Goal: Information Seeking & Learning: Learn about a topic

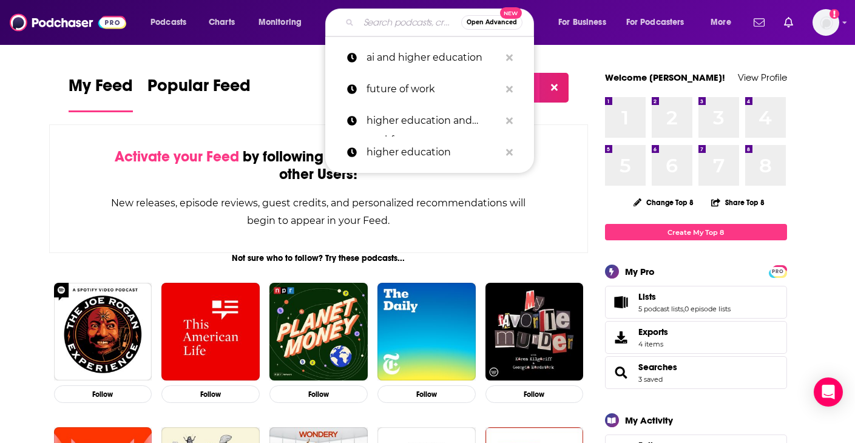
click at [382, 24] on input "Search podcasts, credits, & more..." at bounding box center [410, 22] width 103 height 19
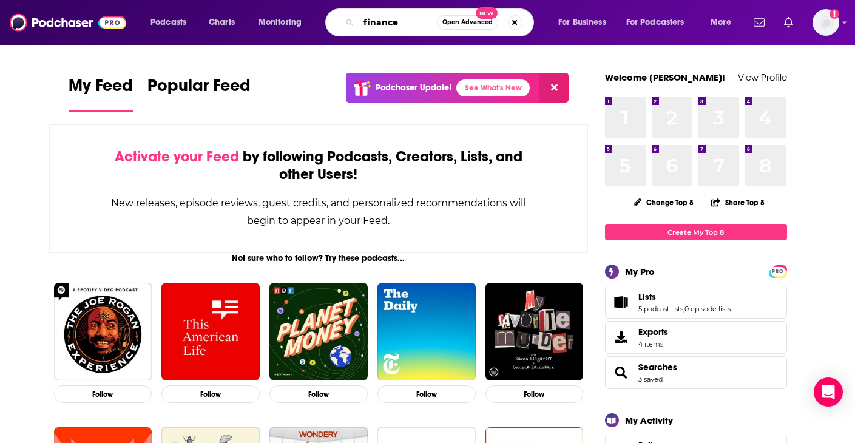
type input "finance"
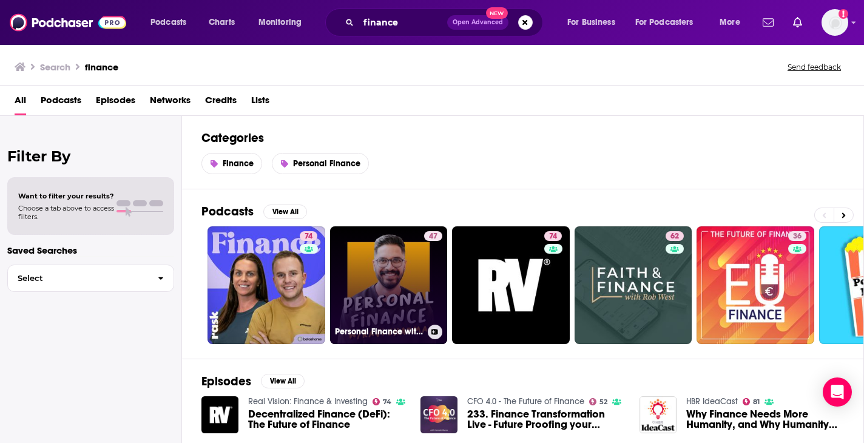
click at [409, 302] on link "47 Personal Finance with [PERSON_NAME] | Australian Finance & Property Podcast" at bounding box center [389, 285] width 118 height 118
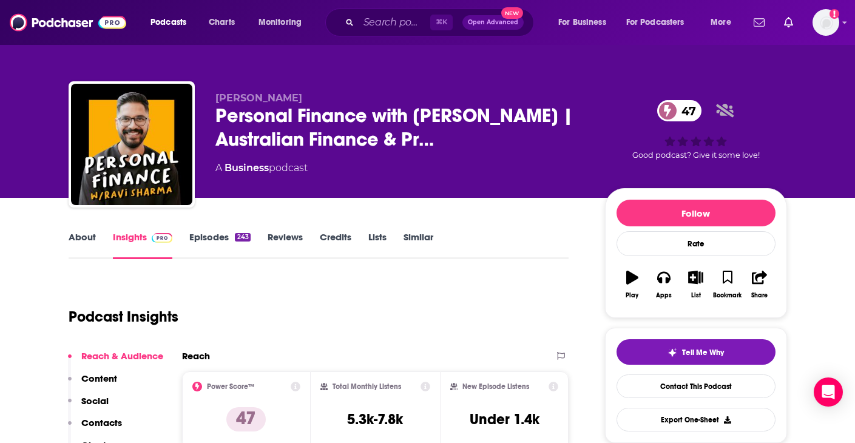
click at [71, 240] on link "About" at bounding box center [82, 245] width 27 height 28
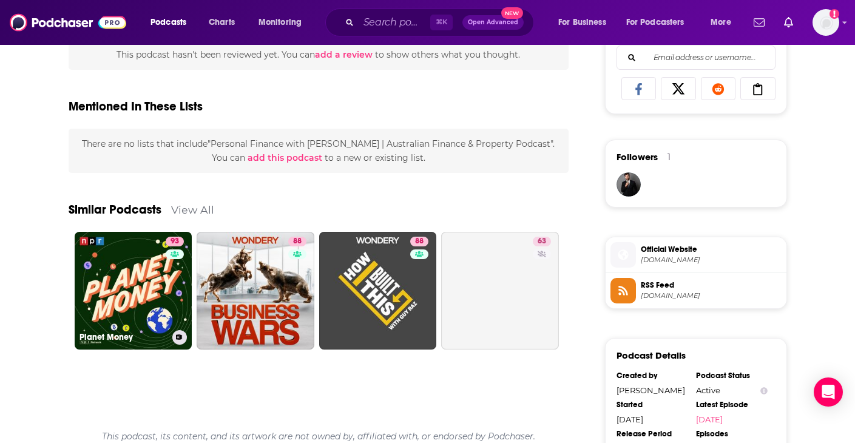
scroll to position [1089, 0]
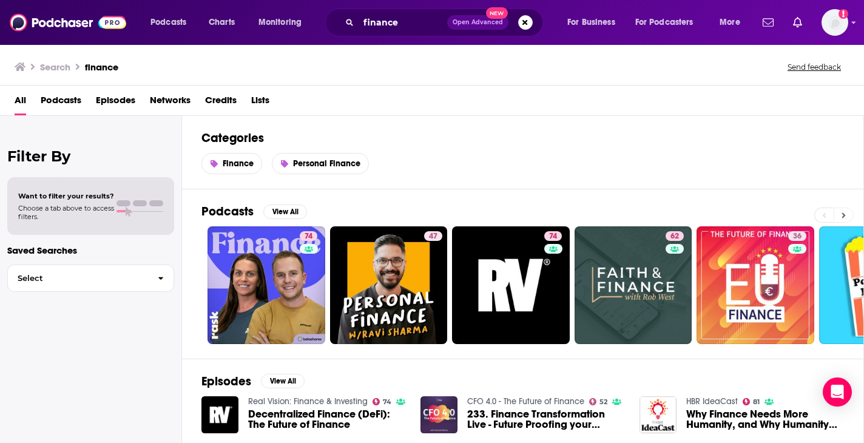
click at [845, 216] on icon at bounding box center [844, 215] width 4 height 8
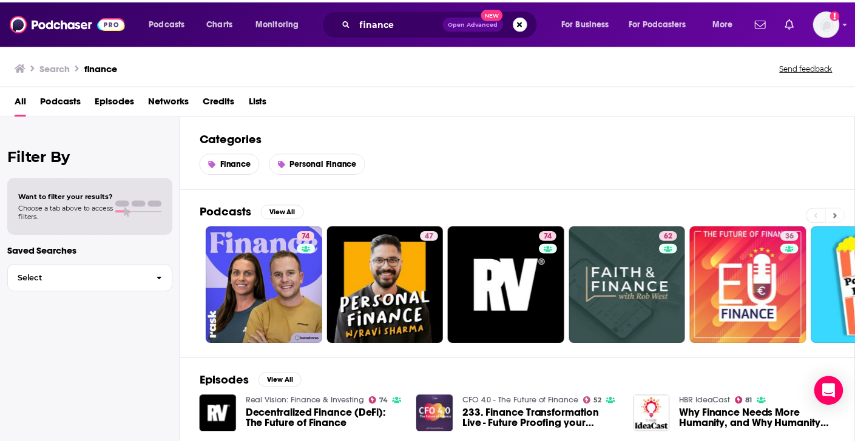
scroll to position [0, 447]
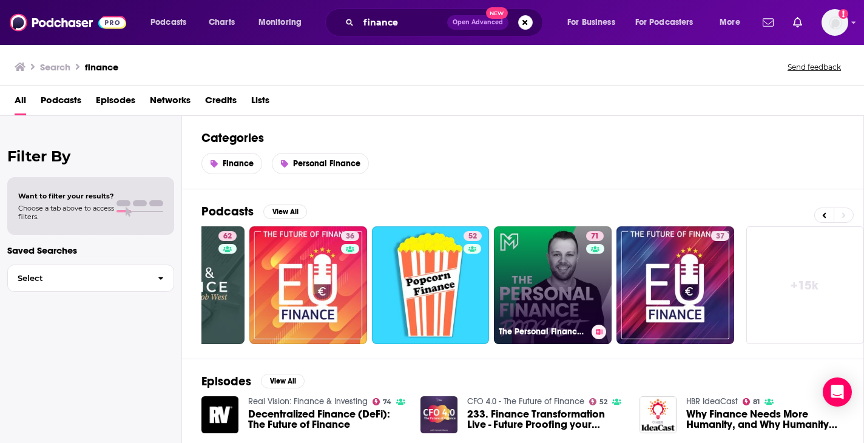
click at [528, 276] on link "71 The Personal Finance Podcast" at bounding box center [553, 285] width 118 height 118
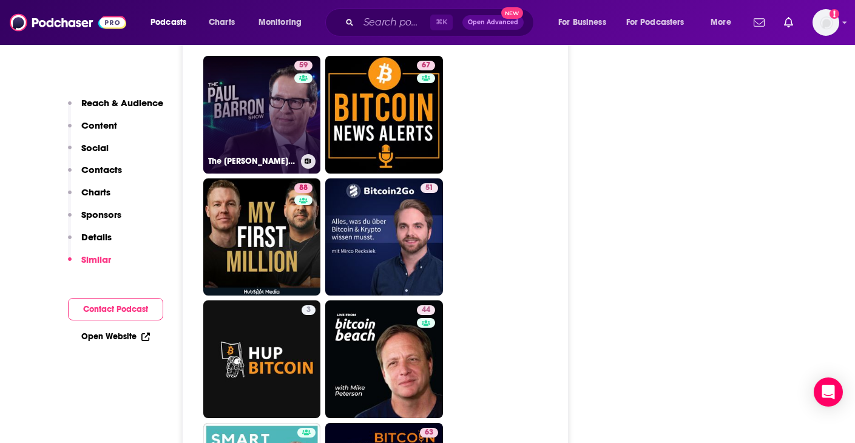
scroll to position [5928, 0]
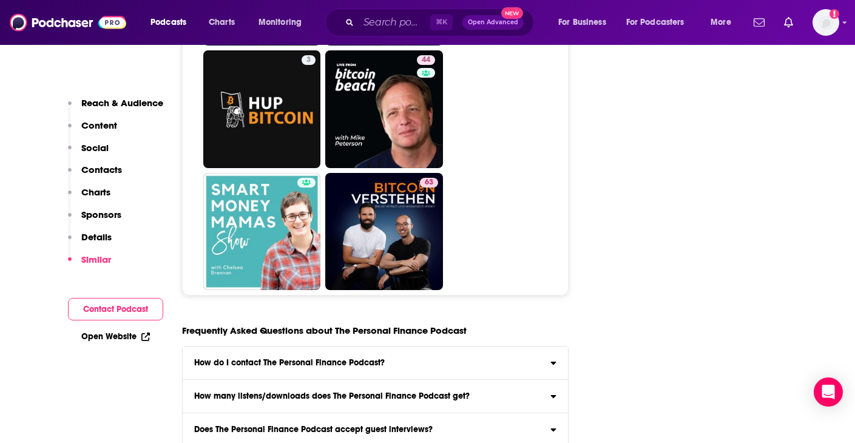
click at [285, 359] on h3 "How do I contact The Personal Finance Podcast?" at bounding box center [289, 363] width 191 height 8
click at [0, 0] on input "How do I contact The Personal Finance Podcast? Click here to view contact infor…" at bounding box center [0, 0] width 0 height 0
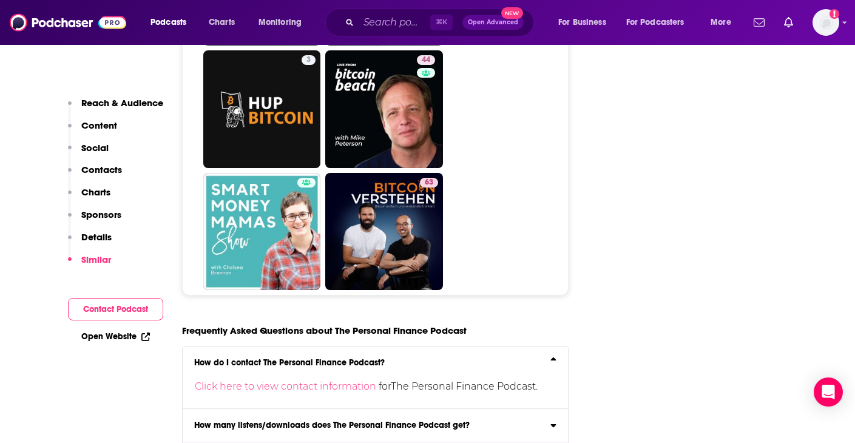
scroll to position [6101, 0]
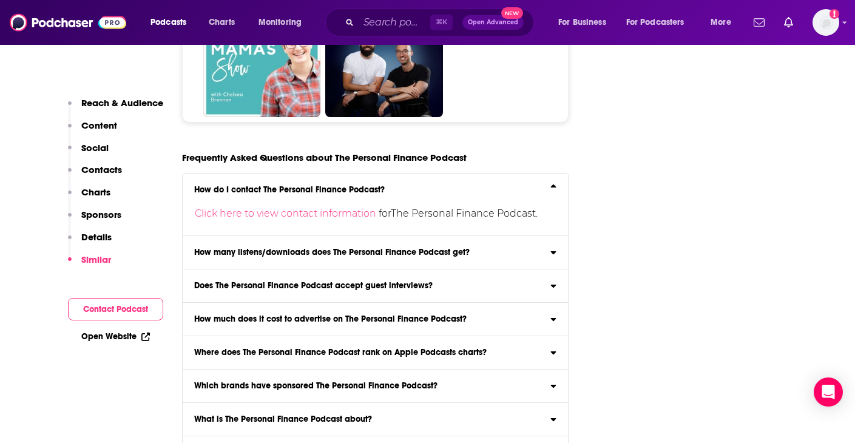
click at [308, 236] on label "How many listens/downloads does The Personal Finance Podcast get? Click here to…" at bounding box center [376, 252] width 386 height 33
click at [0, 0] on input "How many listens/downloads does The Personal Finance Podcast get? Click here to…" at bounding box center [0, 0] width 0 height 0
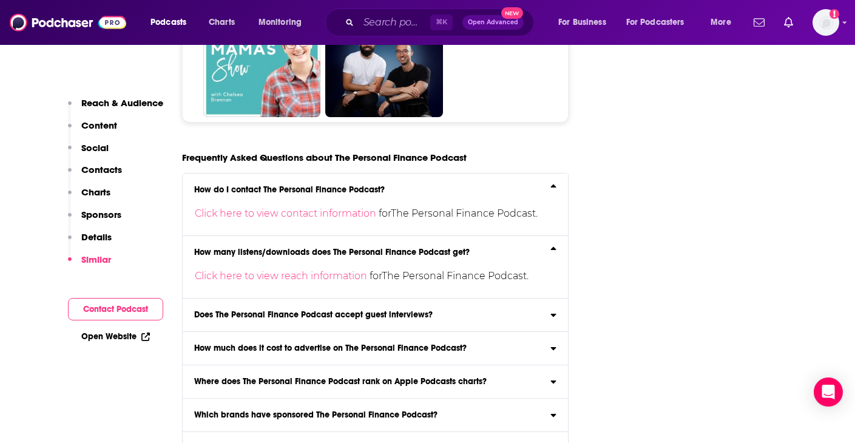
click at [311, 204] on p "Click here to view contact information for The Personal Finance Podcast ." at bounding box center [372, 213] width 354 height 19
click at [0, 0] on input "How do I contact The Personal Finance Podcast? Click here to view contact infor…" at bounding box center [0, 0] width 0 height 0
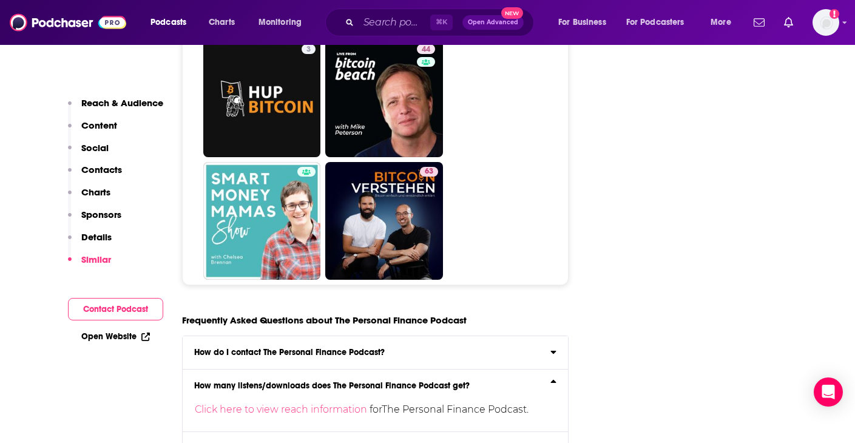
click at [271, 336] on label "How do I contact The Personal Finance Podcast? Click here to view contact infor…" at bounding box center [376, 352] width 386 height 33
click at [0, 0] on input "How do I contact The Personal Finance Podcast? Click here to view contact infor…" at bounding box center [0, 0] width 0 height 0
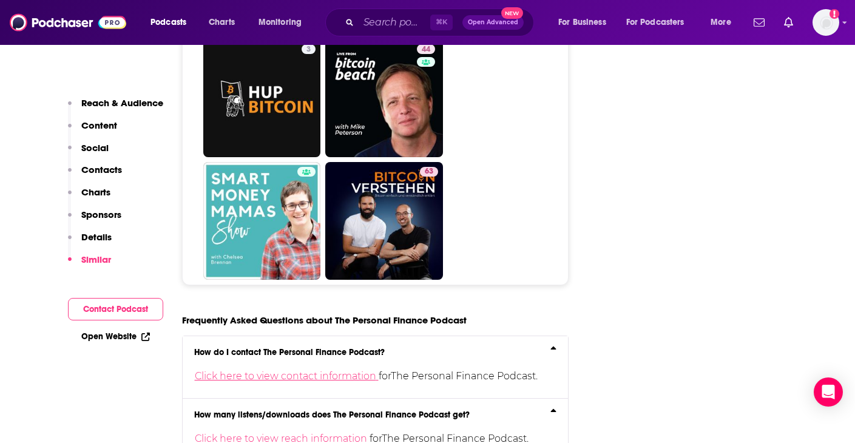
click at [261, 370] on link "Click here to view contact information" at bounding box center [287, 376] width 184 height 12
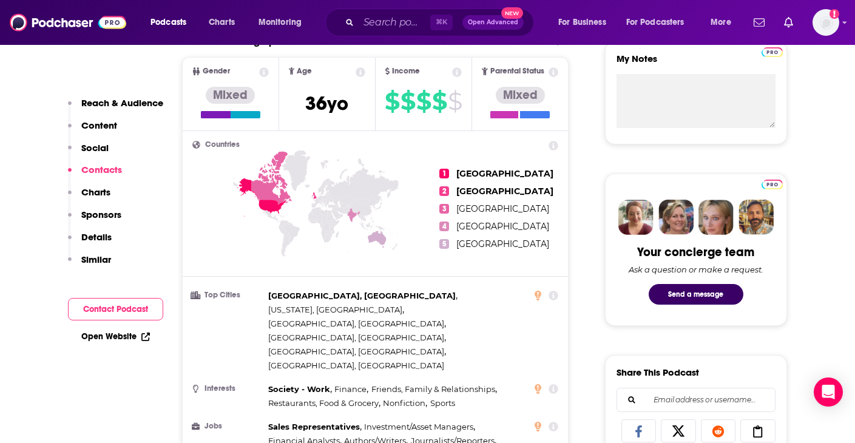
scroll to position [805, 0]
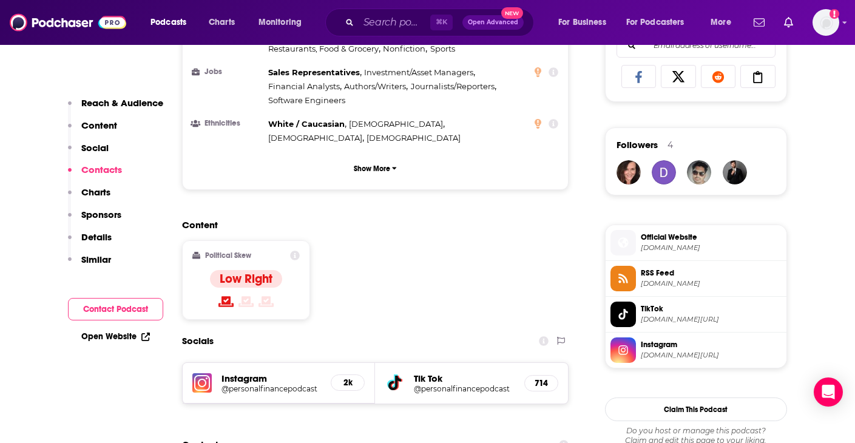
click at [90, 235] on p "Details" at bounding box center [96, 237] width 30 height 12
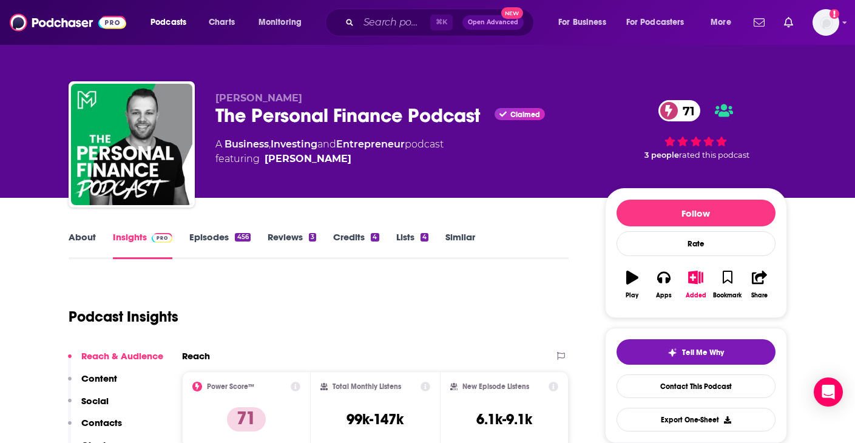
scroll to position [140, 0]
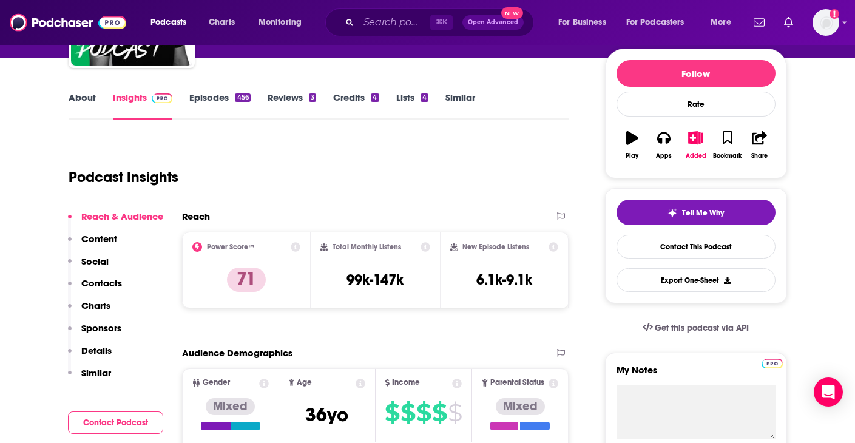
click at [88, 100] on link "About" at bounding box center [82, 106] width 27 height 28
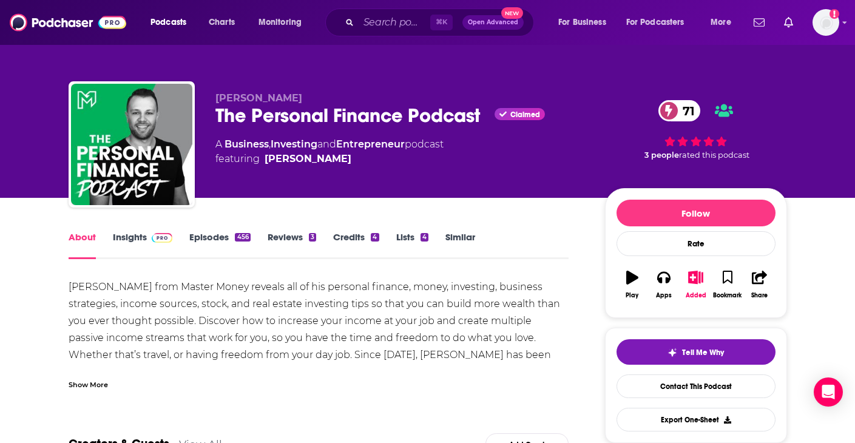
click at [96, 387] on div "Show More" at bounding box center [88, 384] width 39 height 12
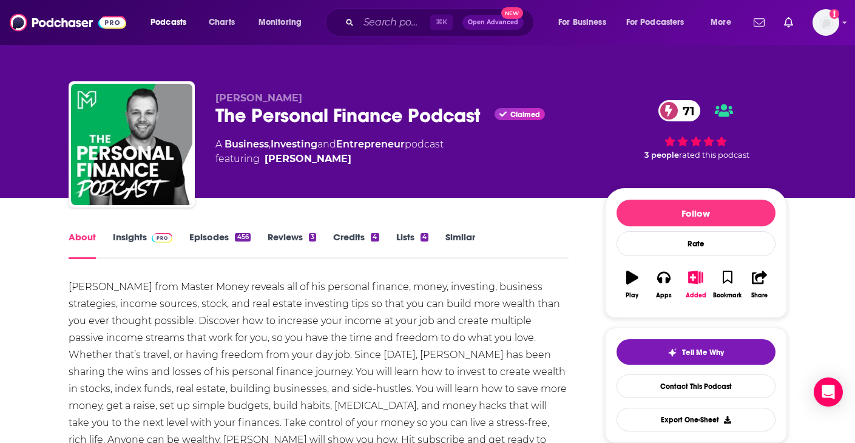
click at [356, 236] on link "Credits 4" at bounding box center [356, 245] width 46 height 28
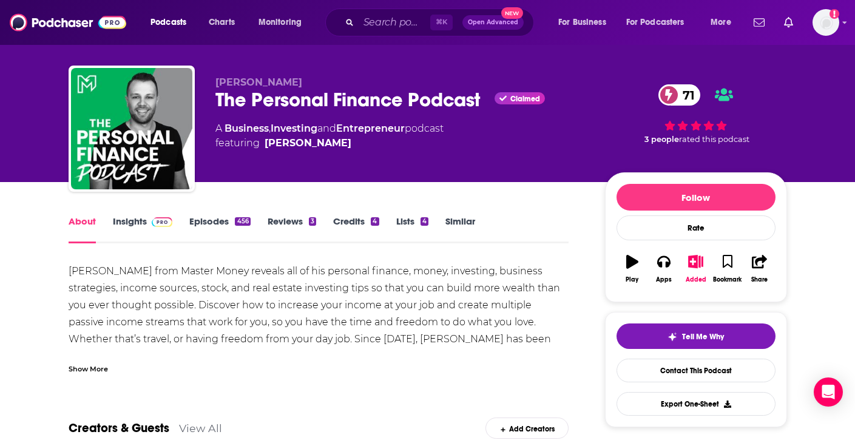
scroll to position [51, 0]
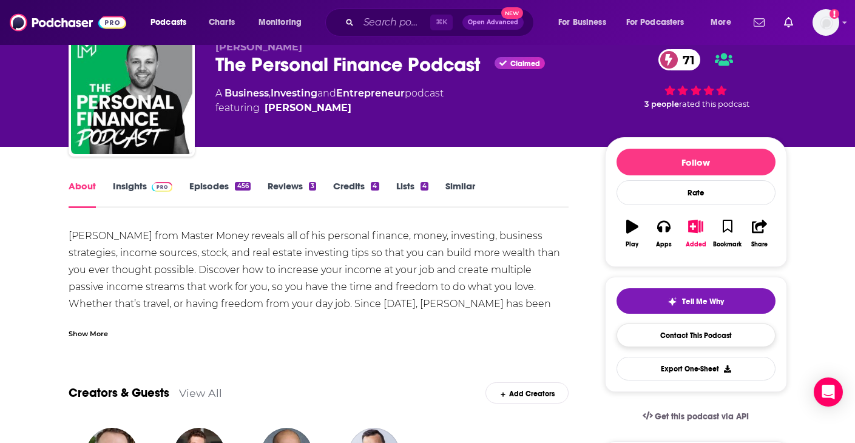
click at [637, 335] on link "Contact This Podcast" at bounding box center [696, 335] width 159 height 24
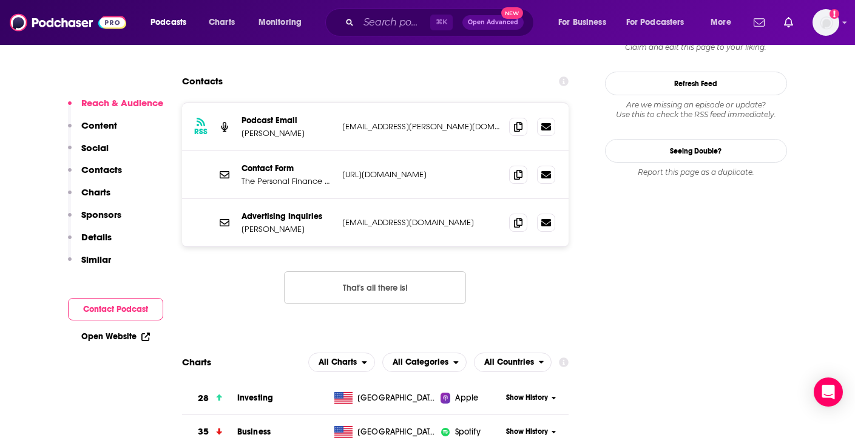
scroll to position [996, 0]
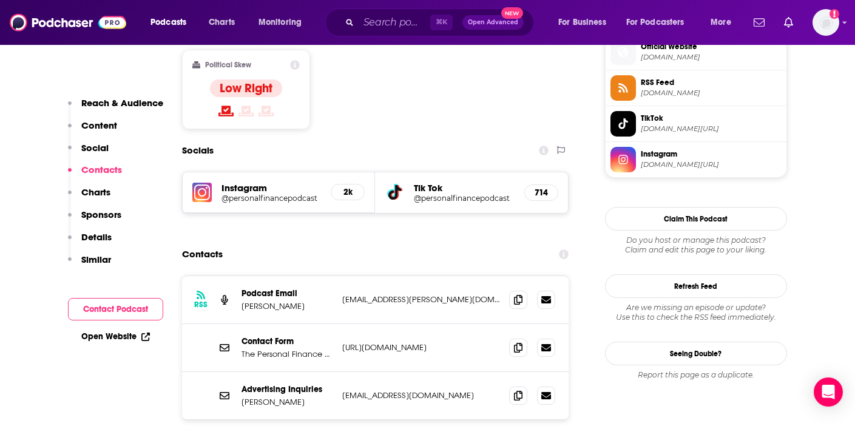
click at [378, 294] on p "[EMAIL_ADDRESS][PERSON_NAME][DOMAIN_NAME]" at bounding box center [421, 299] width 158 height 10
drag, startPoint x: 340, startPoint y: 228, endPoint x: 474, endPoint y: 231, distance: 134.2
click at [474, 276] on div "RSS Podcast Email [PERSON_NAME] [PERSON_NAME][EMAIL_ADDRESS][PERSON_NAME][DOMAI…" at bounding box center [375, 300] width 387 height 48
copy p "[EMAIL_ADDRESS][PERSON_NAME][DOMAIN_NAME]"
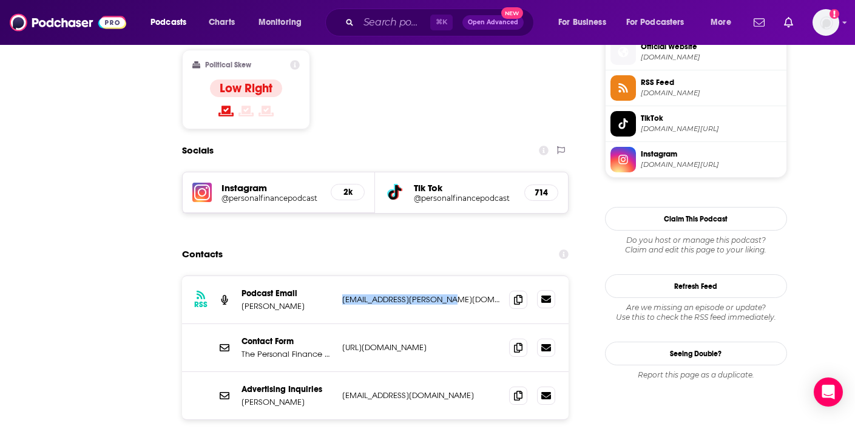
scroll to position [0, 0]
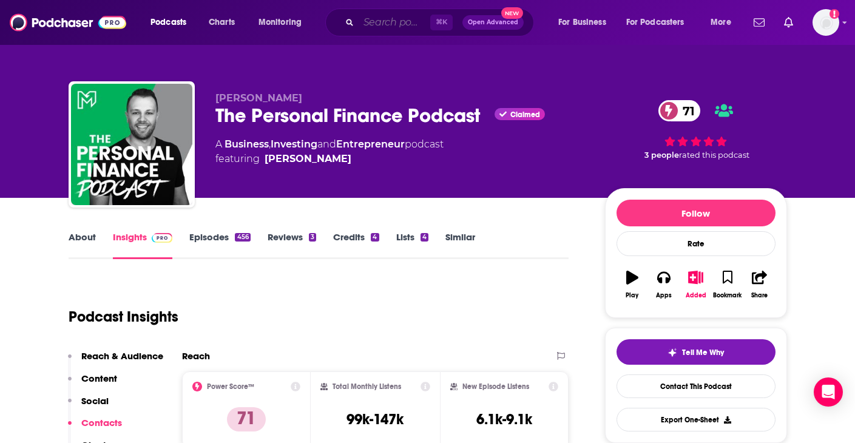
click at [373, 23] on input "Search podcasts, credits, & more..." at bounding box center [395, 22] width 72 height 19
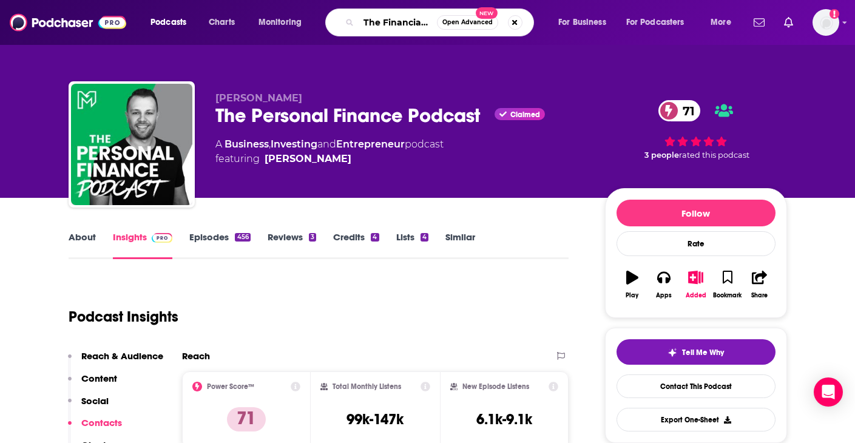
type input "The Financial Feminist"
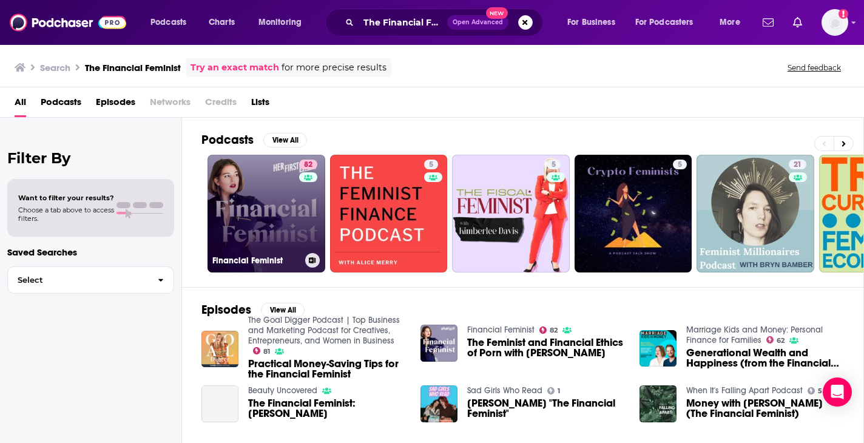
click at [240, 206] on link "82 Financial Feminist" at bounding box center [267, 214] width 118 height 118
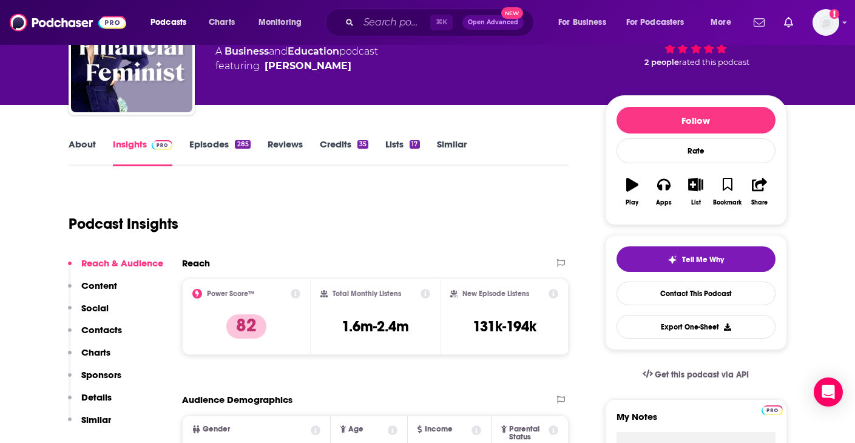
scroll to position [114, 0]
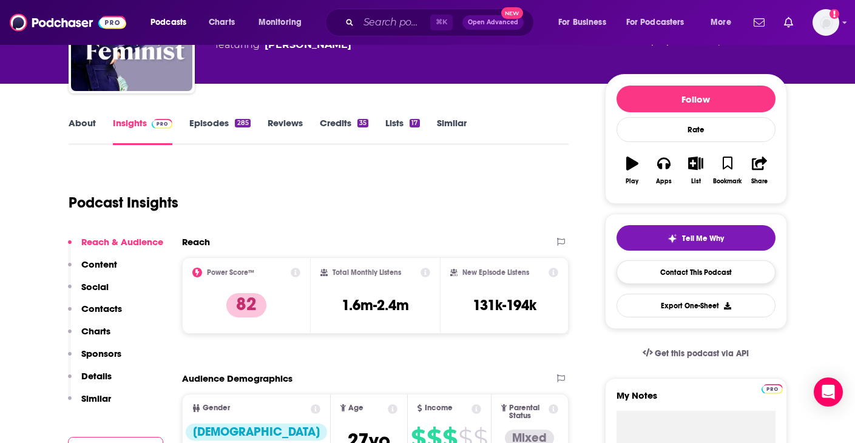
click at [741, 274] on link "Contact This Podcast" at bounding box center [696, 272] width 159 height 24
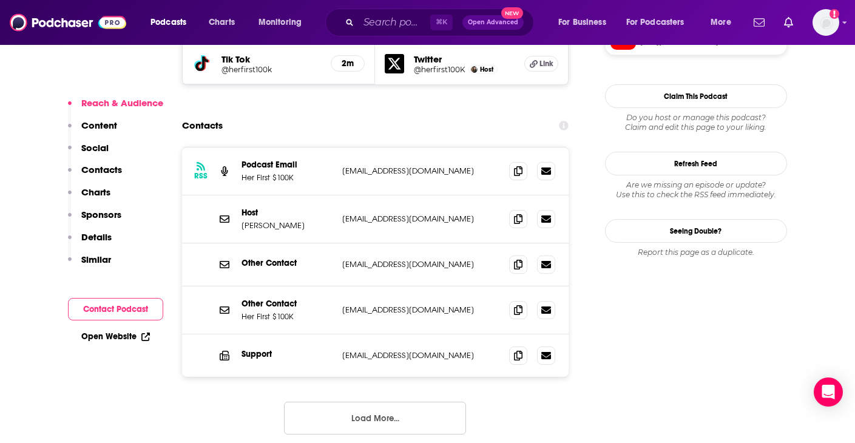
scroll to position [1176, 0]
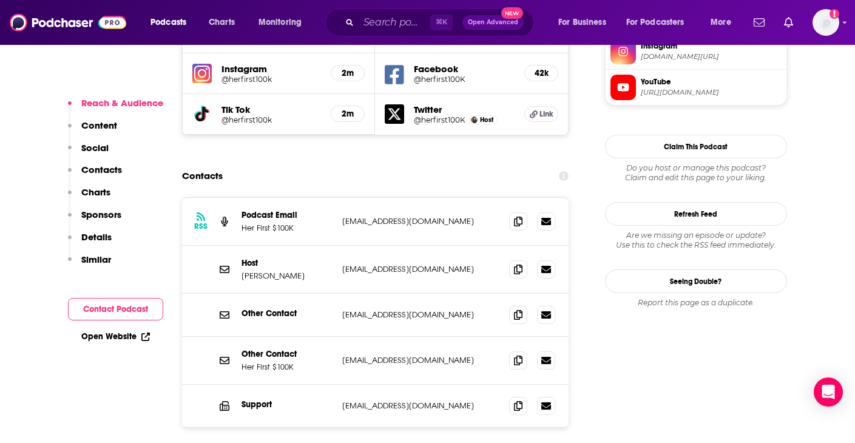
click at [378, 198] on div "RSS Podcast Email Her First $100K [EMAIL_ADDRESS][DOMAIN_NAME] [EMAIL_ADDRESS][…" at bounding box center [375, 222] width 387 height 48
click at [383, 216] on p "[EMAIL_ADDRESS][DOMAIN_NAME]" at bounding box center [421, 221] width 158 height 10
click at [366, 18] on input "Search podcasts, credits, & more..." at bounding box center [395, 22] width 72 height 19
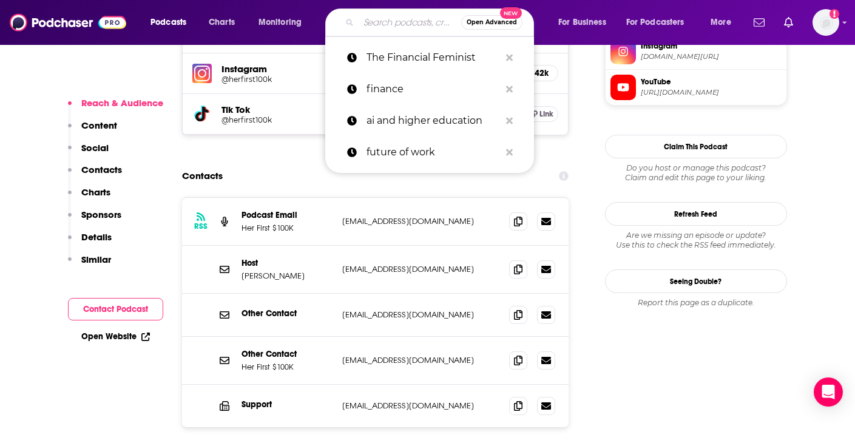
click at [367, 18] on input "Search podcasts, credits, & more..." at bounding box center [410, 22] width 103 height 19
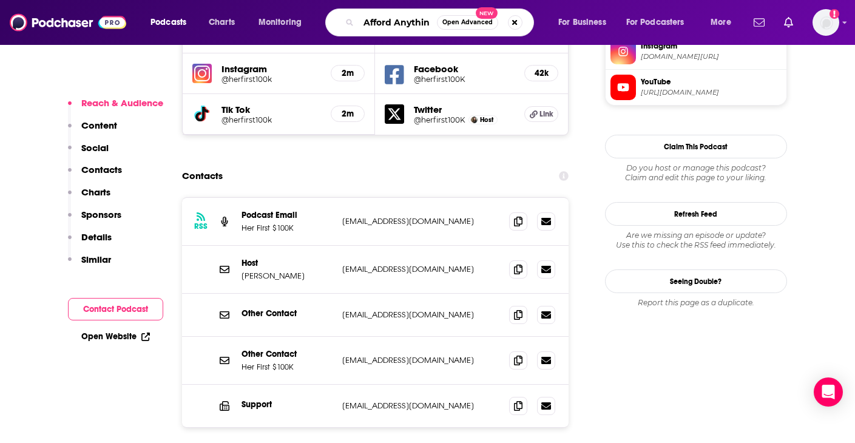
type input "Afford Anything"
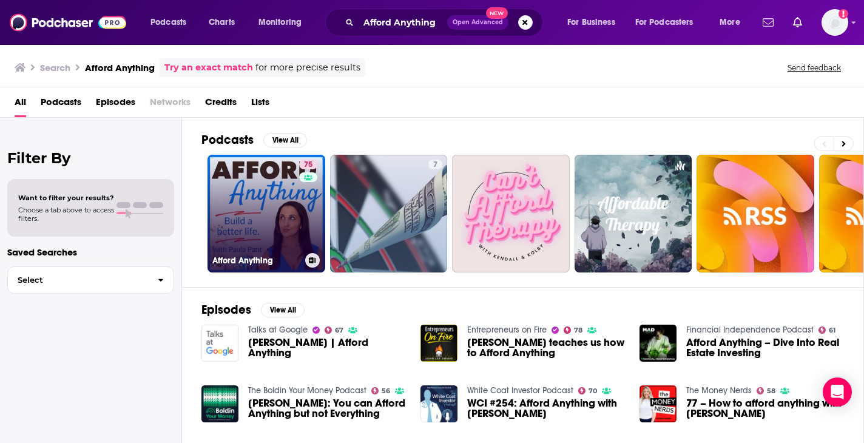
click at [274, 193] on link "75 Afford Anything" at bounding box center [267, 214] width 118 height 118
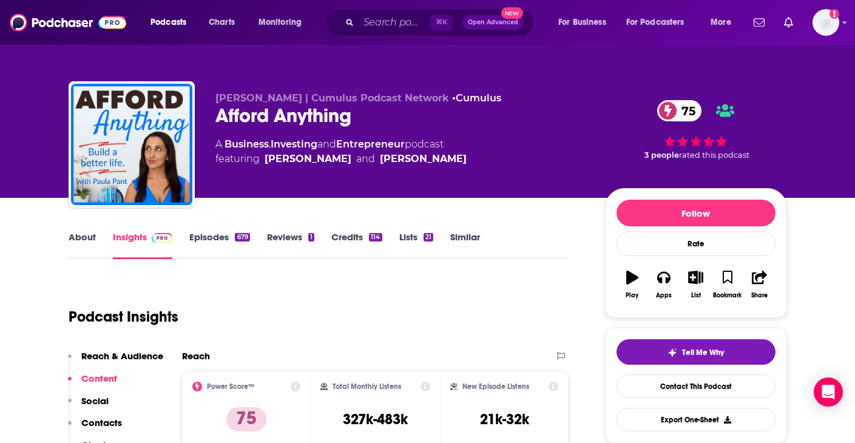
scroll to position [149, 0]
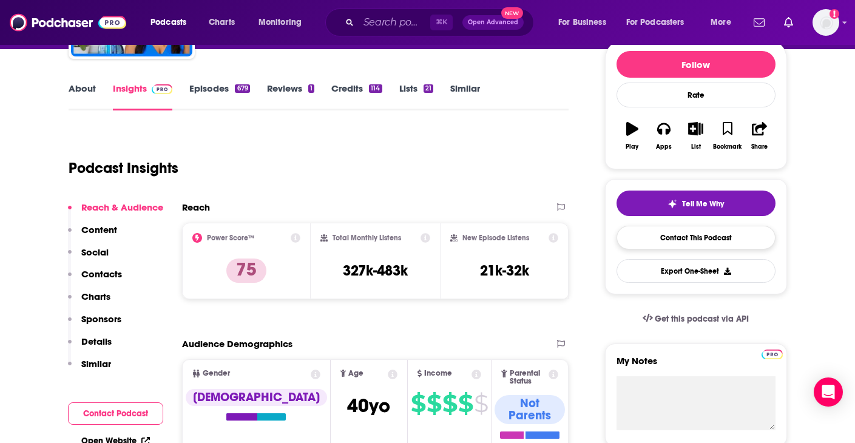
click at [680, 232] on link "Contact This Podcast" at bounding box center [696, 238] width 159 height 24
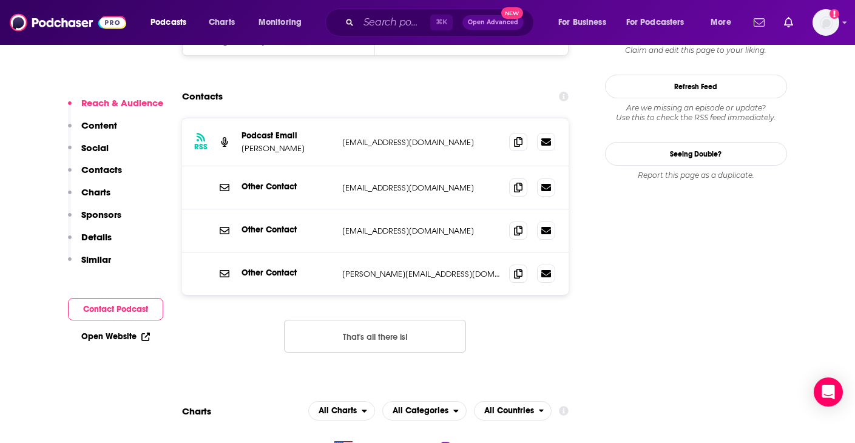
scroll to position [1160, 0]
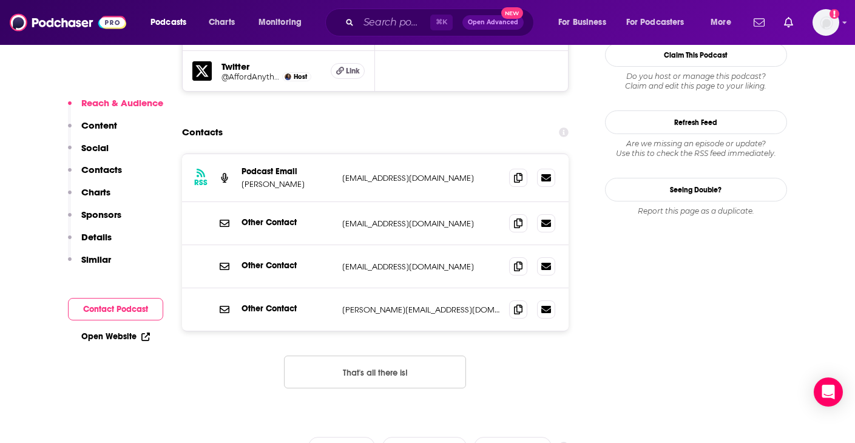
click at [387, 305] on p "[PERSON_NAME][EMAIL_ADDRESS][DOMAIN_NAME]" at bounding box center [421, 310] width 158 height 10
click at [382, 218] on p "[EMAIL_ADDRESS][DOMAIN_NAME]" at bounding box center [421, 223] width 158 height 10
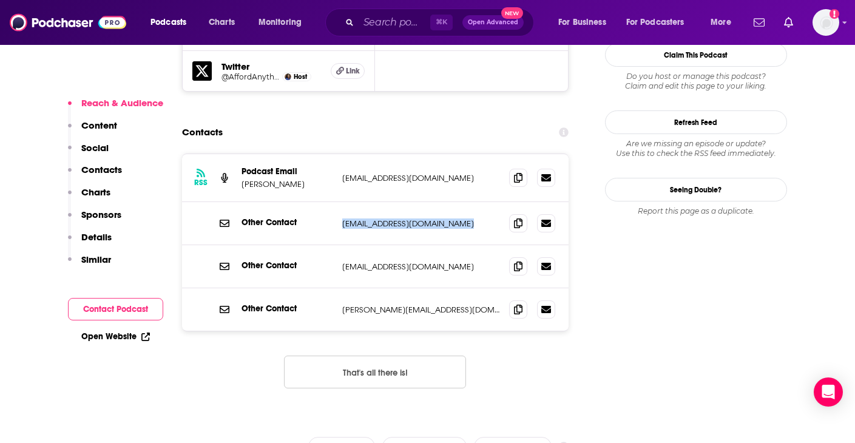
click at [382, 218] on p "[EMAIL_ADDRESS][DOMAIN_NAME]" at bounding box center [421, 223] width 158 height 10
copy div "[EMAIL_ADDRESS][DOMAIN_NAME] [EMAIL_ADDRESS][DOMAIN_NAME]"
click at [386, 21] on input "Search podcasts, credits, & more..." at bounding box center [395, 22] width 72 height 19
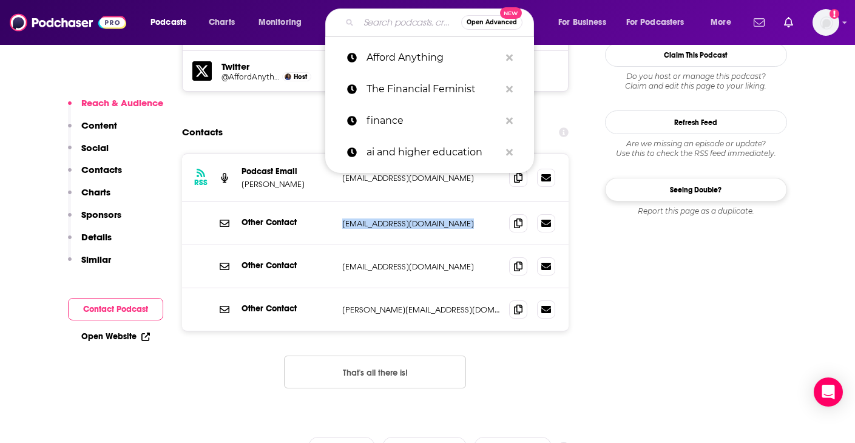
click at [386, 21] on input "Search podcasts, credits, & more..." at bounding box center [410, 22] width 103 height 19
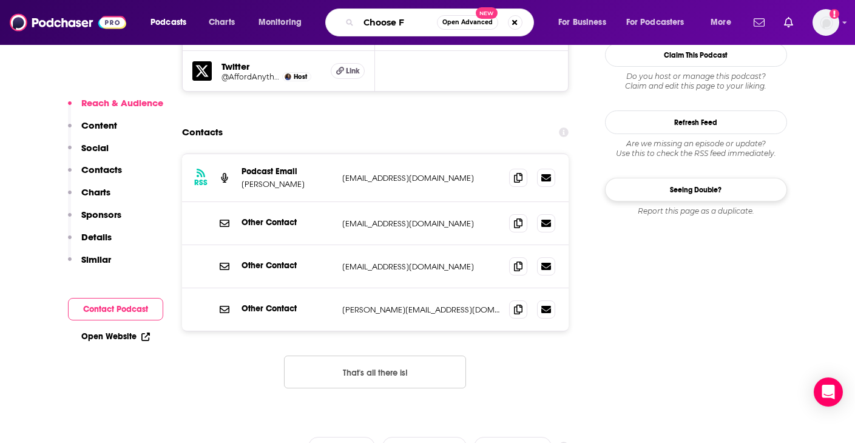
type input "Choose FI"
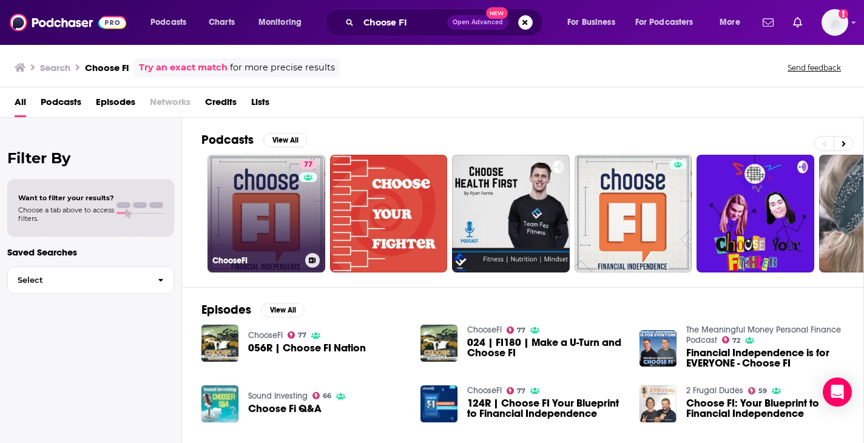
click at [227, 230] on link "77 ChooseFI" at bounding box center [267, 214] width 118 height 118
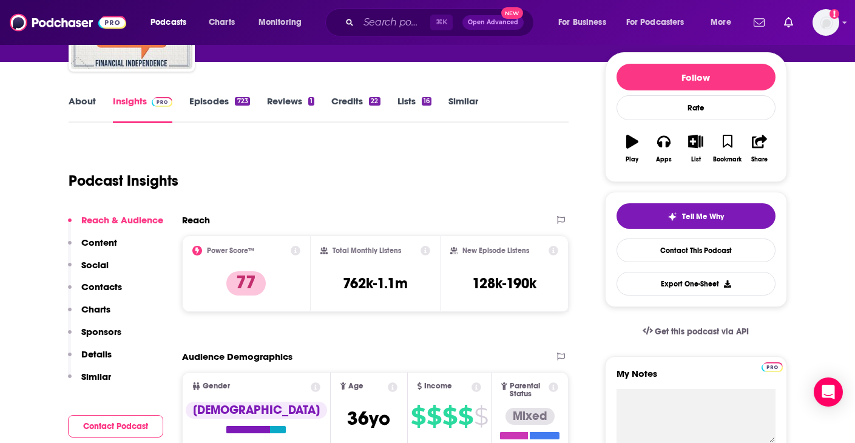
scroll to position [484, 0]
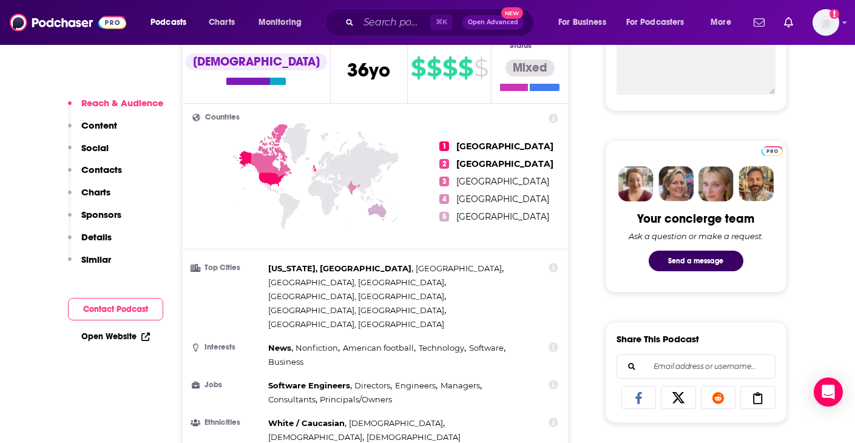
click at [92, 242] on p "Details" at bounding box center [96, 237] width 30 height 12
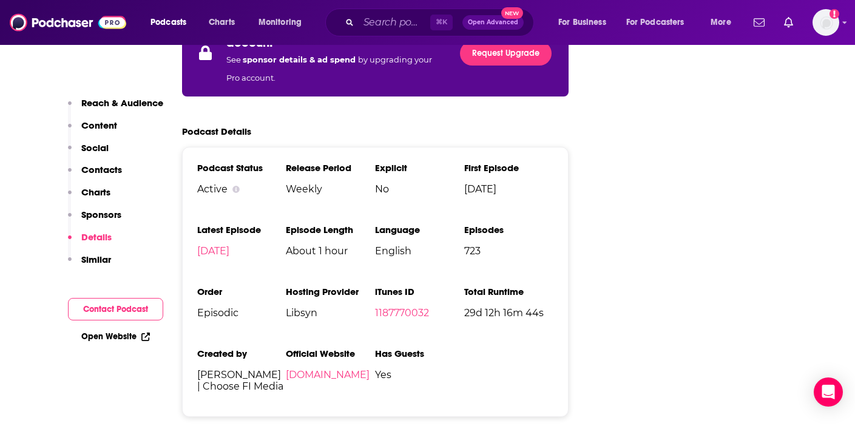
scroll to position [2192, 0]
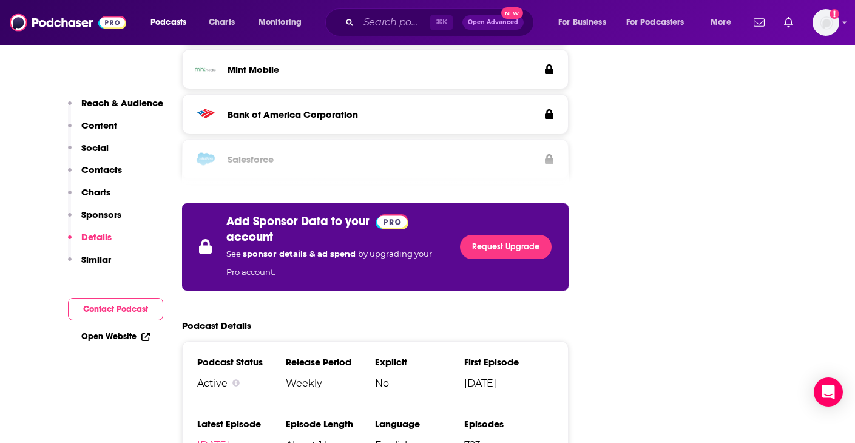
click at [109, 175] on p "Contacts" at bounding box center [101, 170] width 41 height 12
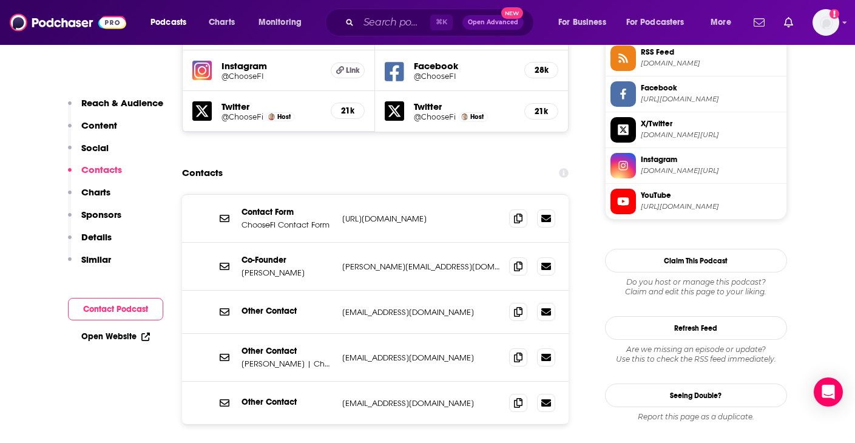
scroll to position [1123, 0]
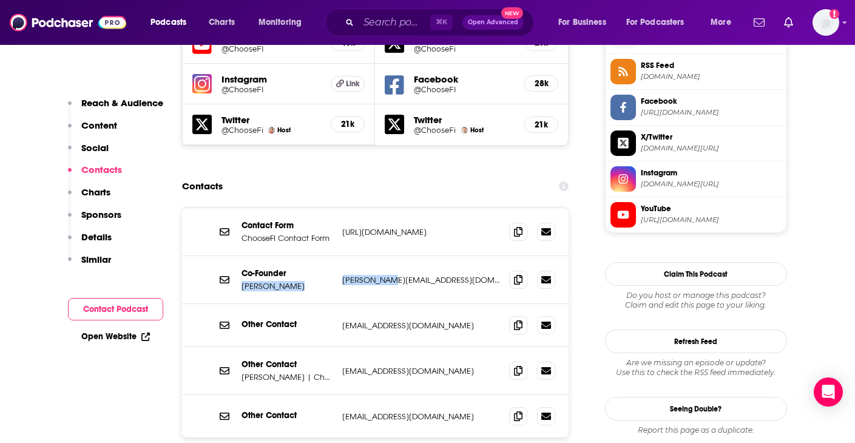
drag, startPoint x: 337, startPoint y: 215, endPoint x: 393, endPoint y: 220, distance: 56.0
click at [393, 256] on div "Co-Founder [PERSON_NAME] [PERSON_NAME][EMAIL_ADDRESS][DOMAIN_NAME] [PERSON_NAME…" at bounding box center [375, 280] width 387 height 48
click at [410, 275] on p "[PERSON_NAME][EMAIL_ADDRESS][DOMAIN_NAME]" at bounding box center [421, 280] width 158 height 10
drag, startPoint x: 387, startPoint y: 220, endPoint x: 342, endPoint y: 218, distance: 44.3
click at [342, 275] on p "[PERSON_NAME][EMAIL_ADDRESS][DOMAIN_NAME]" at bounding box center [421, 280] width 158 height 10
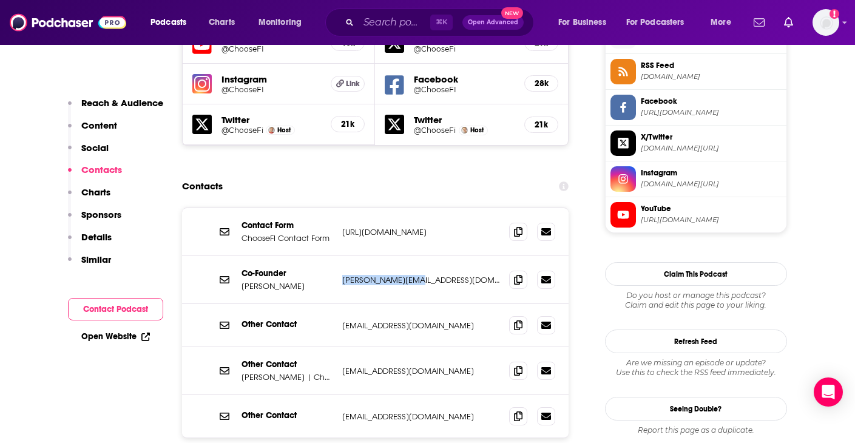
copy p "[PERSON_NAME][EMAIL_ADDRESS][DOMAIN_NAME]"
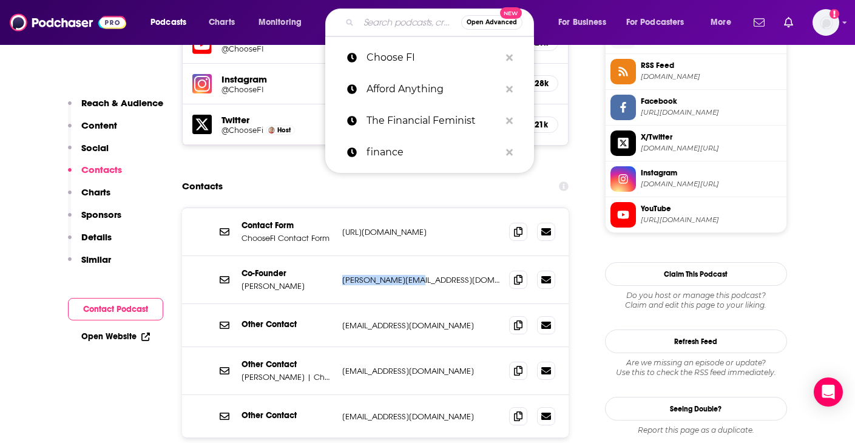
click at [381, 23] on input "Search podcasts, credits, & more..." at bounding box center [410, 22] width 103 height 19
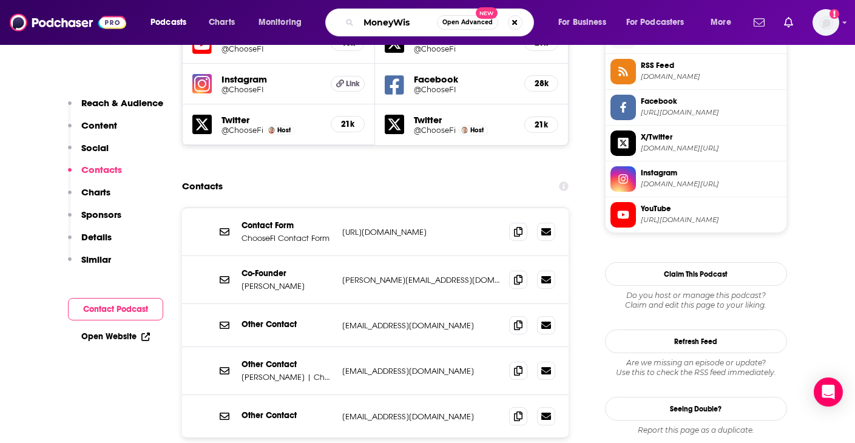
type input "MoneyWise"
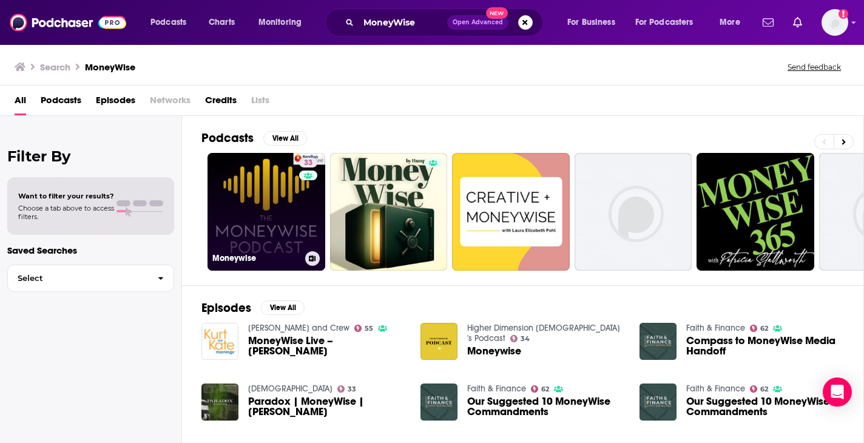
click at [232, 212] on link "33 Moneywise" at bounding box center [267, 212] width 118 height 118
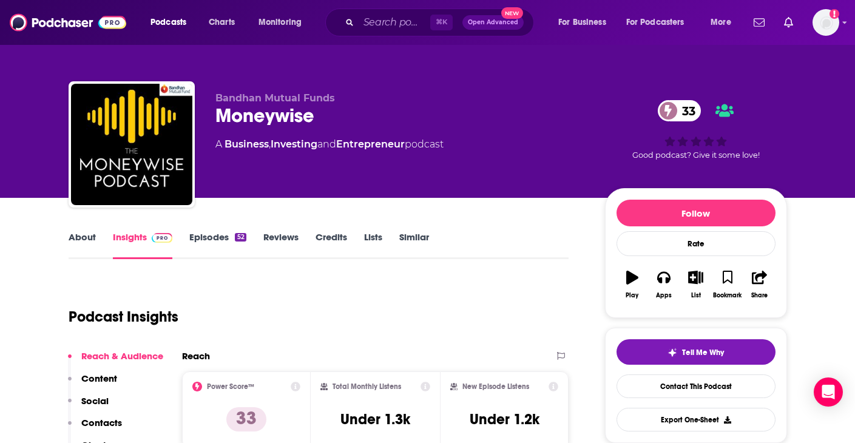
scroll to position [186, 0]
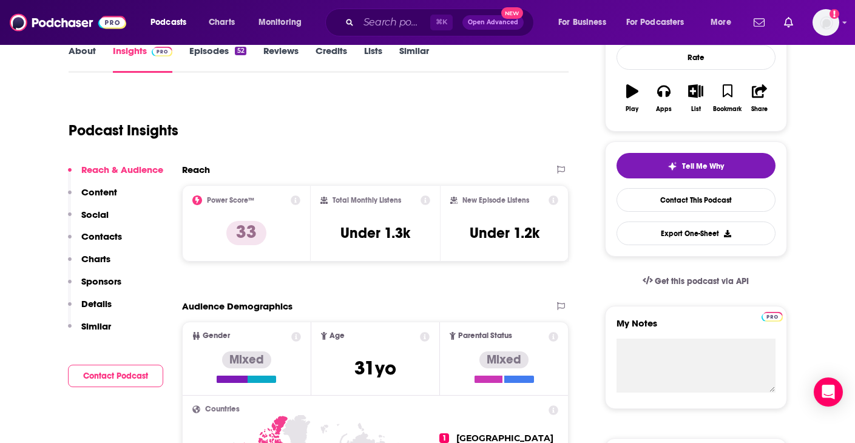
click at [100, 304] on p "Details" at bounding box center [96, 304] width 30 height 12
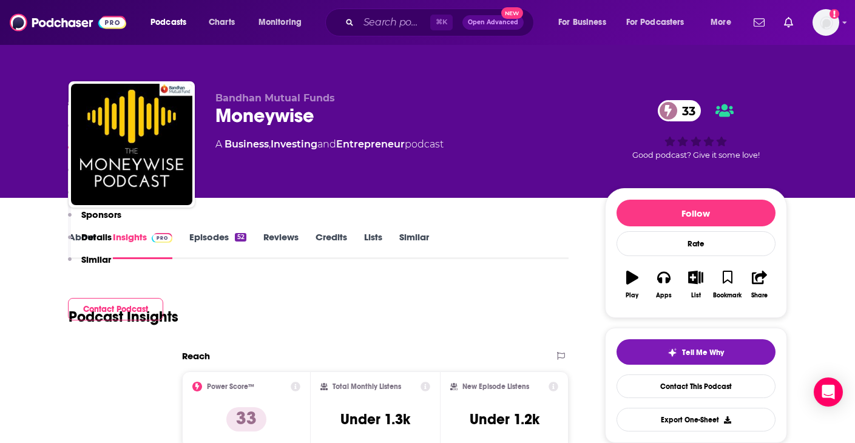
scroll to position [773, 0]
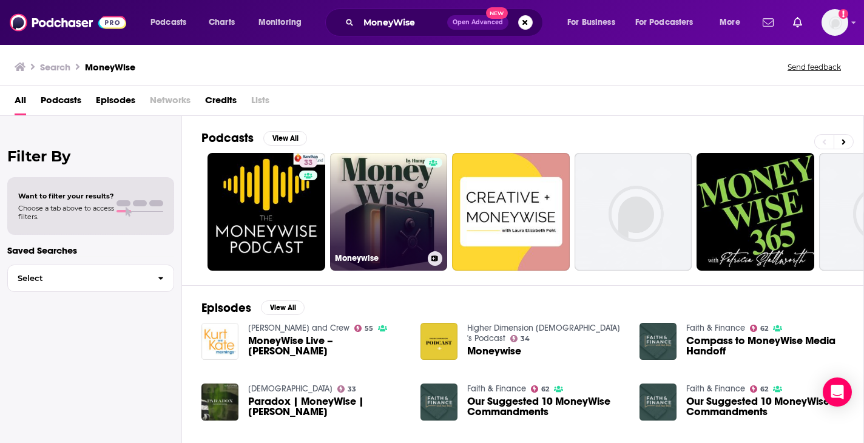
click at [378, 189] on link "Moneywise" at bounding box center [389, 212] width 118 height 118
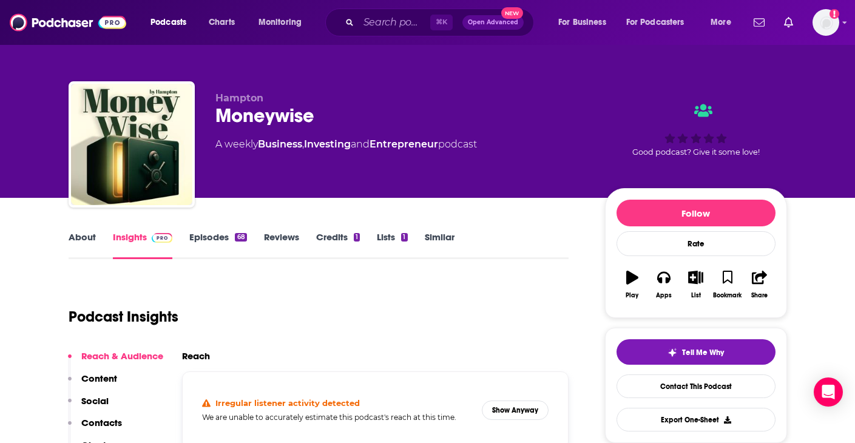
scroll to position [410, 0]
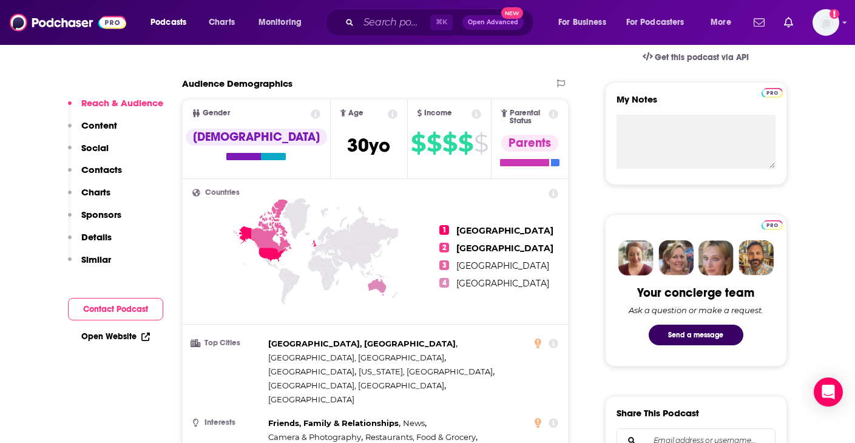
click at [98, 231] on p "Details" at bounding box center [96, 237] width 30 height 12
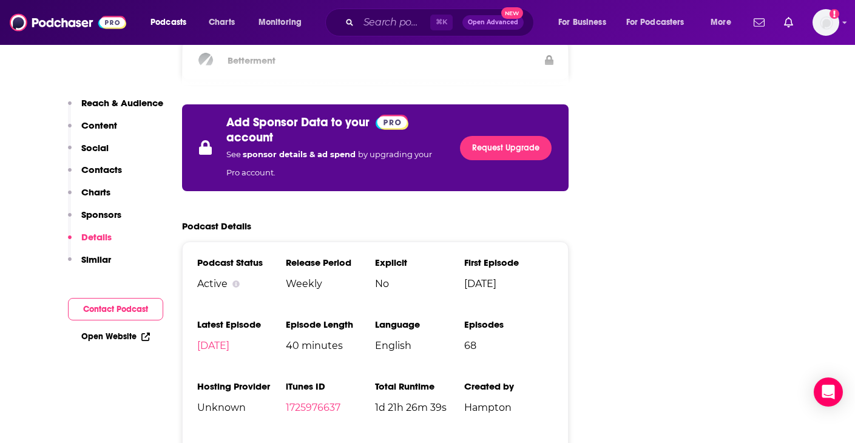
scroll to position [1685, 0]
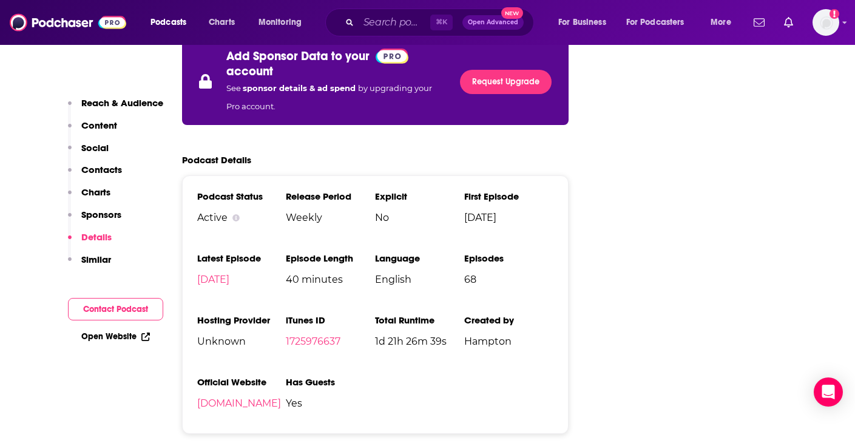
click at [109, 174] on p "Contacts" at bounding box center [101, 170] width 41 height 12
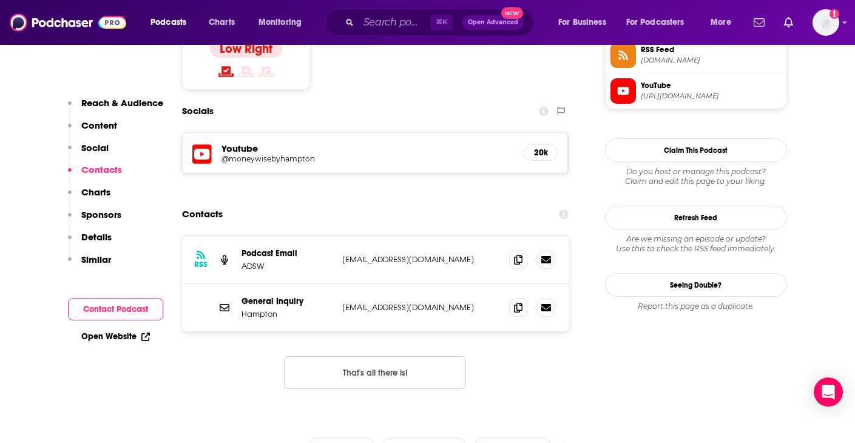
scroll to position [987, 0]
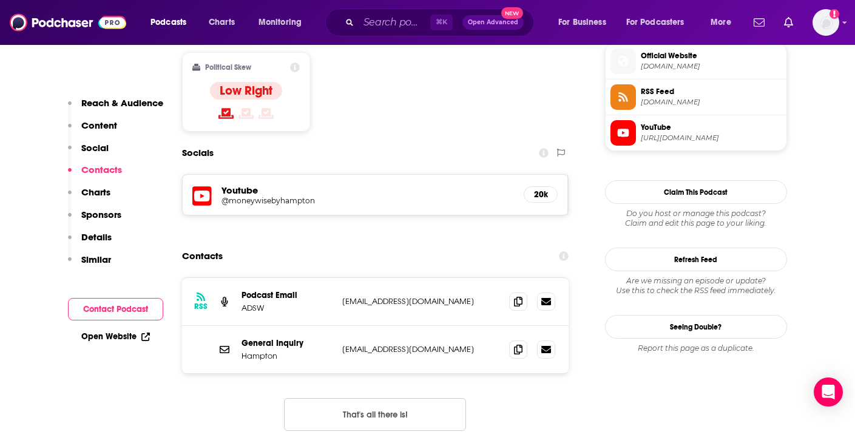
click at [106, 181] on button "Contacts" at bounding box center [95, 175] width 54 height 22
click at [106, 193] on p "Charts" at bounding box center [95, 192] width 29 height 12
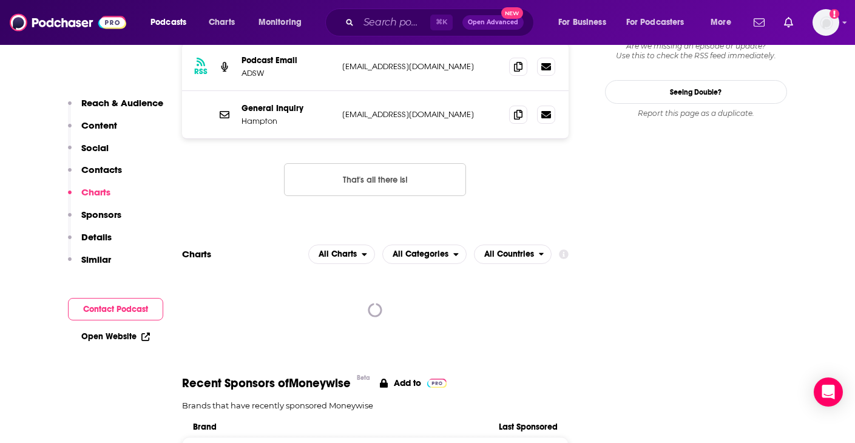
click at [105, 149] on p "Social" at bounding box center [94, 148] width 27 height 12
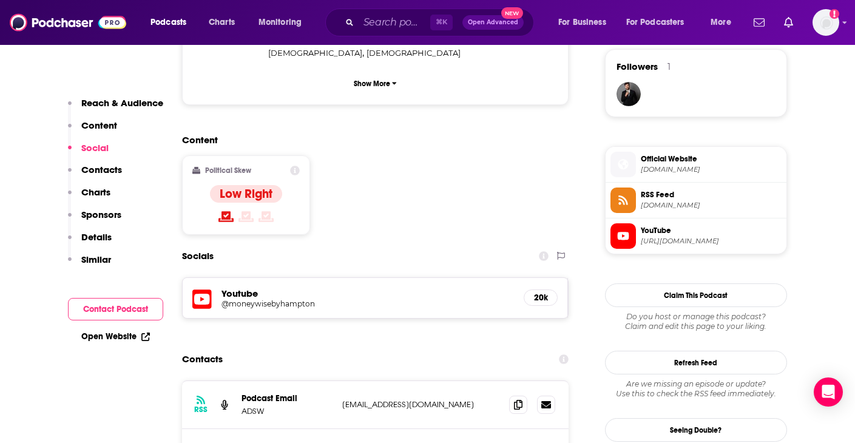
click at [107, 130] on p "Content" at bounding box center [99, 126] width 36 height 12
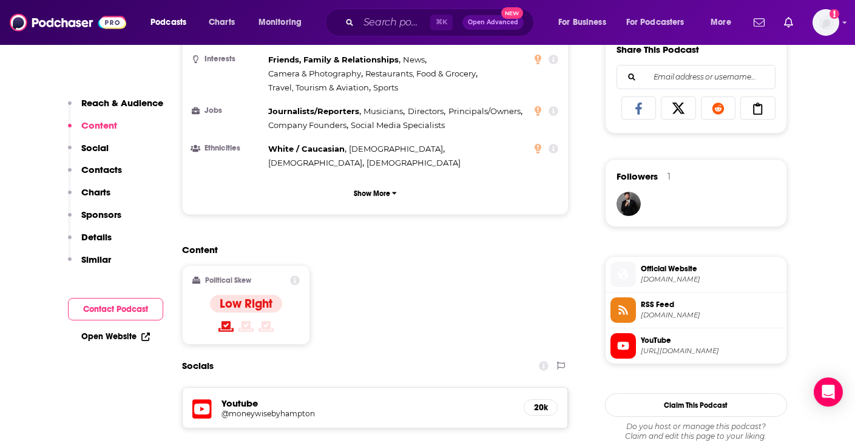
scroll to position [773, 0]
click at [120, 121] on div "Reach & Audience Content Social Contacts Charts Sponsors Details Similar" at bounding box center [115, 186] width 95 height 178
click at [132, 109] on button "Reach & Audience" at bounding box center [115, 108] width 95 height 22
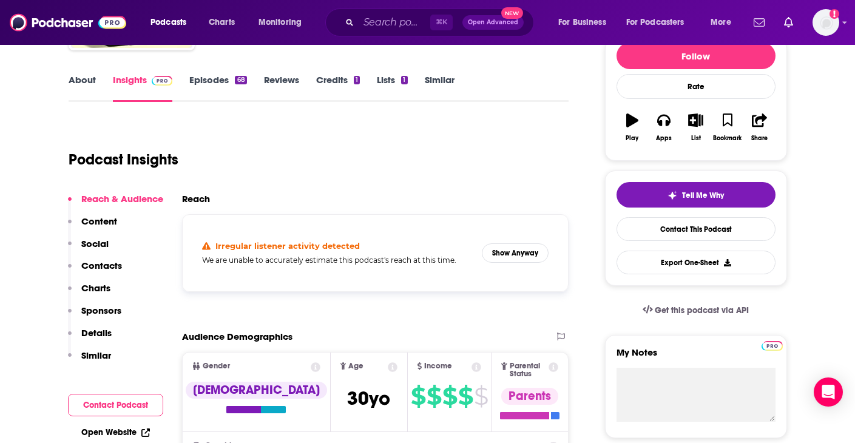
scroll to position [66, 0]
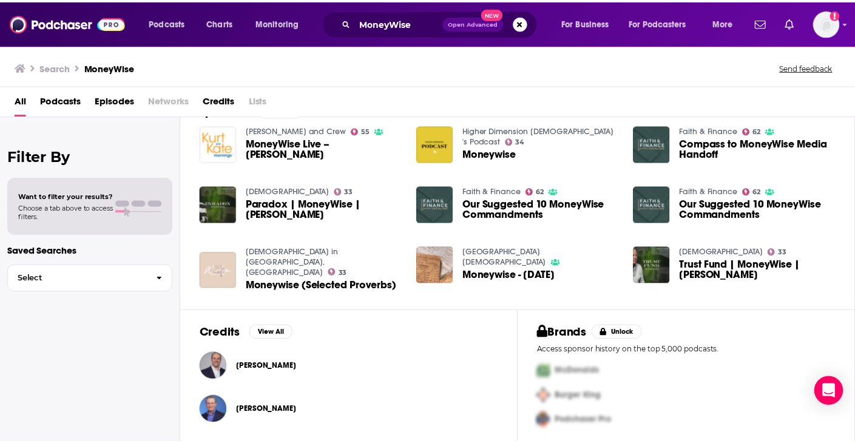
scroll to position [203, 0]
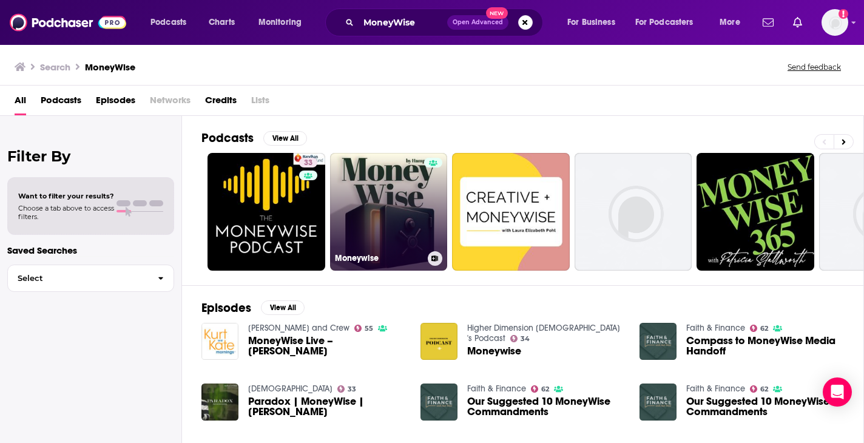
click at [376, 189] on link "Moneywise" at bounding box center [389, 212] width 118 height 118
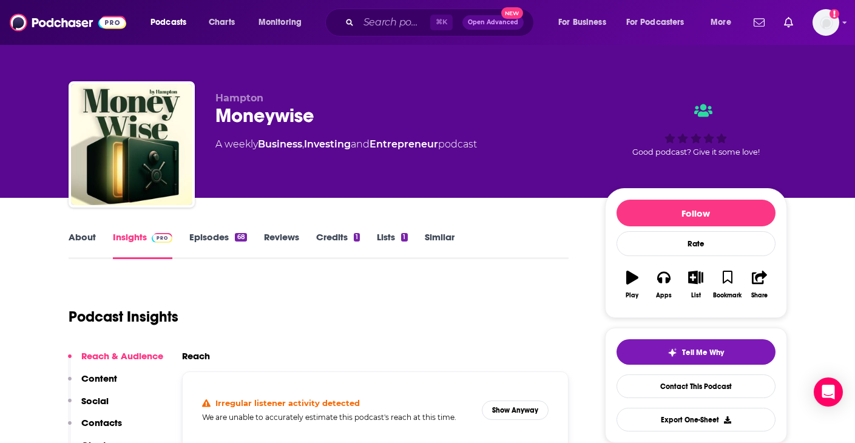
click at [78, 229] on div "About Insights Episodes 68 Reviews Credits 1 Lists 1 Similar" at bounding box center [319, 244] width 501 height 30
click at [81, 238] on link "About" at bounding box center [82, 245] width 27 height 28
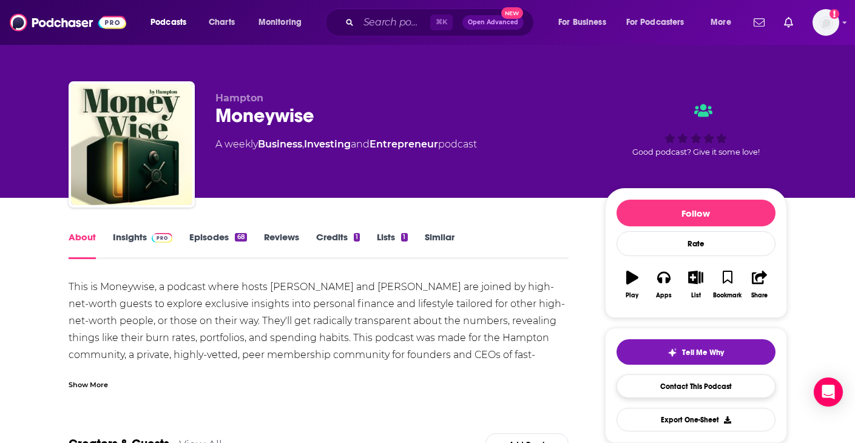
click at [655, 393] on link "Contact This Podcast" at bounding box center [696, 386] width 159 height 24
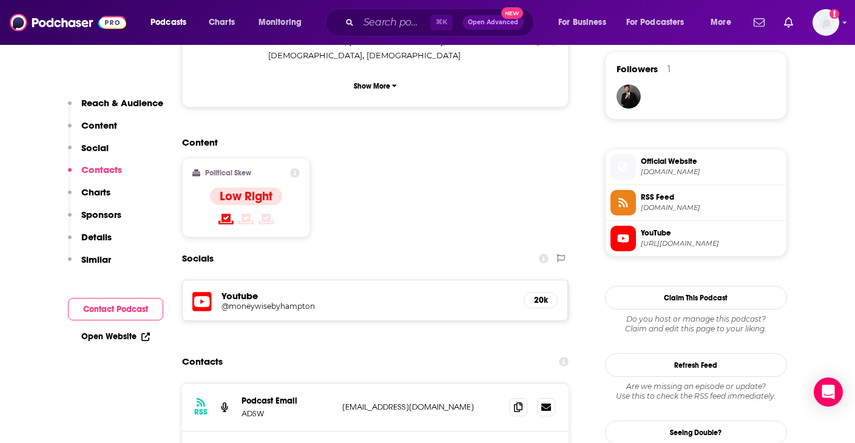
scroll to position [815, 0]
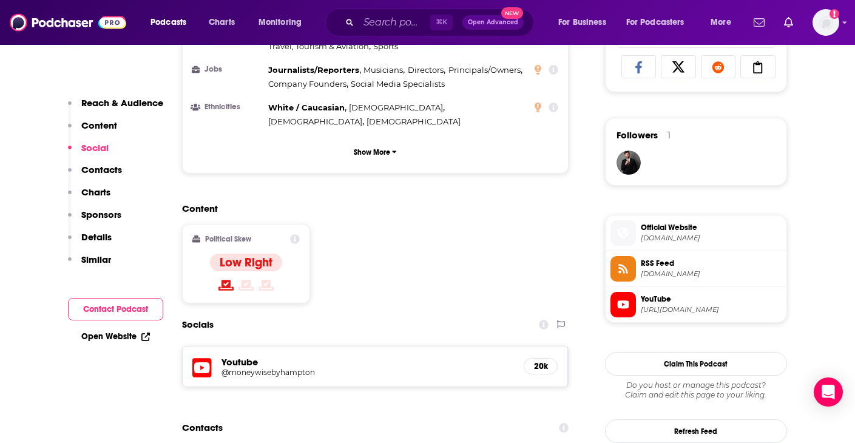
click at [130, 299] on button "Contact Podcast" at bounding box center [115, 309] width 95 height 22
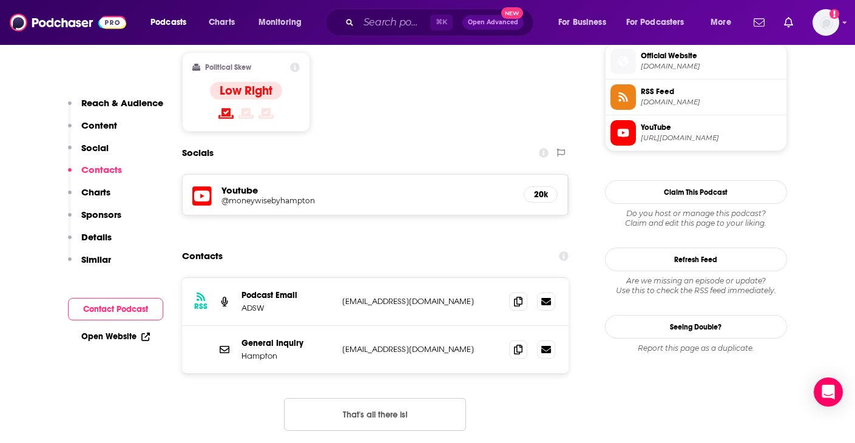
click at [450, 344] on p "[EMAIL_ADDRESS][DOMAIN_NAME]" at bounding box center [421, 349] width 158 height 10
drag, startPoint x: 439, startPoint y: 272, endPoint x: 339, endPoint y: 272, distance: 99.5
click at [339, 326] on div "General Inquiry Hampton [EMAIL_ADDRESS][DOMAIN_NAME] [EMAIL_ADDRESS][DOMAIN_NAM…" at bounding box center [375, 349] width 387 height 47
copy p "[EMAIL_ADDRESS][DOMAIN_NAME]"
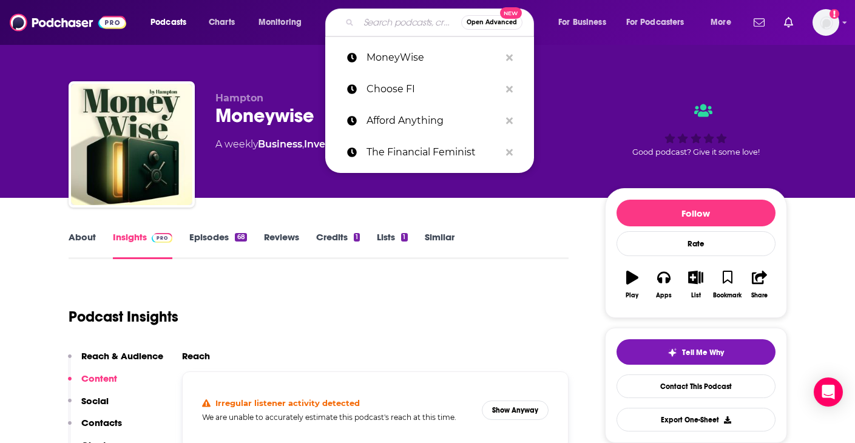
click at [383, 26] on input "Search podcasts, credits, & more..." at bounding box center [410, 22] width 103 height 19
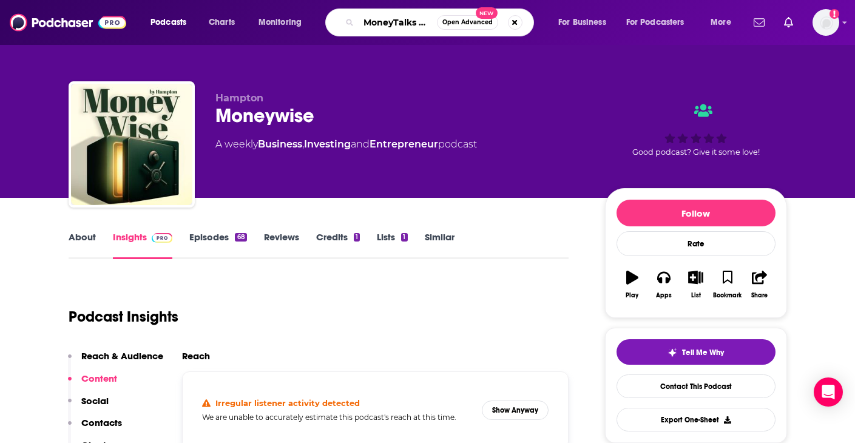
type input "MoneyTalks News"
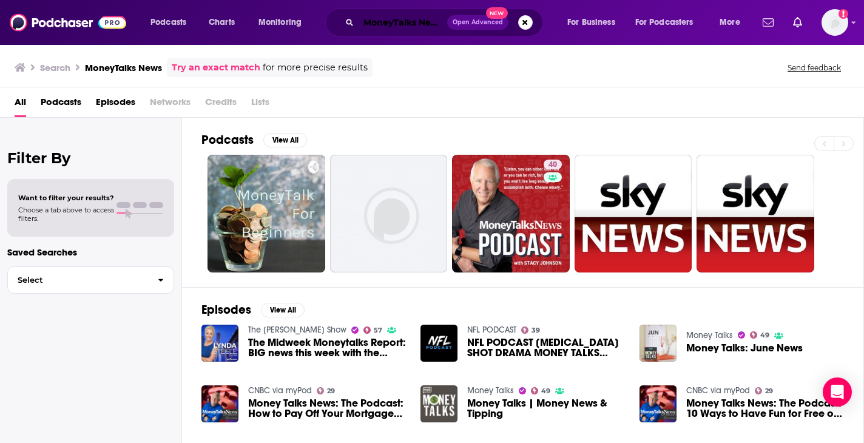
click at [402, 25] on input "MoneyTalks News" at bounding box center [403, 22] width 89 height 19
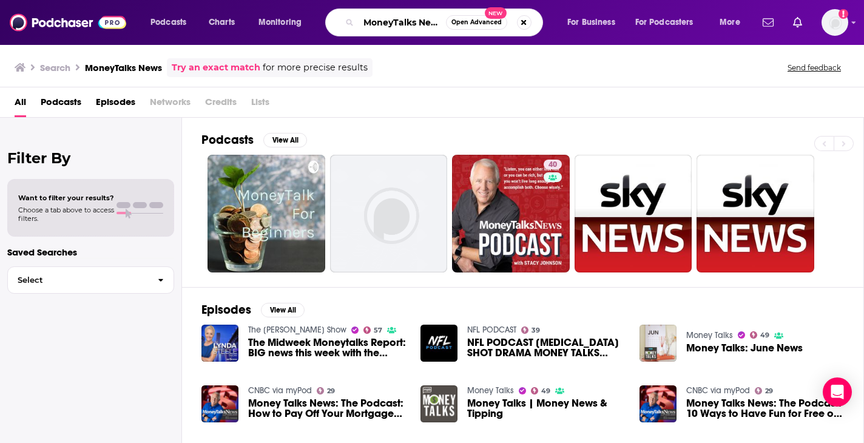
click at [395, 24] on input "MoneyTalks News" at bounding box center [402, 22] width 87 height 19
type input "Money Talks News"
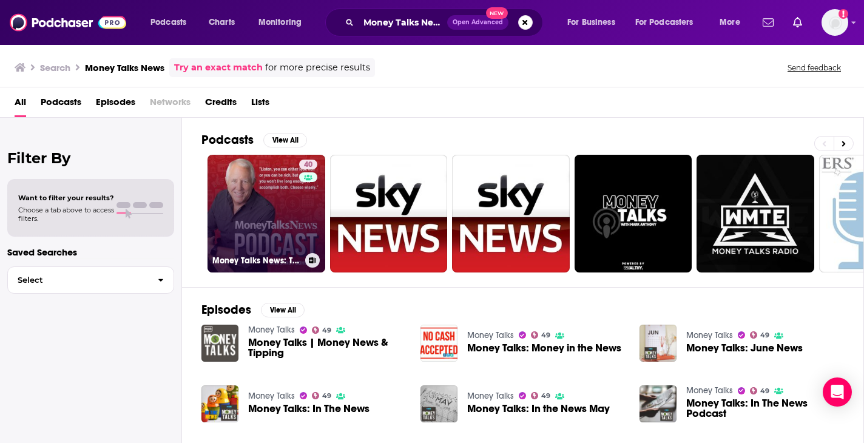
click at [230, 194] on link "40 Money Talks News: The Podcast" at bounding box center [267, 214] width 118 height 118
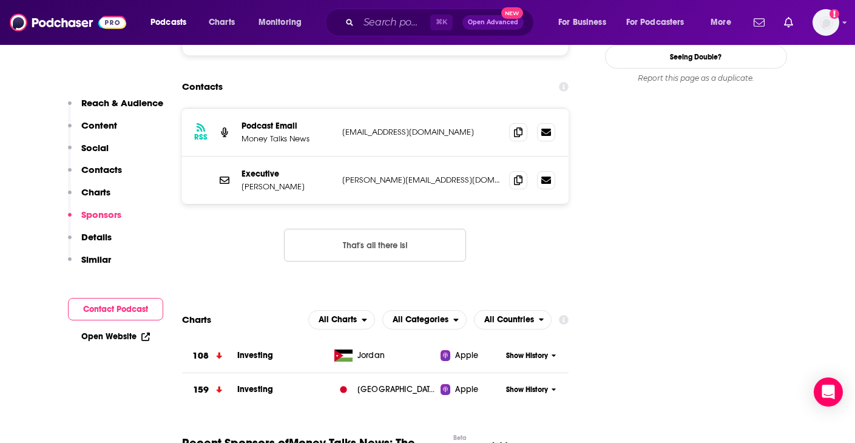
scroll to position [1069, 0]
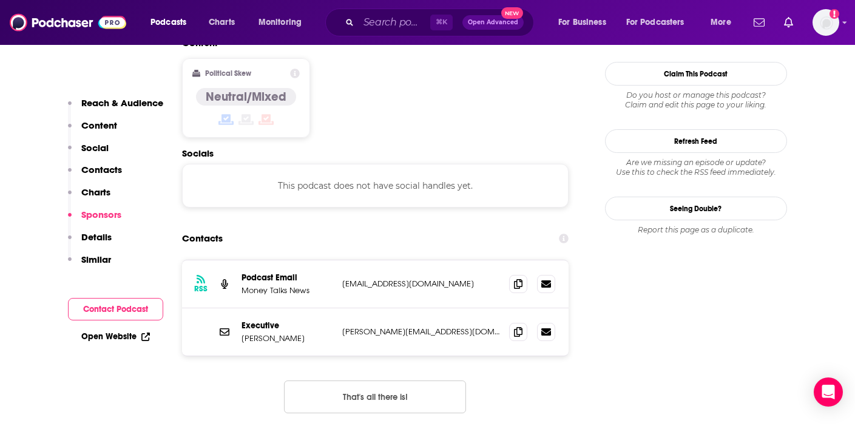
click at [402, 327] on p "[PERSON_NAME][EMAIL_ADDRESS][DOMAIN_NAME]" at bounding box center [421, 332] width 158 height 10
copy div "[PERSON_NAME][EMAIL_ADDRESS][DOMAIN_NAME] [PERSON_NAME][EMAIL_ADDRESS][DOMAIN_N…"
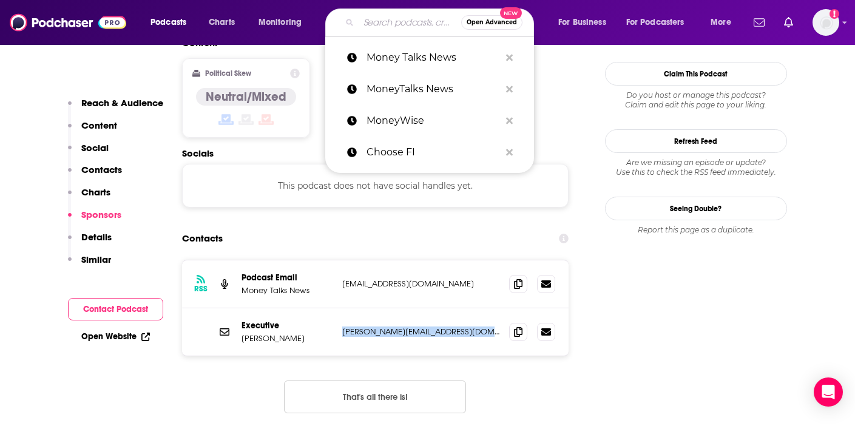
click at [380, 22] on input "Search podcasts, credits, & more..." at bounding box center [410, 22] width 103 height 19
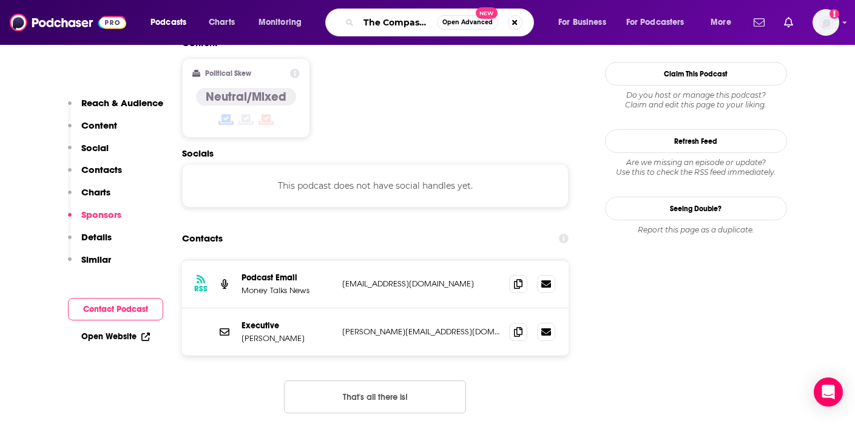
type input "The Compass Wealth Conversations Podcast"
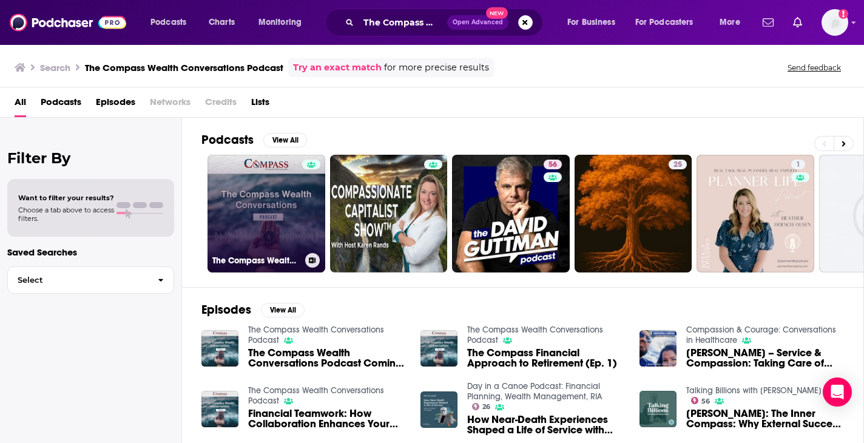
click at [239, 202] on link "The Compass Wealth Conversations Podcast" at bounding box center [267, 214] width 118 height 118
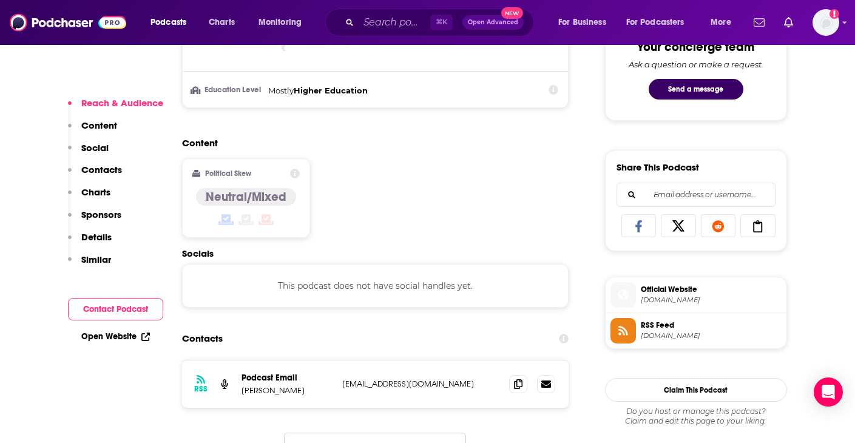
scroll to position [820, 0]
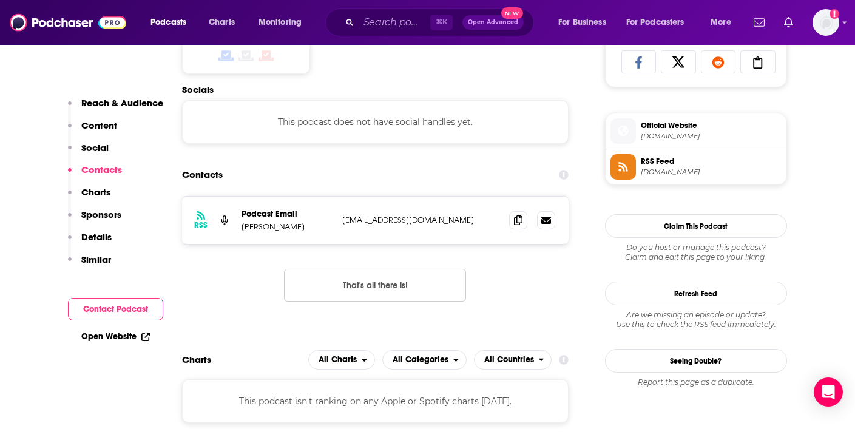
click at [405, 220] on p "[EMAIL_ADDRESS][DOMAIN_NAME]" at bounding box center [421, 220] width 158 height 10
drag, startPoint x: 339, startPoint y: 218, endPoint x: 448, endPoint y: 217, distance: 108.6
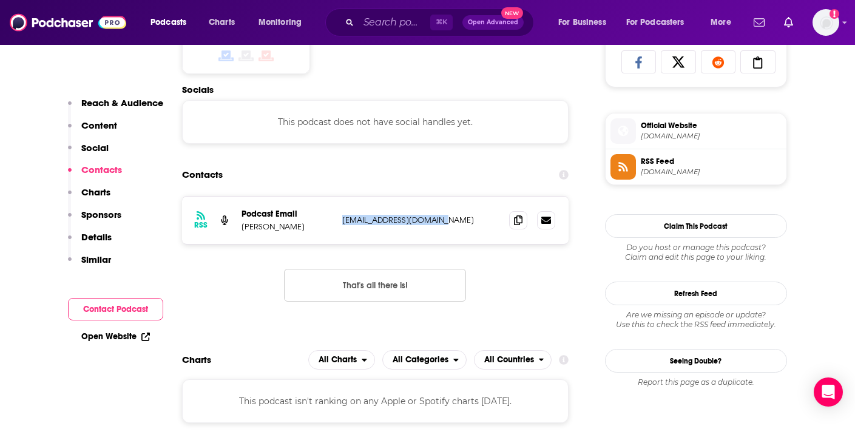
click at [448, 217] on div "RSS Podcast Email [PERSON_NAME] [EMAIL_ADDRESS][DOMAIN_NAME] [EMAIL_ADDRESS][DO…" at bounding box center [375, 220] width 387 height 47
copy p "[EMAIL_ADDRESS][DOMAIN_NAME]"
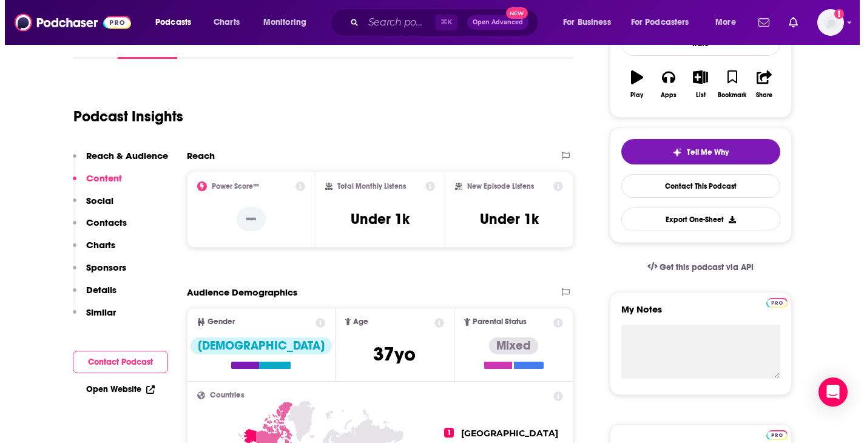
scroll to position [0, 0]
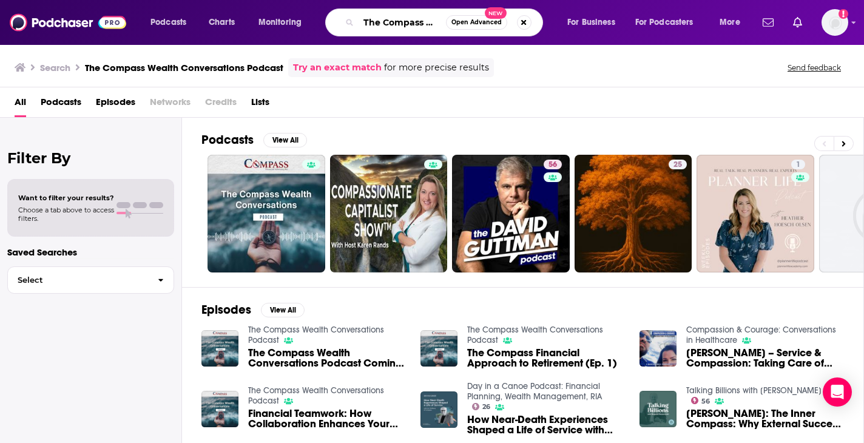
click at [382, 24] on input "The Compass Wealth Conversations Podcast" at bounding box center [402, 22] width 87 height 19
click at [400, 21] on input "Wealth Conversations Podcast" at bounding box center [402, 22] width 87 height 19
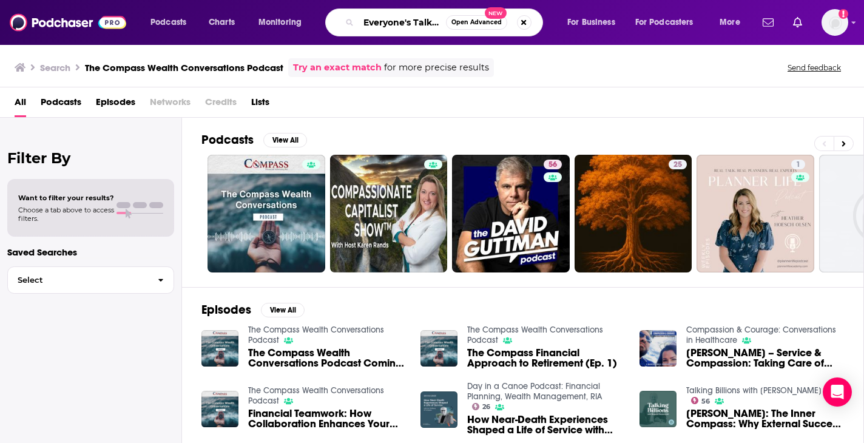
type input "Everyone's Talking Money"
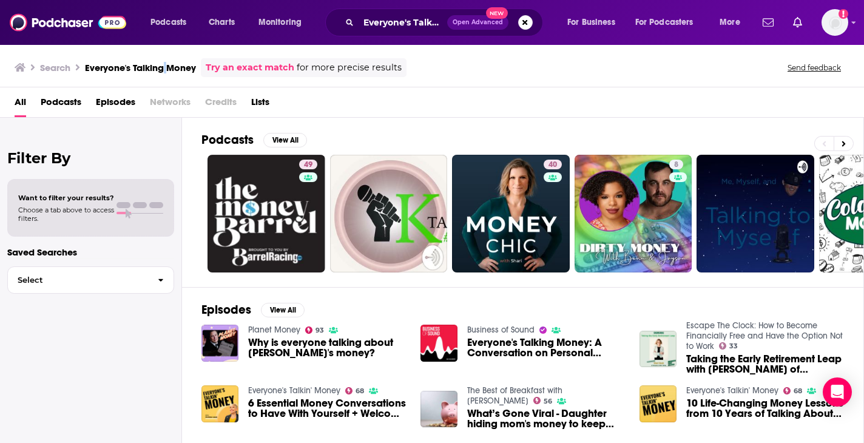
click at [166, 69] on h3 "Everyone's Talking Money" at bounding box center [140, 68] width 111 height 12
click at [171, 71] on h3 "Everyone's Talking Money" at bounding box center [140, 68] width 111 height 12
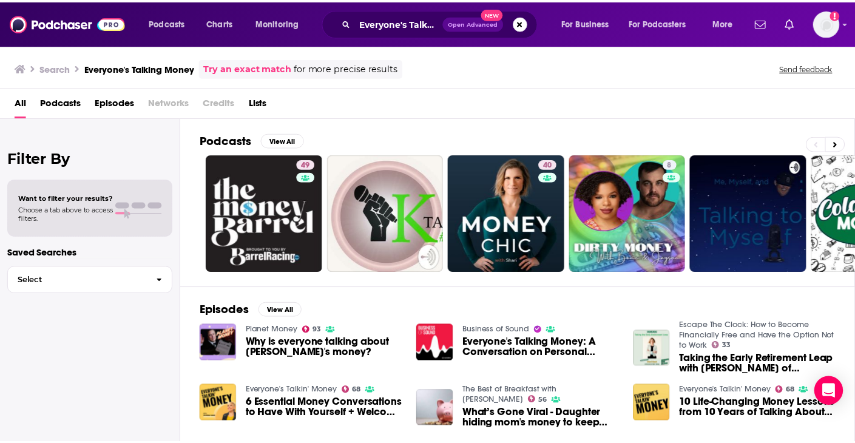
scroll to position [208, 0]
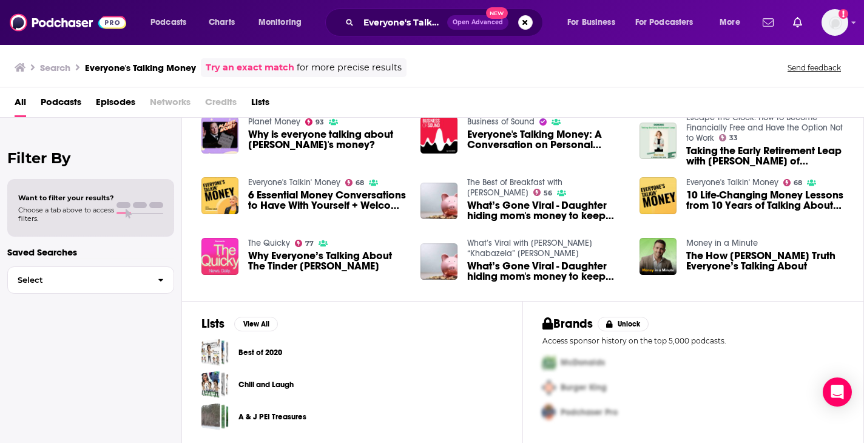
click at [651, 193] on img "10 Life-Changing Money Lessons from 10 Years of Talking About Money" at bounding box center [658, 195] width 37 height 37
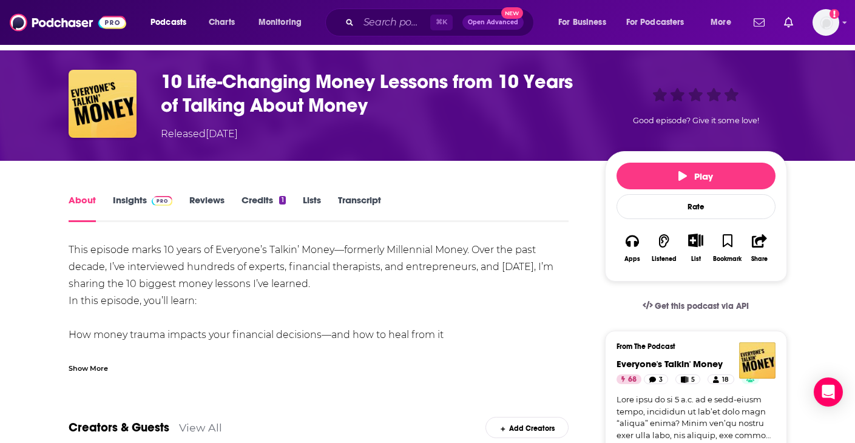
scroll to position [155, 0]
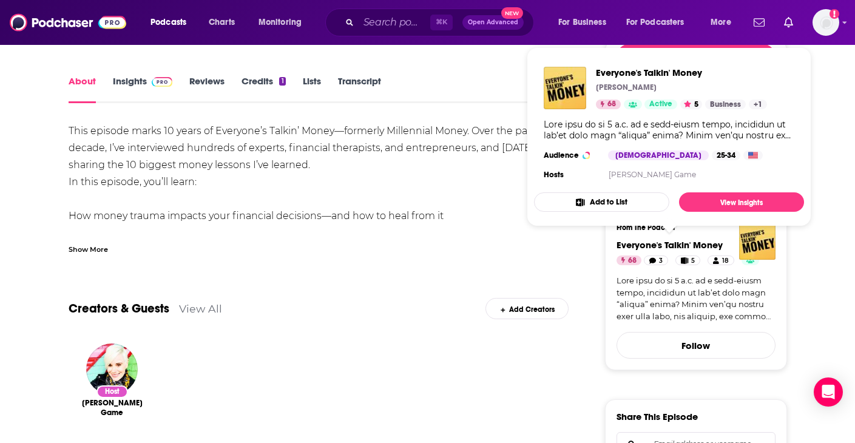
click at [677, 246] on span "Everyone's Talkin' Money" at bounding box center [670, 245] width 106 height 12
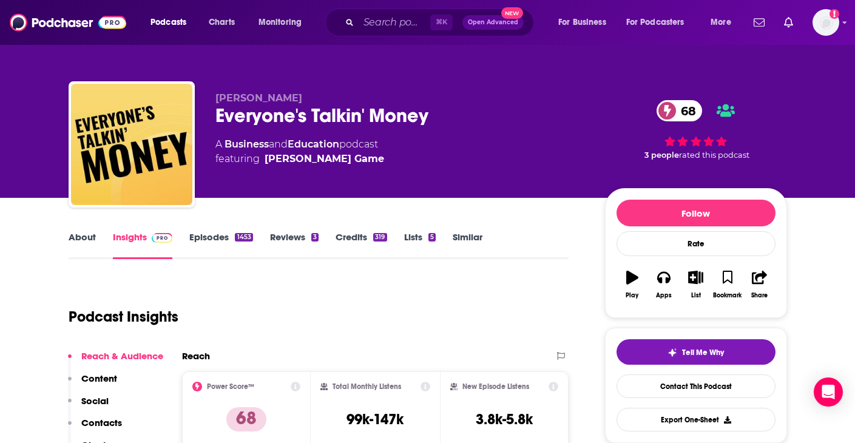
click at [83, 234] on link "About" at bounding box center [82, 245] width 27 height 28
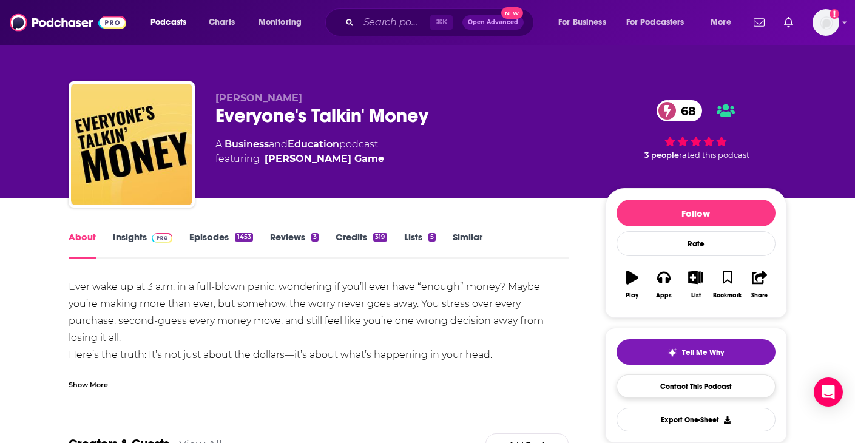
click at [666, 390] on link "Contact This Podcast" at bounding box center [696, 386] width 159 height 24
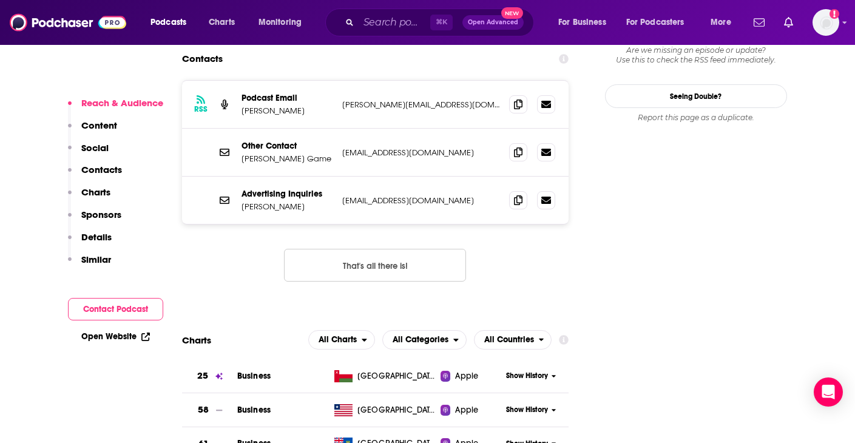
scroll to position [1197, 0]
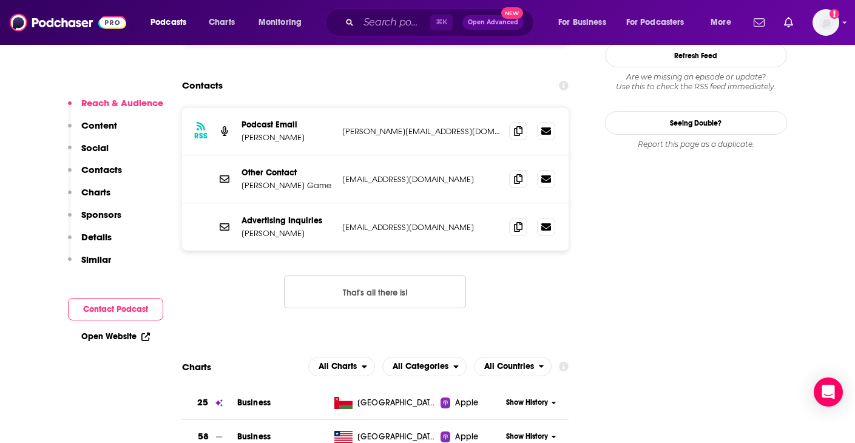
click at [380, 126] on p "[PERSON_NAME][EMAIL_ADDRESS][DOMAIN_NAME]" at bounding box center [421, 131] width 158 height 10
copy div "[PERSON_NAME][EMAIL_ADDRESS][DOMAIN_NAME] [PERSON_NAME][EMAIL_ADDRESS][DOMAIN_N…"
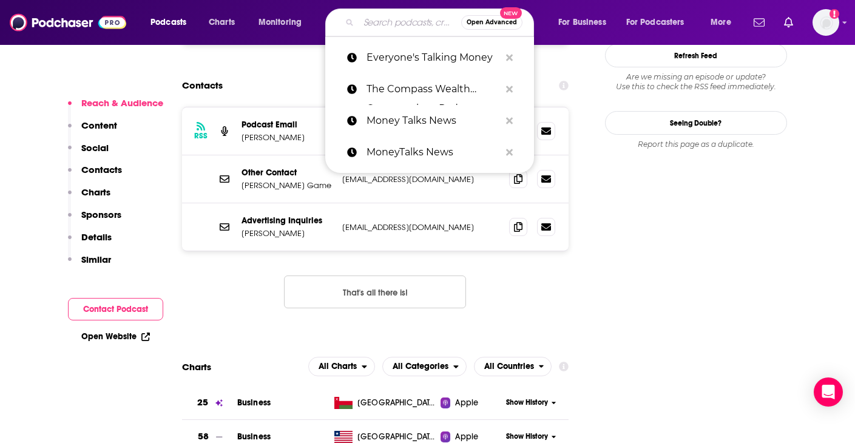
click at [394, 25] on input "Search podcasts, credits, & more..." at bounding box center [410, 22] width 103 height 19
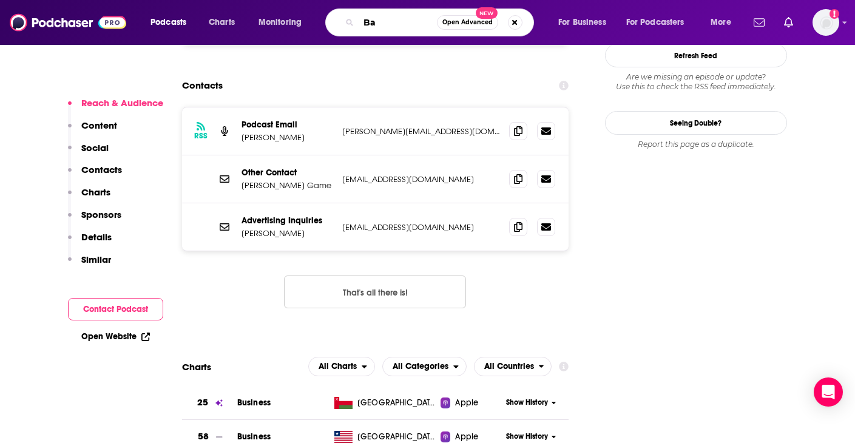
type input "B"
type input "r"
type input "Retirement Podcast"
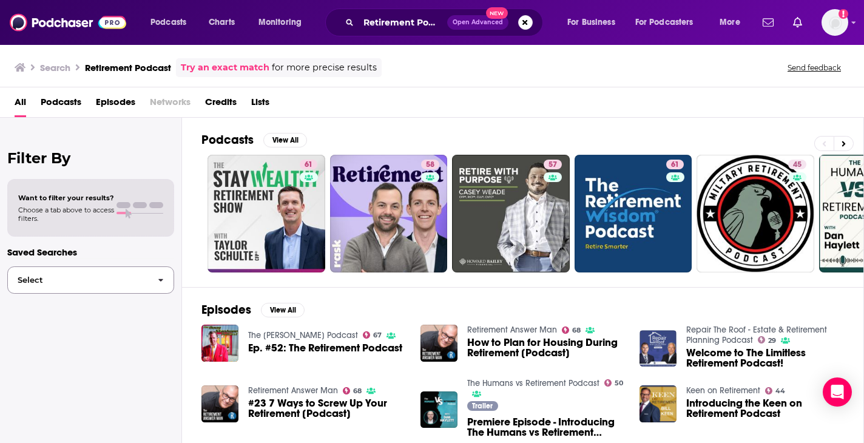
click at [80, 275] on button "Select" at bounding box center [90, 279] width 167 height 27
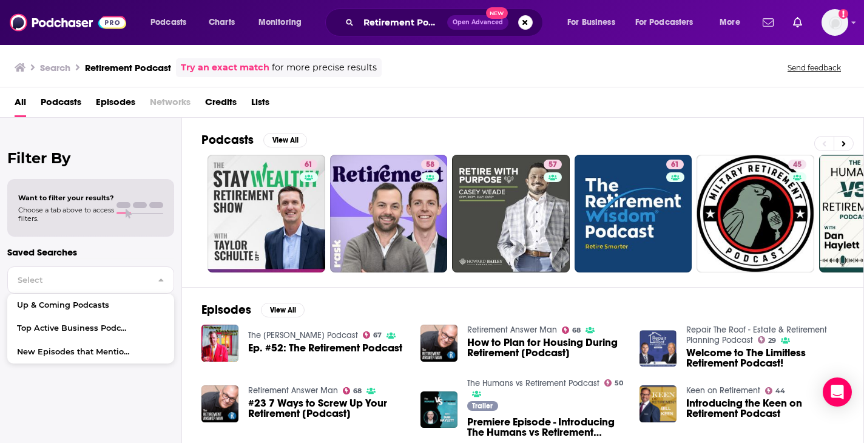
click at [93, 221] on span "Choose a tab above to access filters." at bounding box center [66, 214] width 96 height 17
click at [122, 201] on div "Want to filter your results? Choose a tab above to access filters." at bounding box center [90, 208] width 145 height 29
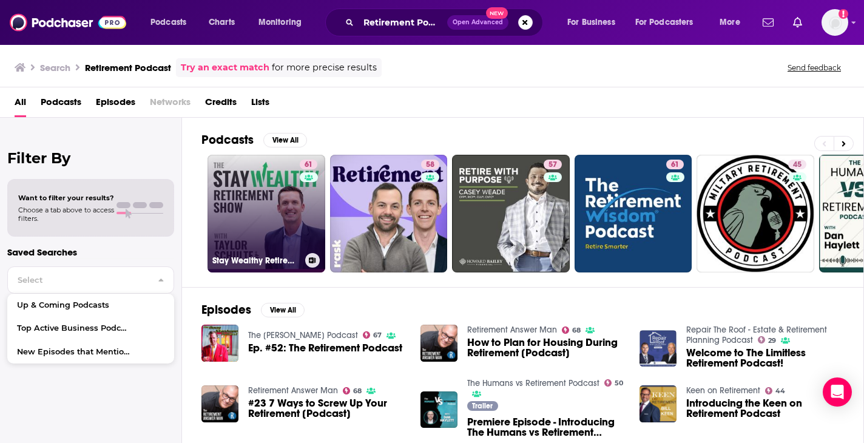
click at [259, 200] on link "61 Stay Wealthy Retirement Podcast" at bounding box center [267, 214] width 118 height 118
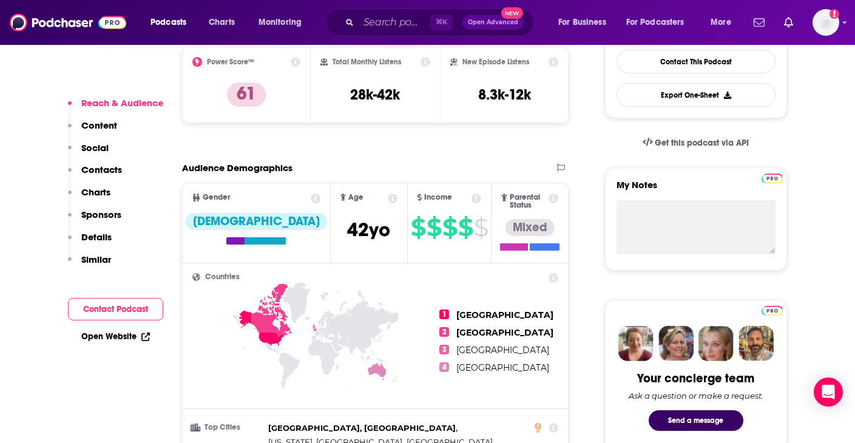
scroll to position [479, 0]
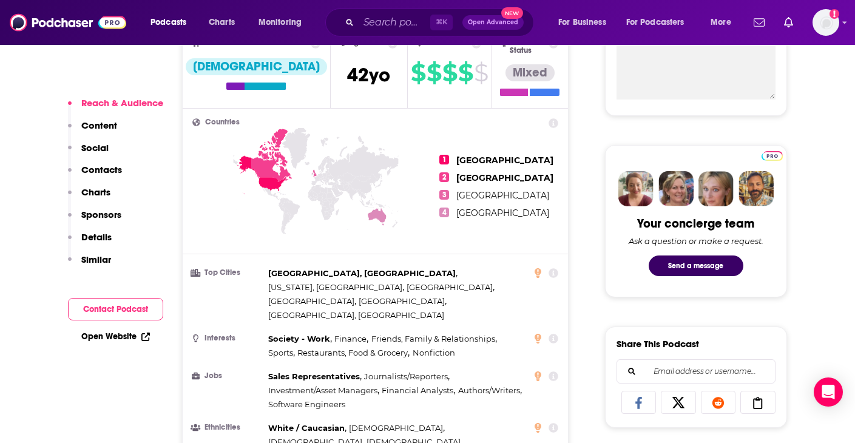
click at [105, 239] on p "Details" at bounding box center [96, 237] width 30 height 12
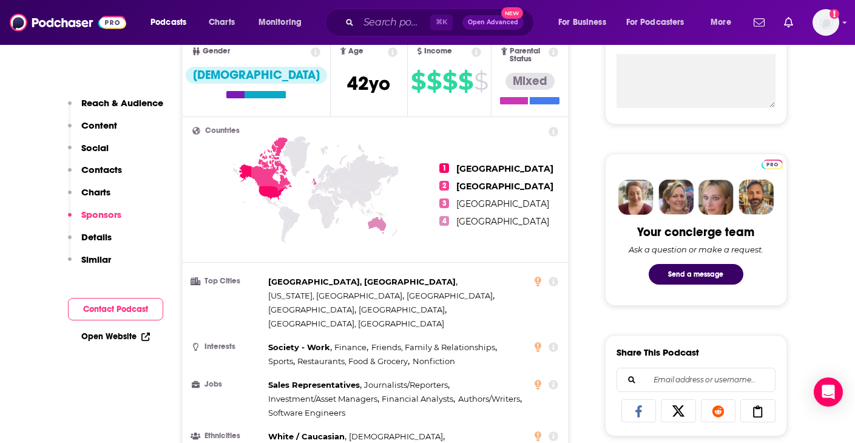
scroll to position [24, 0]
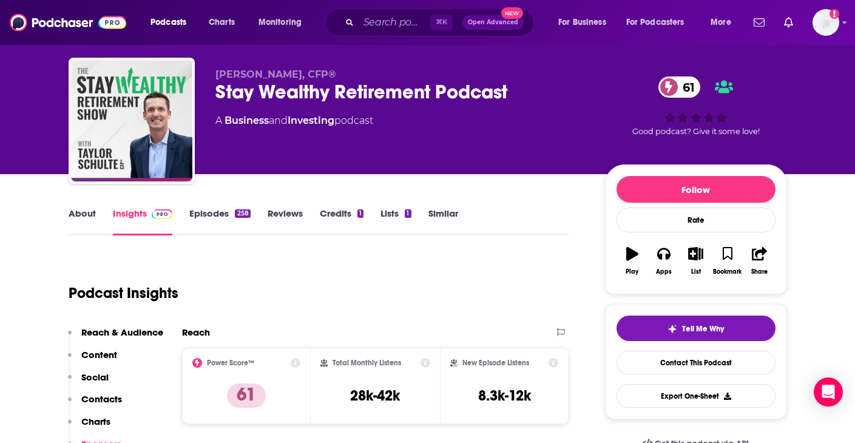
click at [483, 25] on span "Open Advanced" at bounding box center [493, 22] width 50 height 6
click at [566, 70] on p "[PERSON_NAME], CFP®" at bounding box center [400, 75] width 370 height 12
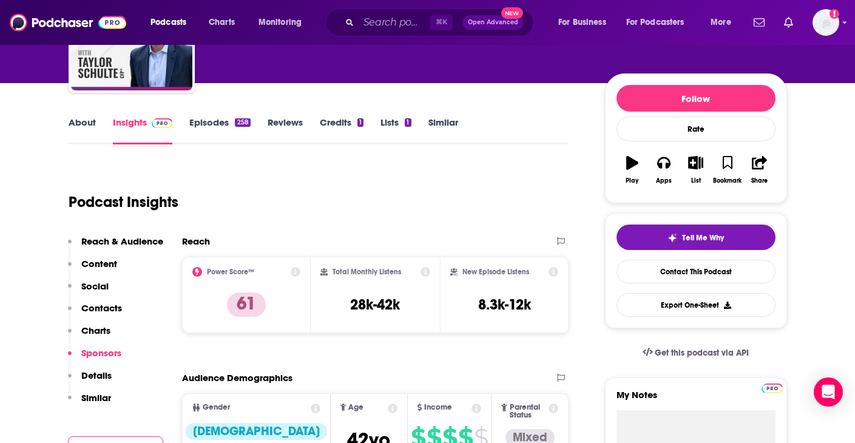
scroll to position [563, 0]
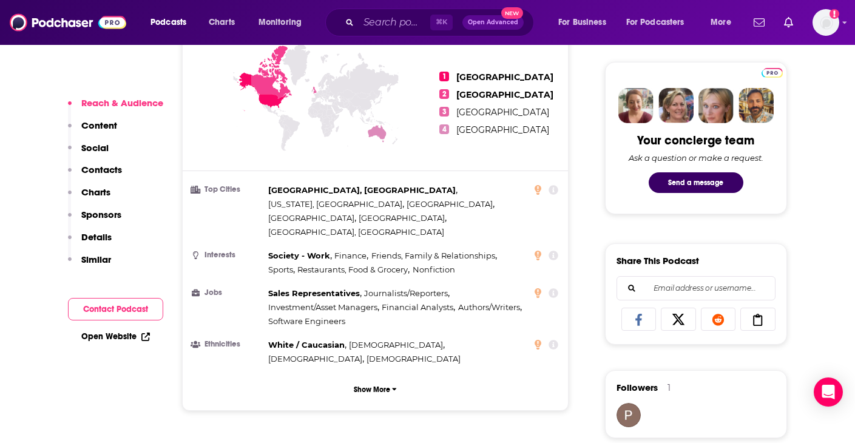
click at [100, 162] on button "Social" at bounding box center [88, 153] width 41 height 22
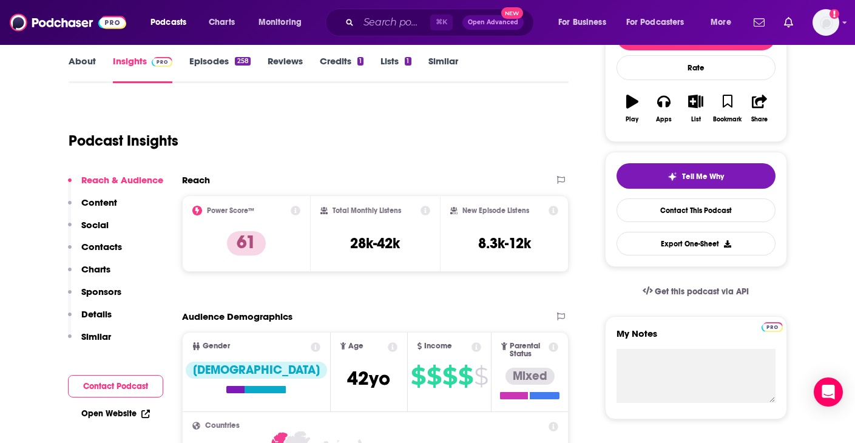
scroll to position [419, 0]
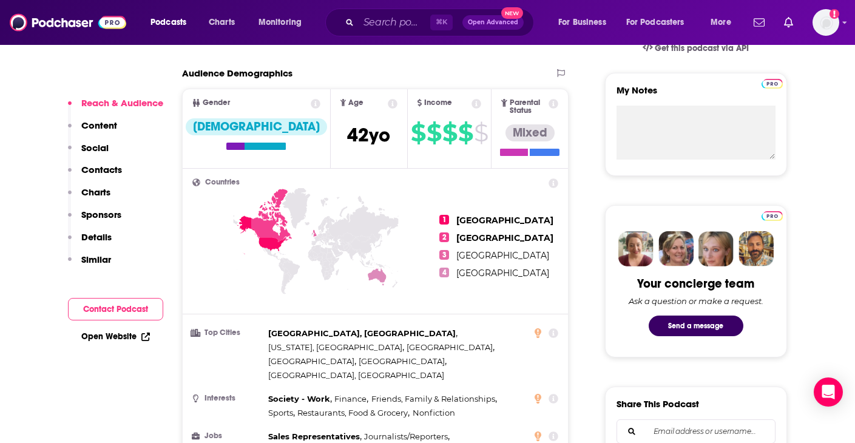
click at [107, 242] on p "Details" at bounding box center [96, 237] width 30 height 12
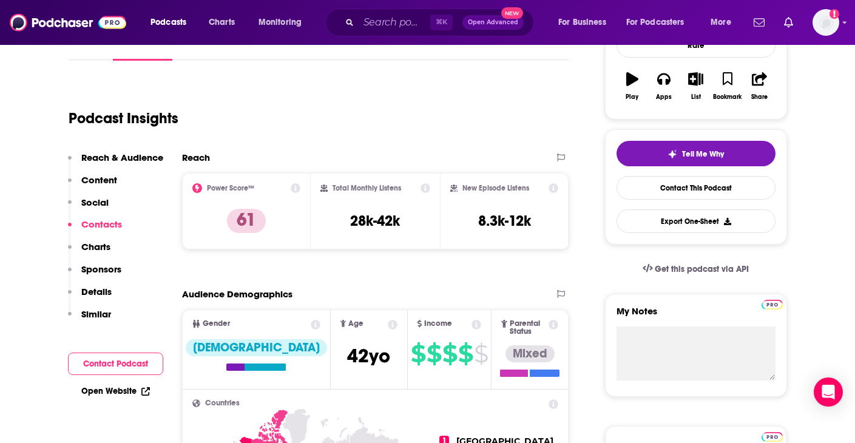
scroll to position [0, 0]
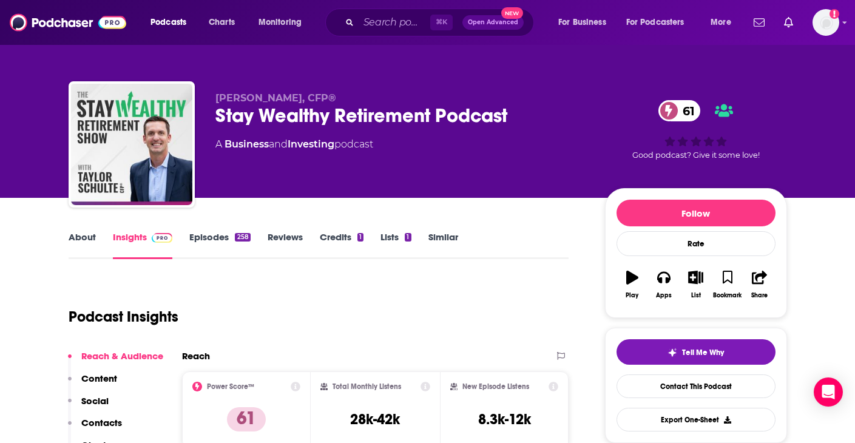
click at [86, 239] on link "About" at bounding box center [82, 245] width 27 height 28
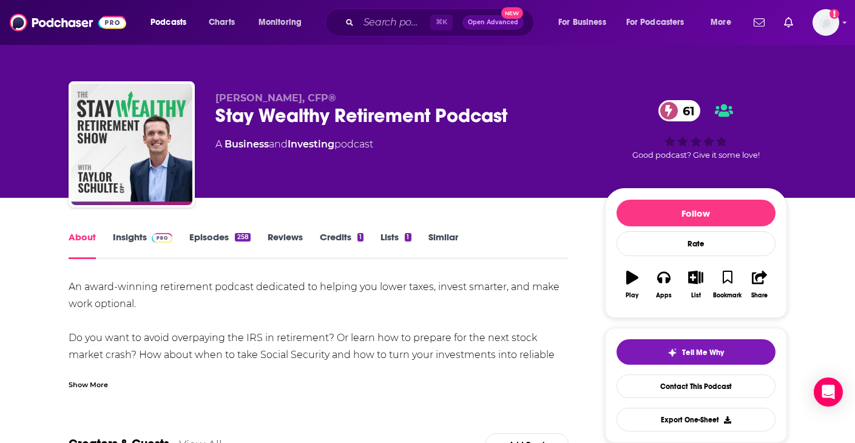
click at [93, 234] on link "About" at bounding box center [82, 245] width 27 height 28
click at [147, 239] on span at bounding box center [160, 237] width 26 height 12
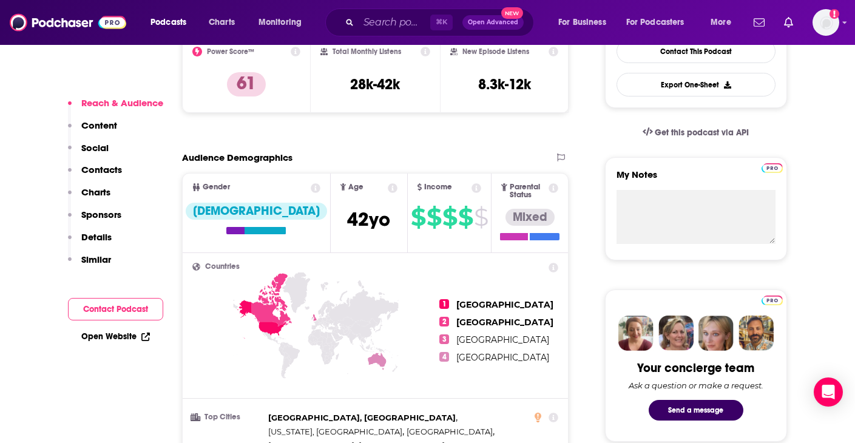
scroll to position [804, 0]
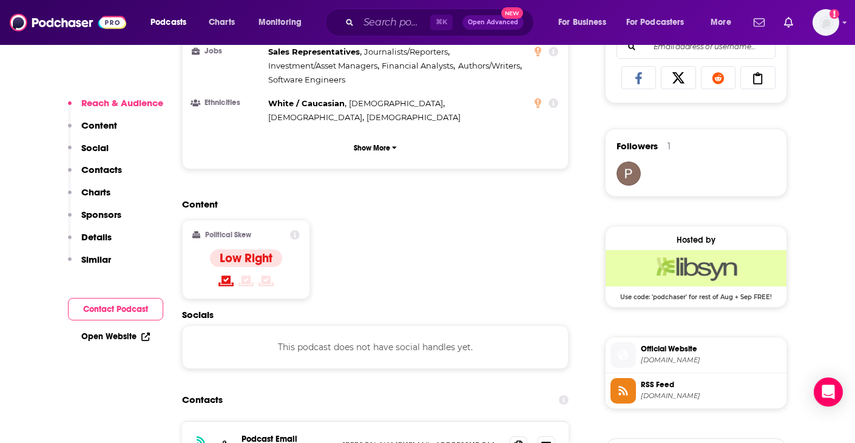
click at [99, 229] on button "Sponsors" at bounding box center [94, 220] width 53 height 22
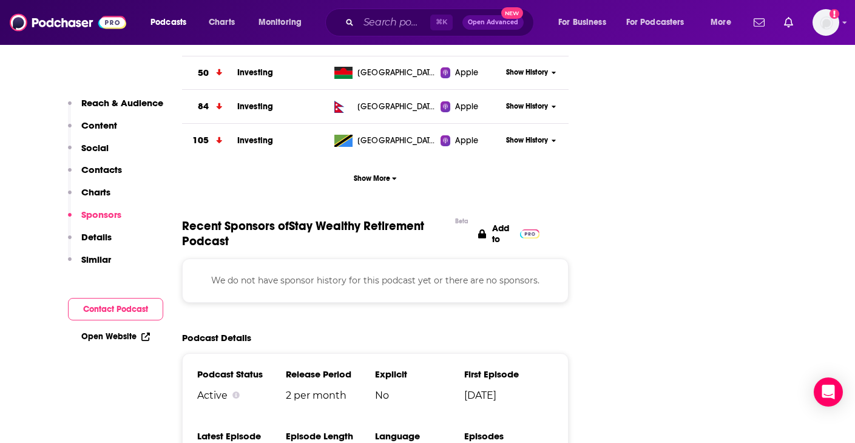
click at [99, 234] on p "Details" at bounding box center [96, 237] width 30 height 12
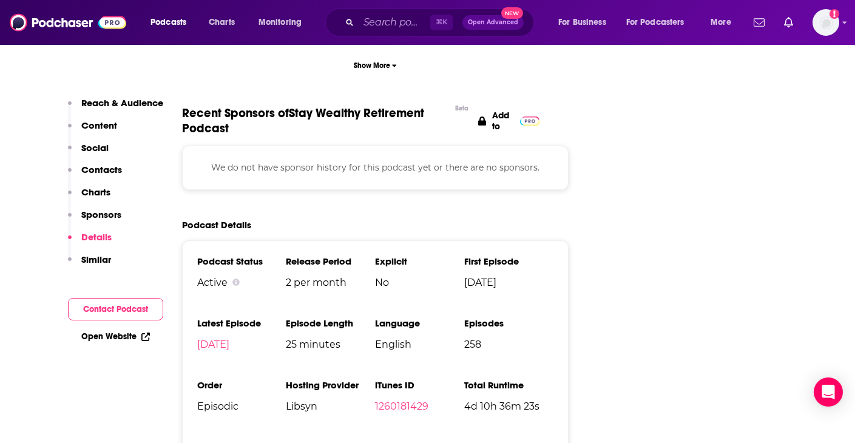
scroll to position [1597, 0]
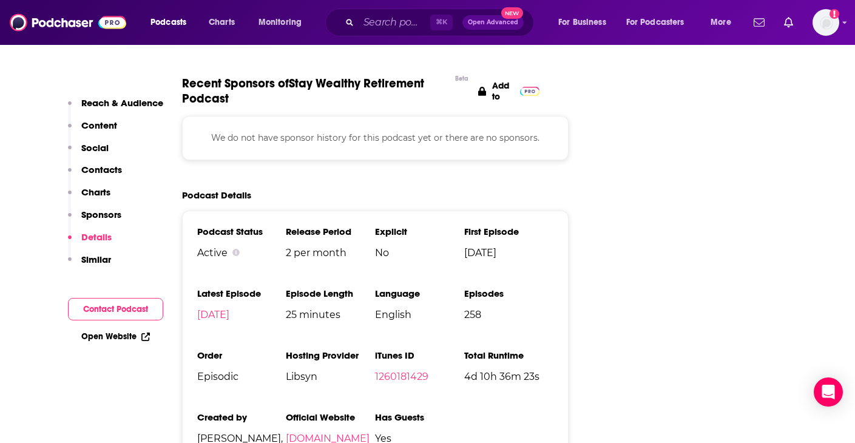
click at [100, 172] on p "Contacts" at bounding box center [101, 170] width 41 height 12
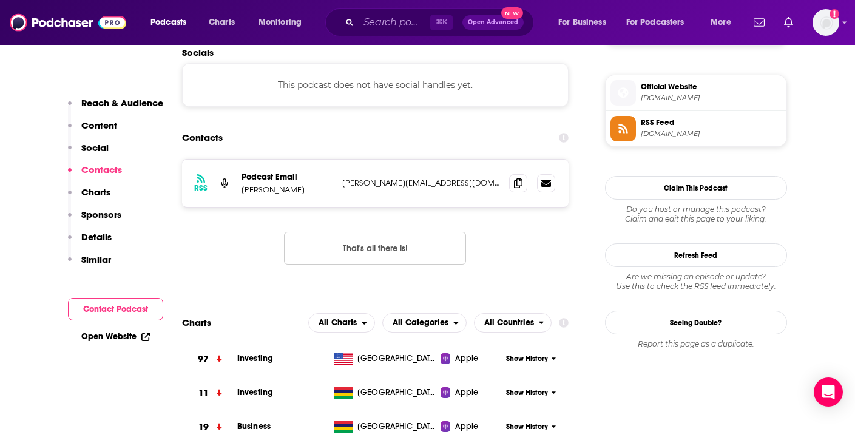
scroll to position [976, 0]
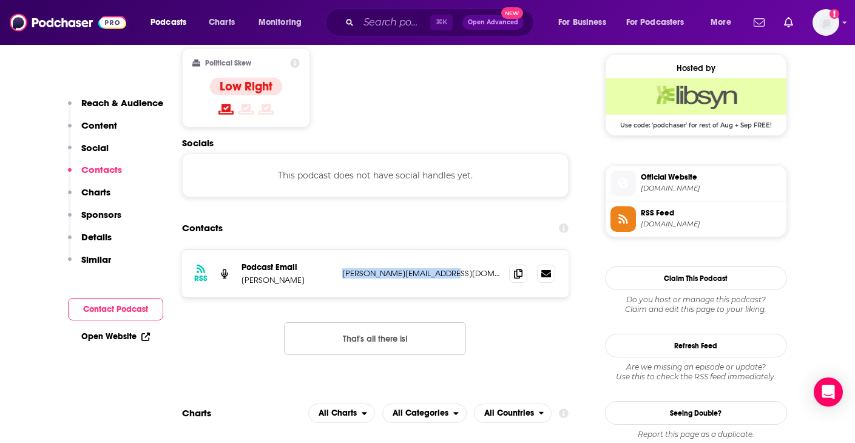
drag, startPoint x: 337, startPoint y: 223, endPoint x: 446, endPoint y: 228, distance: 108.7
click at [446, 250] on div "RSS Podcast Email Taylor Schulte [EMAIL_ADDRESS][DOMAIN_NAME] [PERSON_NAME][EMA…" at bounding box center [375, 273] width 387 height 47
copy p "[PERSON_NAME][EMAIL_ADDRESS][DOMAIN_NAME]"
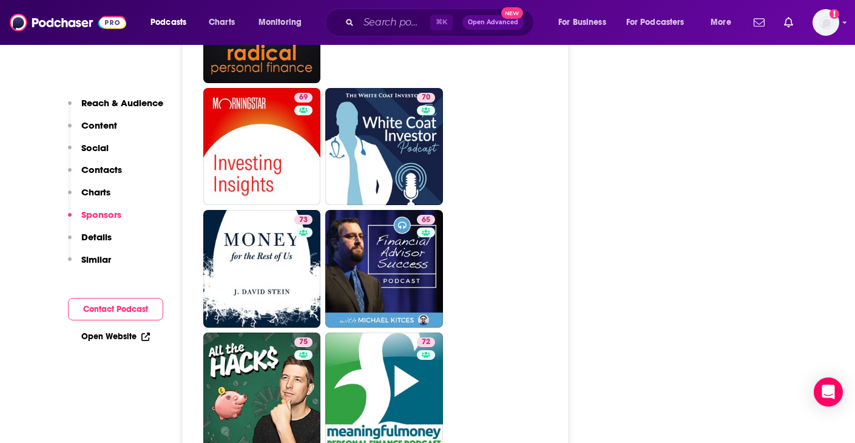
scroll to position [2706, 0]
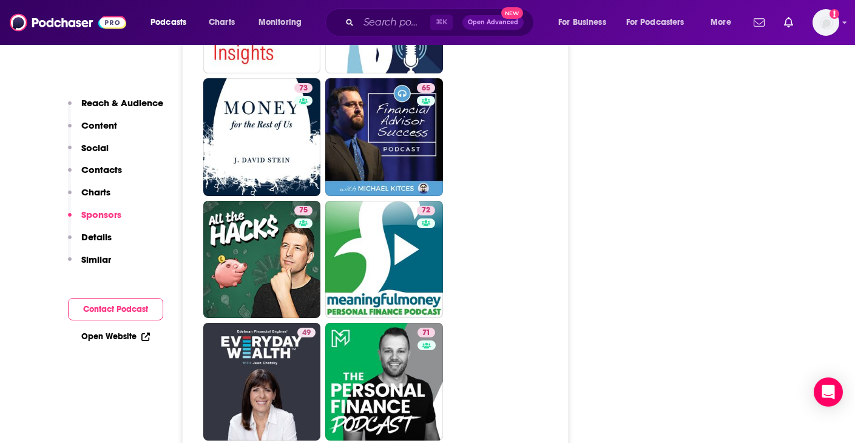
click at [118, 338] on link "Open Website" at bounding box center [115, 336] width 69 height 10
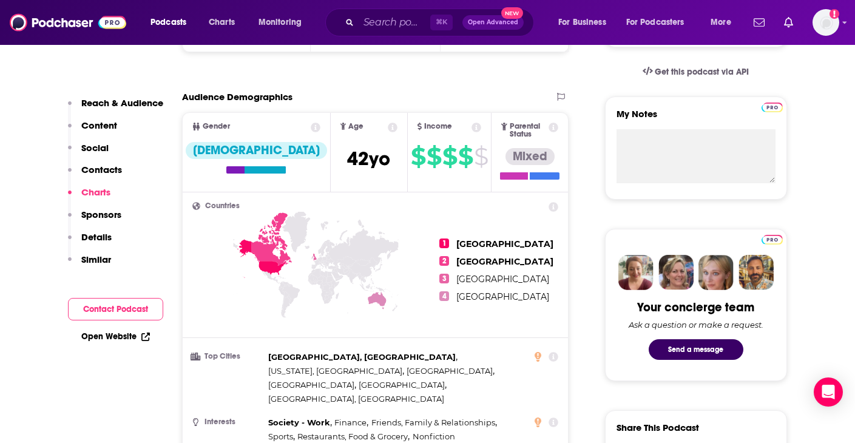
scroll to position [0, 0]
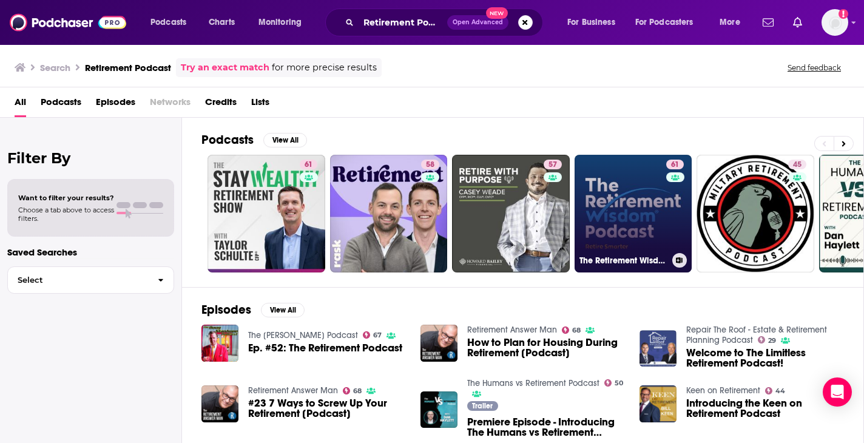
click at [655, 204] on link "61 The Retirement Wisdom Podcast" at bounding box center [634, 214] width 118 height 118
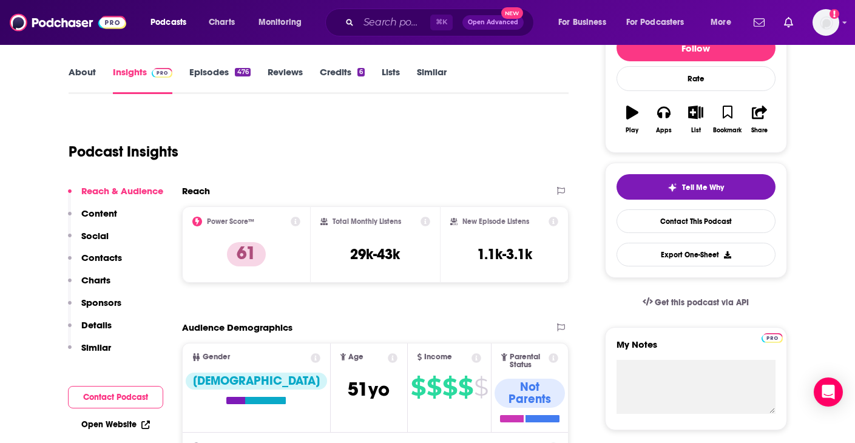
scroll to position [38, 0]
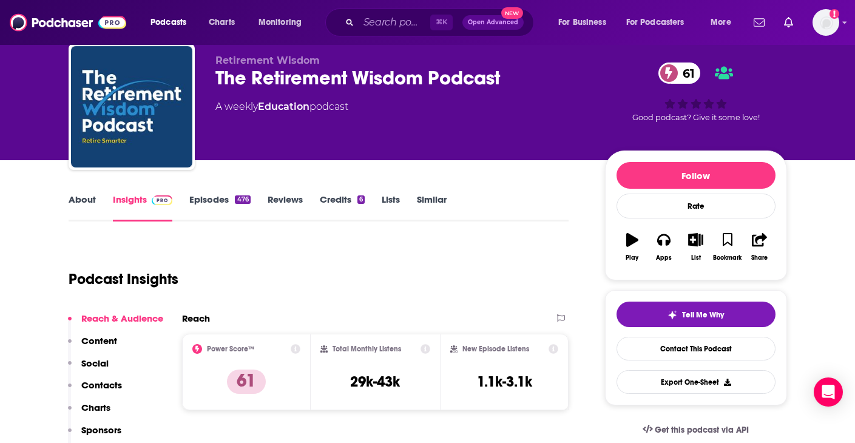
click at [87, 200] on link "About" at bounding box center [82, 208] width 27 height 28
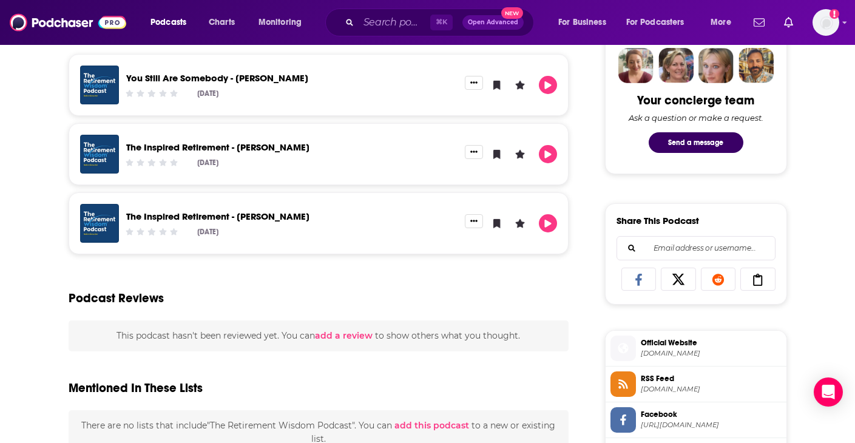
scroll to position [759, 0]
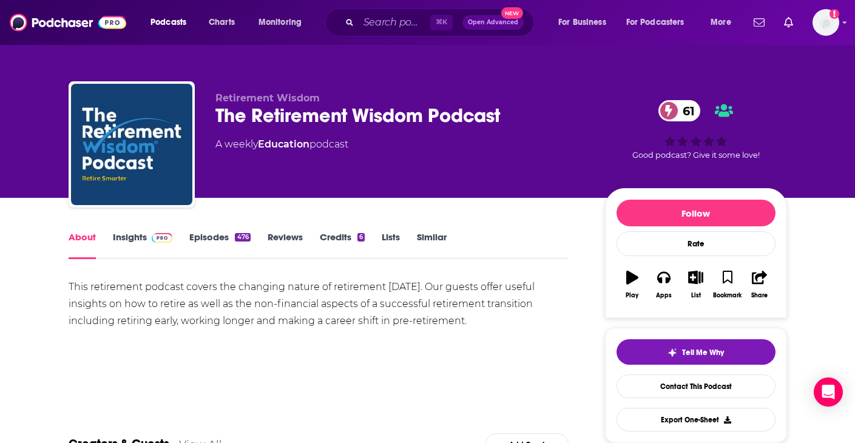
click at [138, 239] on link "Insights" at bounding box center [143, 245] width 60 height 28
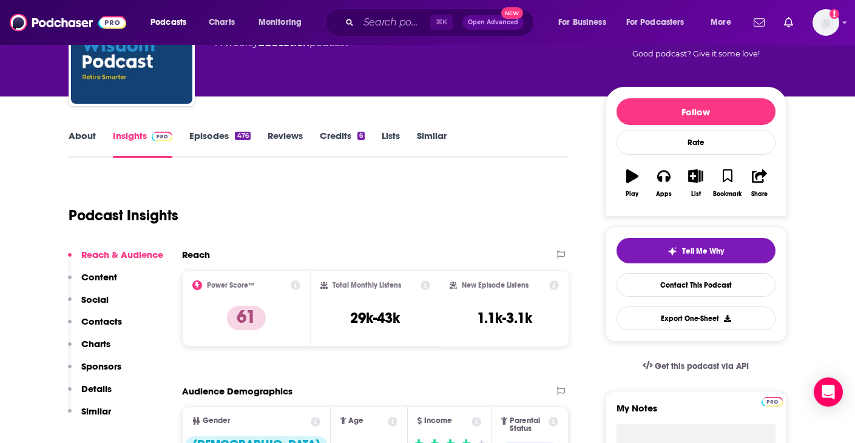
scroll to position [128, 0]
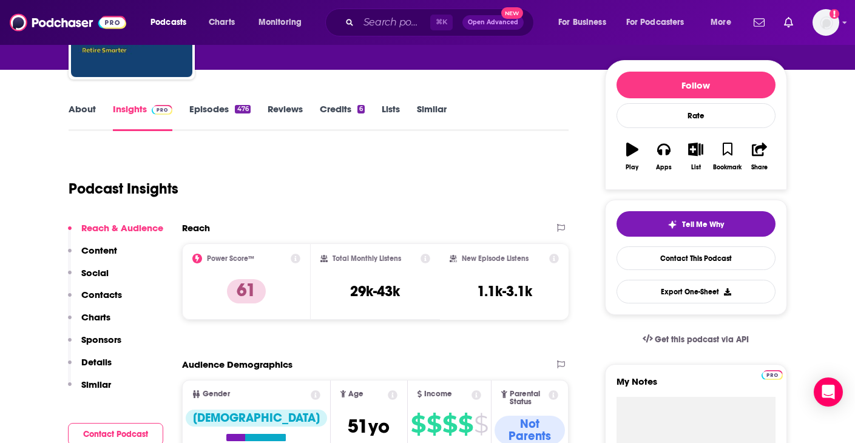
click at [102, 357] on p "Details" at bounding box center [96, 362] width 30 height 12
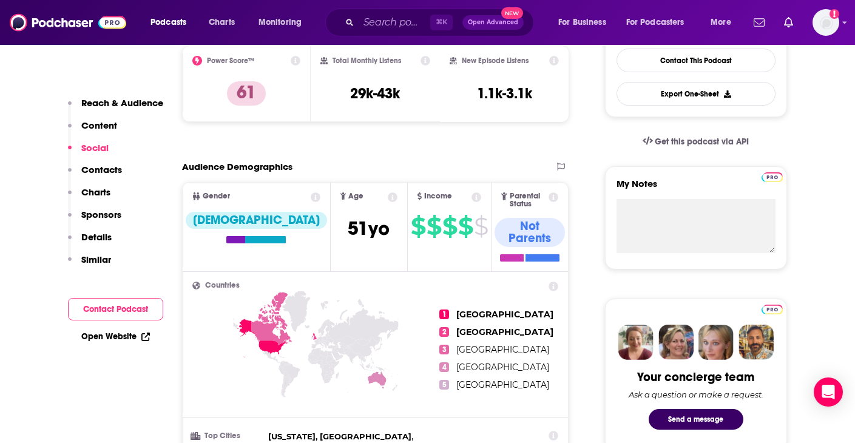
scroll to position [0, 0]
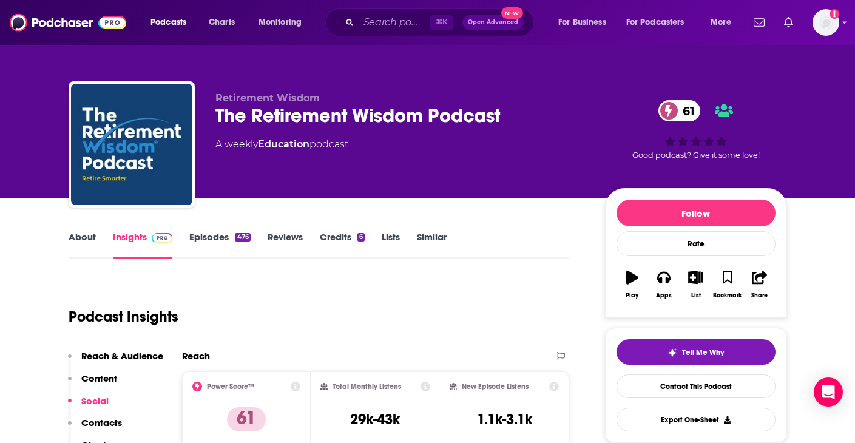
click at [83, 237] on link "About" at bounding box center [82, 245] width 27 height 28
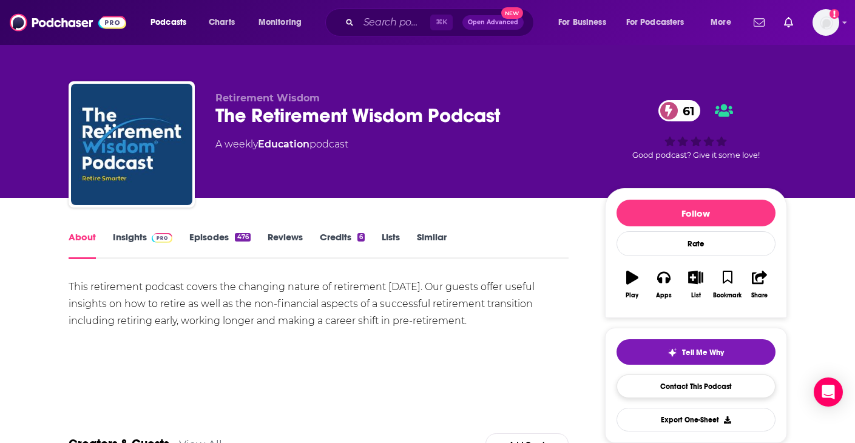
click at [709, 385] on link "Contact This Podcast" at bounding box center [696, 386] width 159 height 24
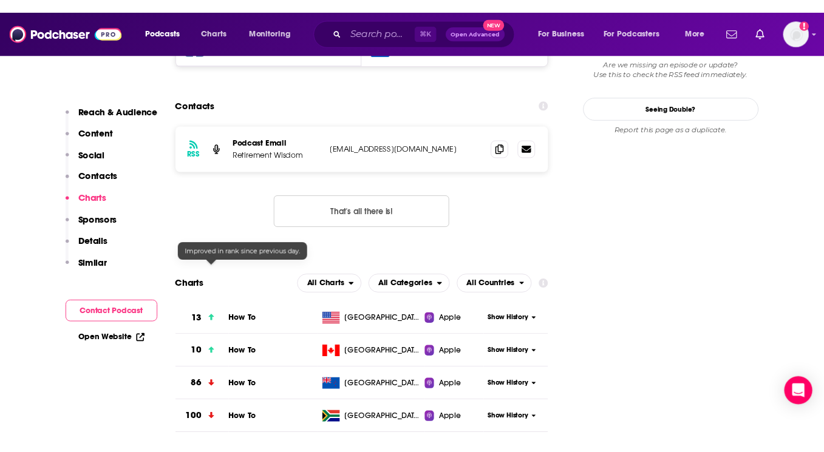
scroll to position [1063, 0]
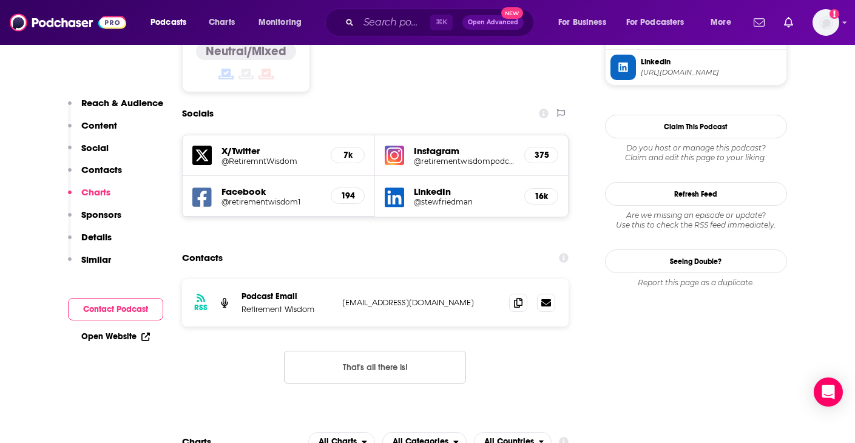
click at [388, 297] on p "[EMAIL_ADDRESS][DOMAIN_NAME]" at bounding box center [421, 302] width 158 height 10
click at [389, 297] on p "[EMAIL_ADDRESS][DOMAIN_NAME]" at bounding box center [421, 302] width 158 height 10
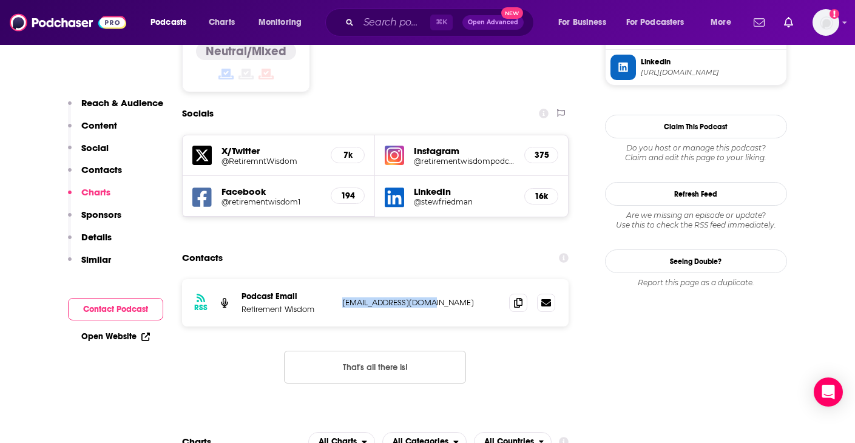
click at [390, 297] on p "[EMAIL_ADDRESS][DOMAIN_NAME]" at bounding box center [421, 302] width 158 height 10
drag, startPoint x: 338, startPoint y: 217, endPoint x: 466, endPoint y: 221, distance: 128.1
click at [466, 279] on div "RSS Podcast Email Retirement Wisdom [EMAIL_ADDRESS][DOMAIN_NAME] [EMAIL_ADDRESS…" at bounding box center [375, 302] width 387 height 47
click at [474, 297] on p "[EMAIL_ADDRESS][DOMAIN_NAME]" at bounding box center [421, 302] width 158 height 10
drag, startPoint x: 472, startPoint y: 217, endPoint x: 345, endPoint y: 210, distance: 127.0
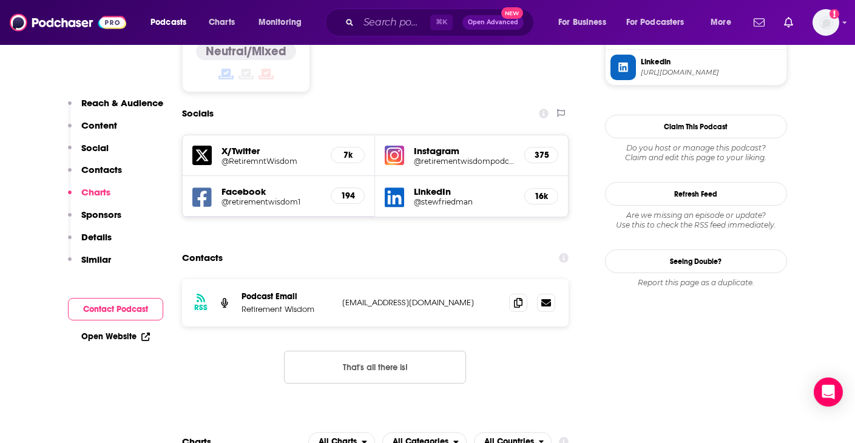
click at [345, 279] on div "RSS Podcast Email Retirement Wisdom retirementwisdom2017@gmail.com retirementwi…" at bounding box center [375, 302] width 387 height 47
copy p "[EMAIL_ADDRESS][DOMAIN_NAME]"
click at [123, 337] on link "Open Website" at bounding box center [115, 336] width 69 height 10
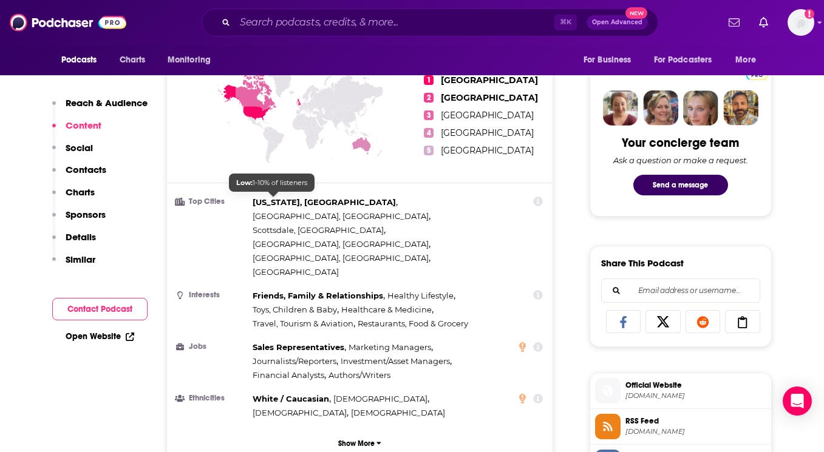
scroll to position [135, 0]
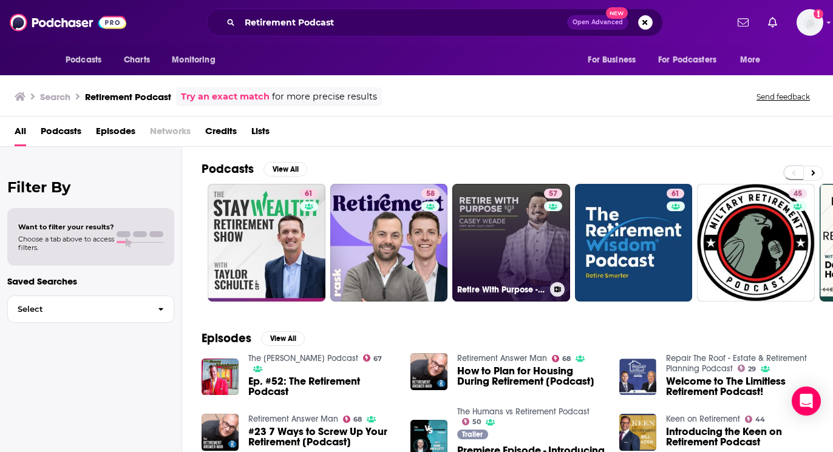
click at [509, 211] on link "57 Retire With Purpose - The Retirement Podcast" at bounding box center [511, 243] width 118 height 118
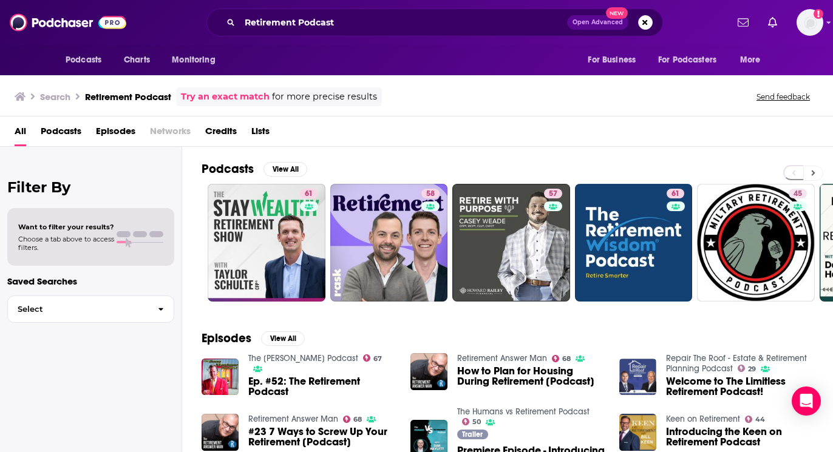
click at [813, 172] on icon at bounding box center [813, 173] width 4 height 5
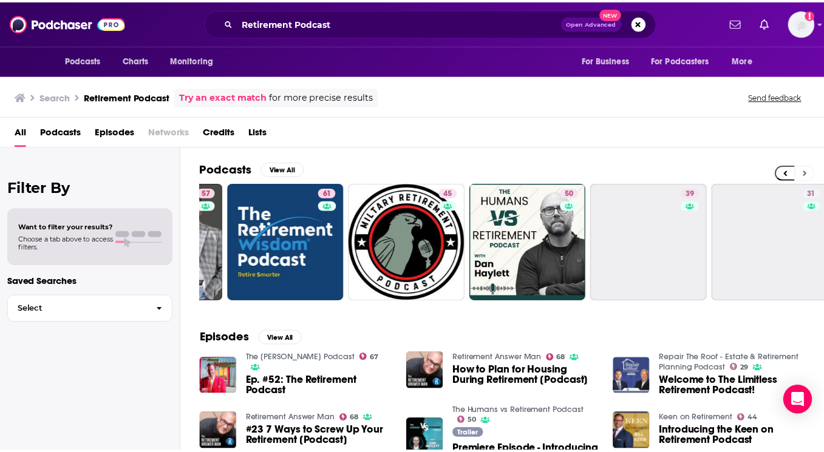
scroll to position [0, 479]
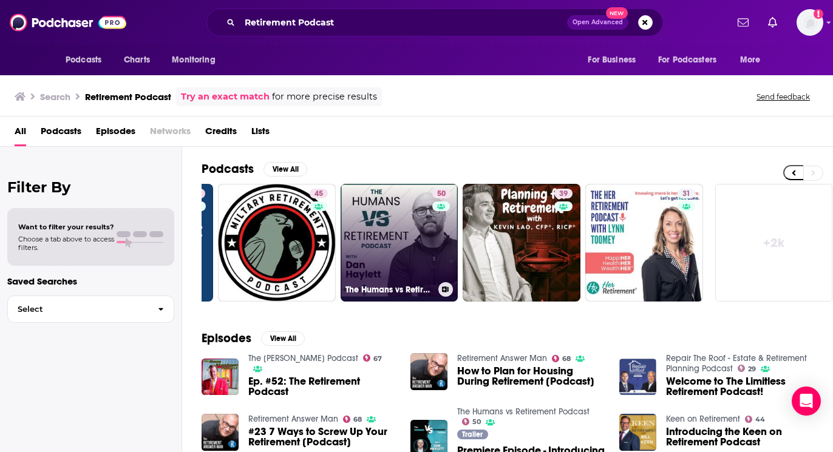
click at [392, 249] on link "50 The Humans vs Retirement Podcast" at bounding box center [399, 243] width 118 height 118
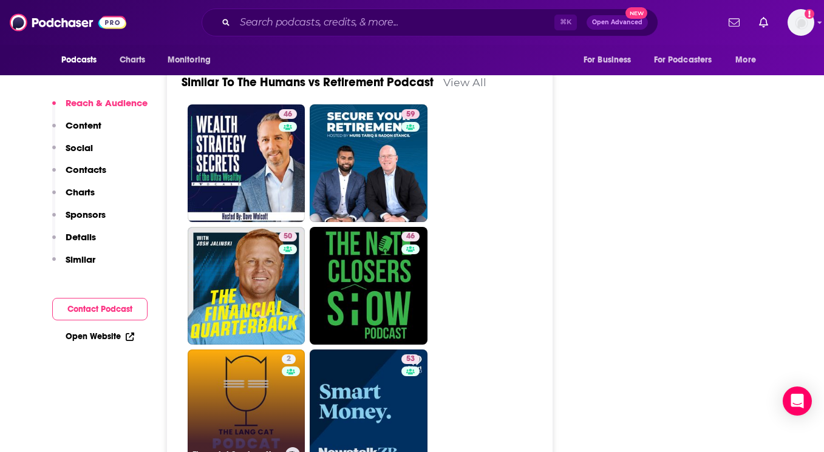
scroll to position [1982, 0]
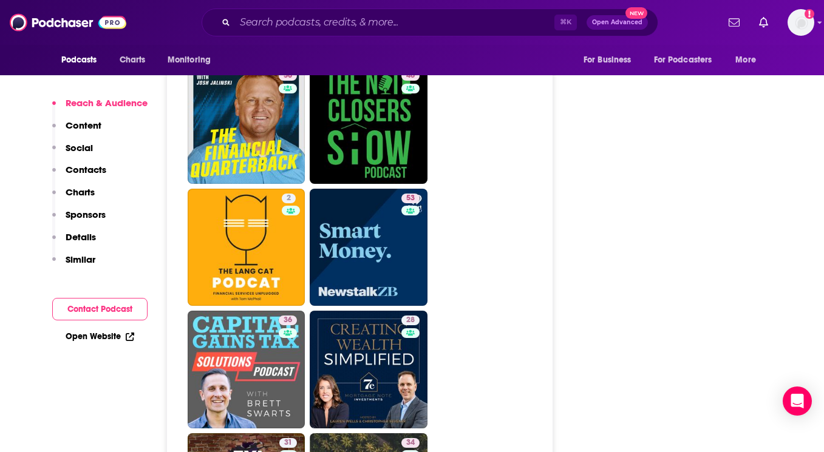
click at [80, 243] on button "Details" at bounding box center [74, 242] width 44 height 22
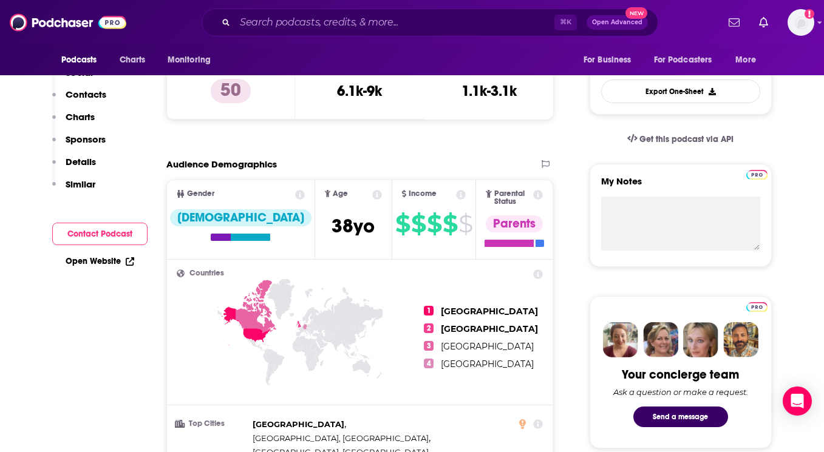
scroll to position [0, 0]
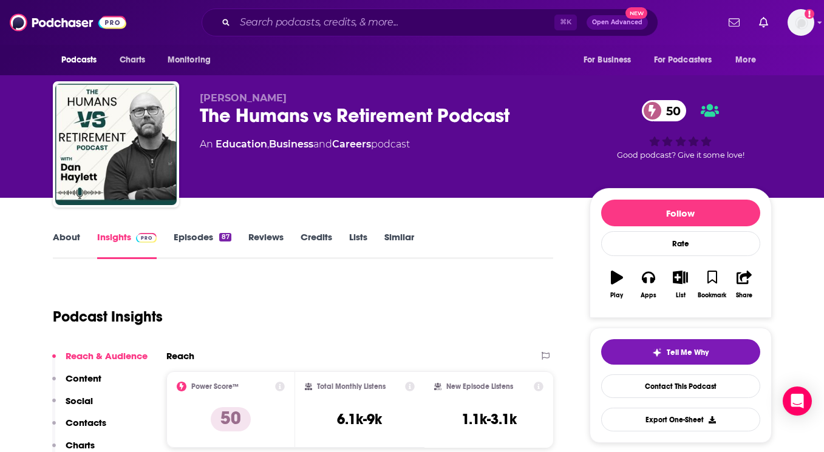
click at [60, 231] on link "About" at bounding box center [66, 245] width 27 height 28
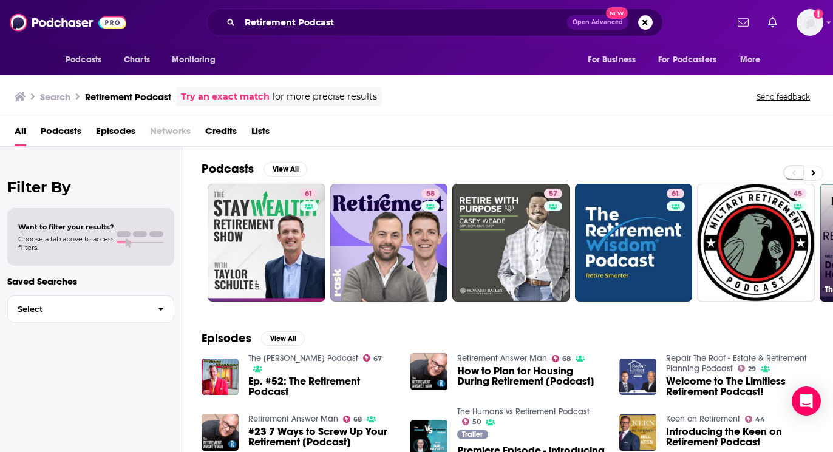
click at [822, 174] on button at bounding box center [813, 173] width 20 height 15
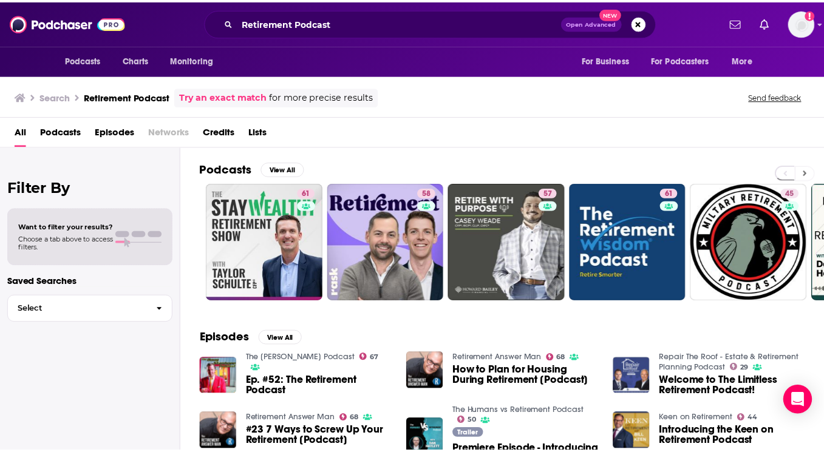
scroll to position [0, 479]
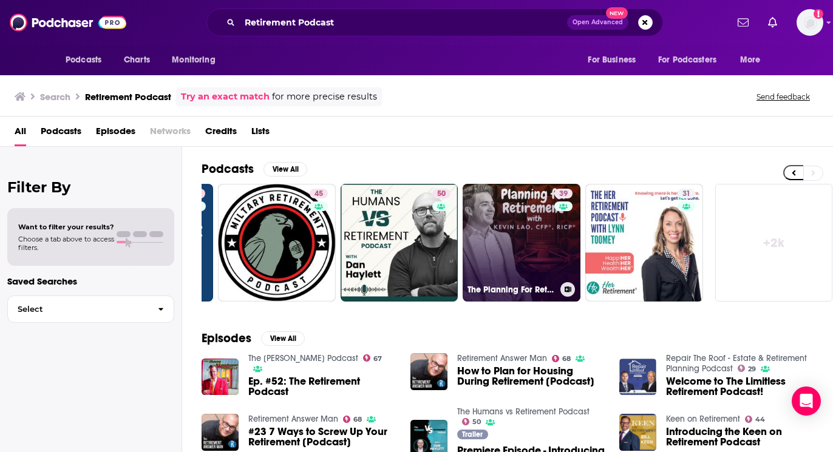
click at [541, 276] on link "39 The Planning For Retirement Podcast" at bounding box center [521, 243] width 118 height 118
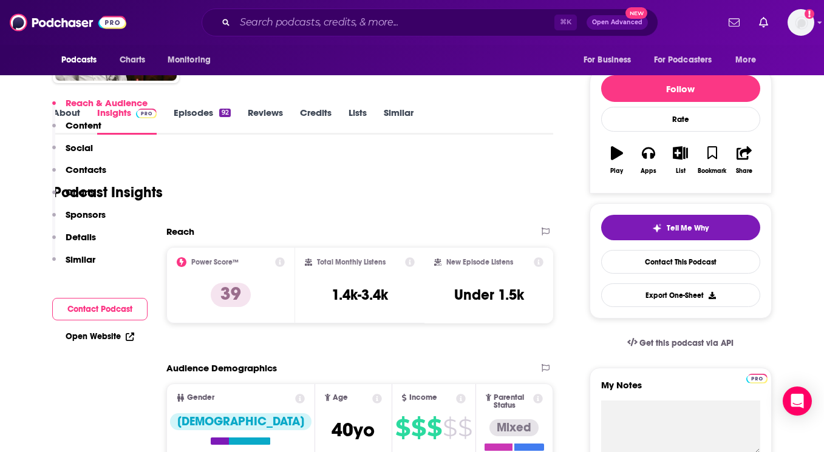
scroll to position [273, 0]
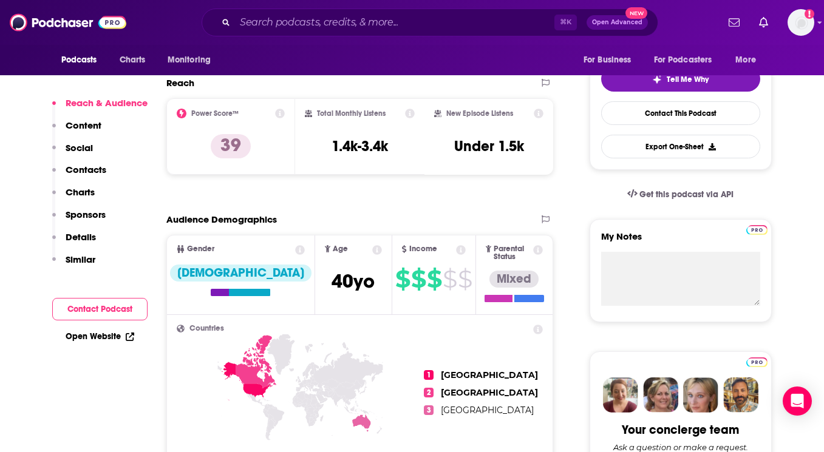
click at [83, 234] on p "Details" at bounding box center [81, 237] width 30 height 12
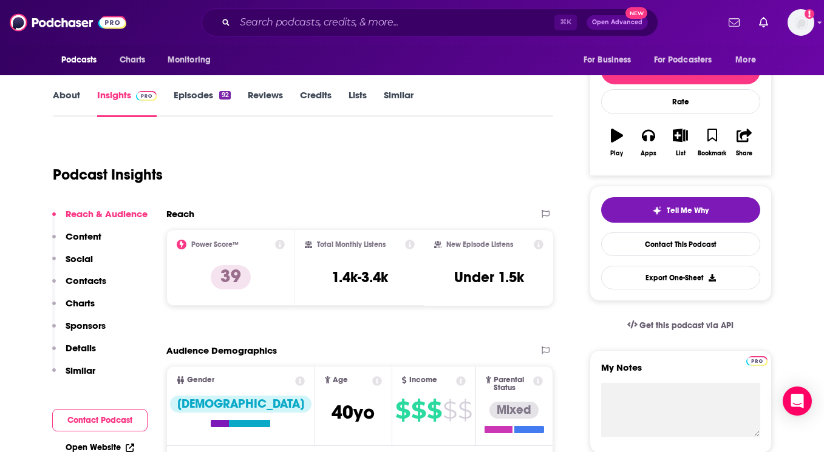
scroll to position [0, 0]
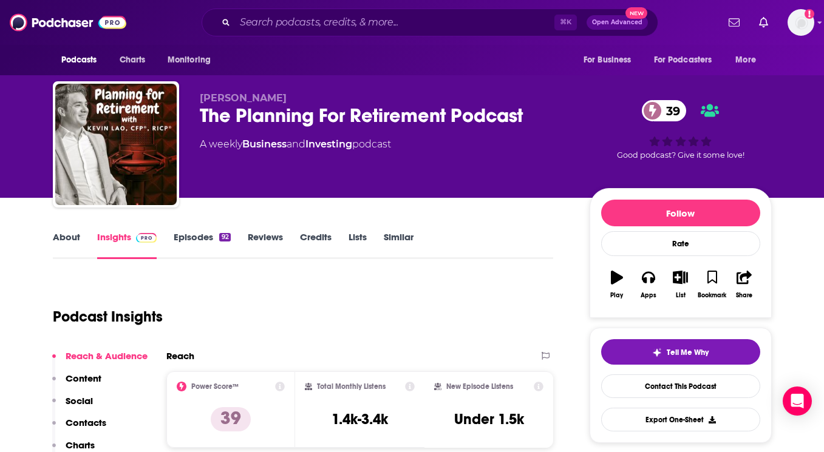
click at [75, 237] on link "About" at bounding box center [66, 245] width 27 height 28
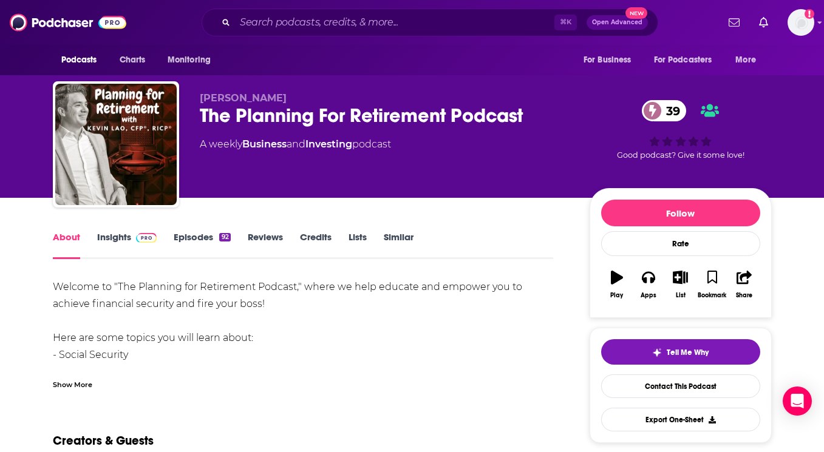
click at [84, 388] on div "Show More" at bounding box center [72, 384] width 39 height 12
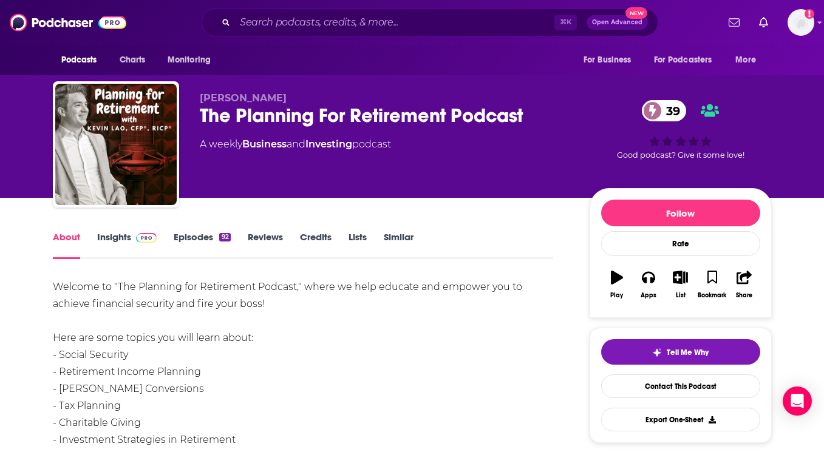
click at [194, 243] on link "Episodes 92" at bounding box center [202, 245] width 56 height 28
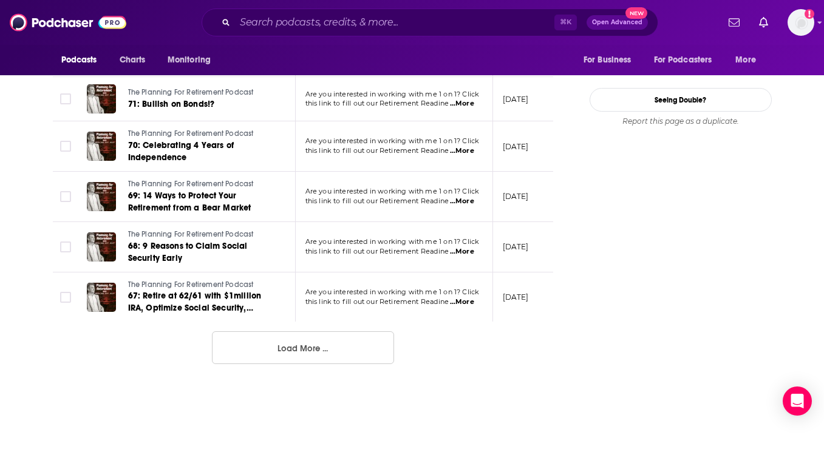
scroll to position [1302, 0]
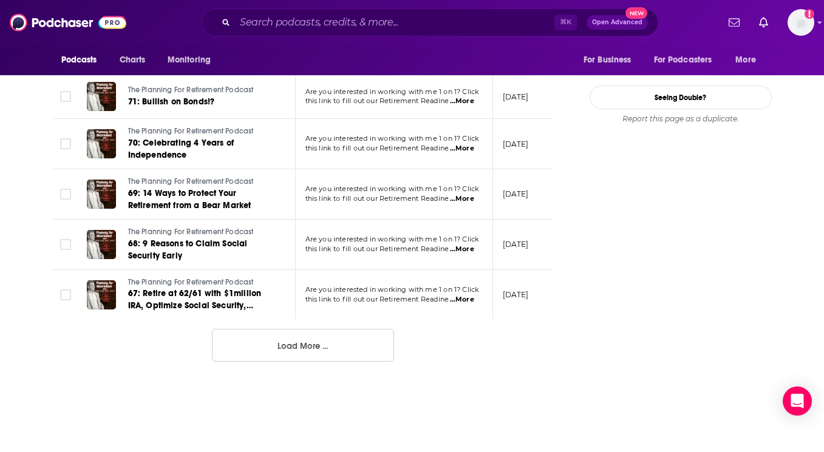
click at [284, 347] on button "Load More ..." at bounding box center [303, 345] width 182 height 33
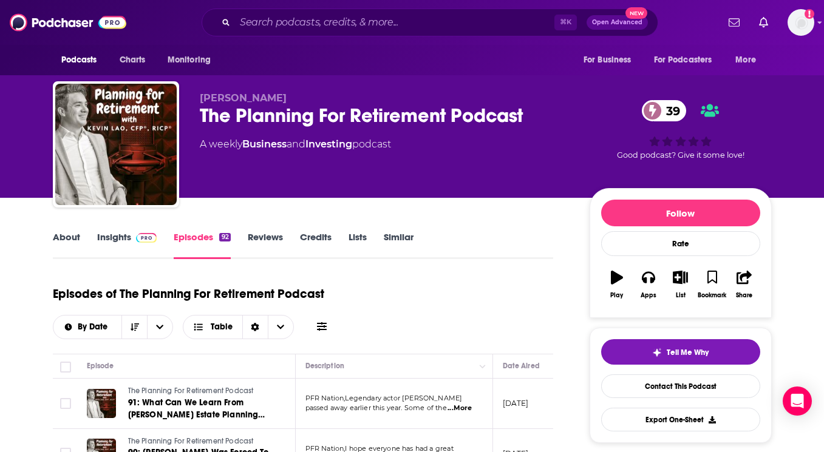
scroll to position [16, 0]
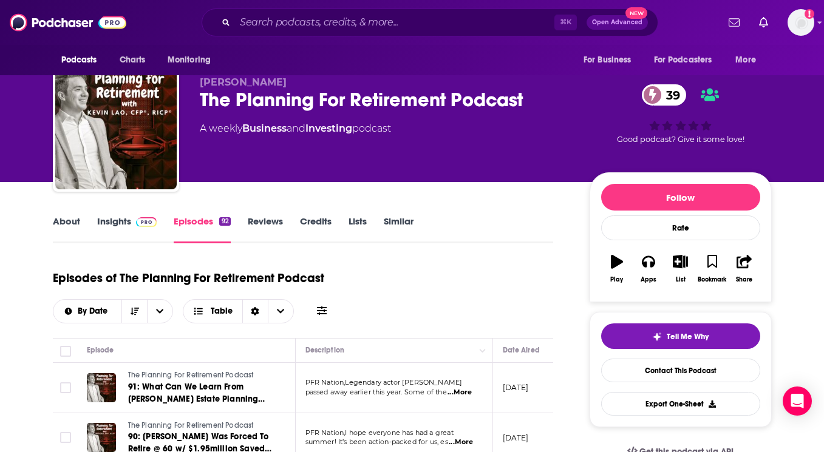
click at [72, 223] on link "About" at bounding box center [66, 229] width 27 height 28
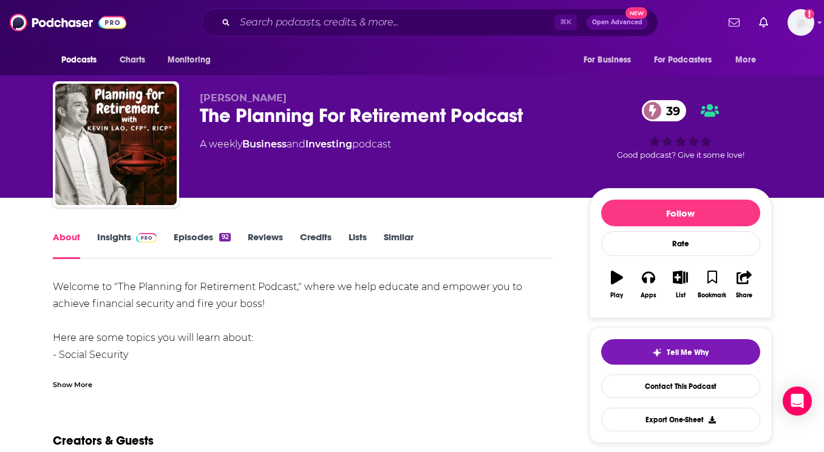
click at [121, 239] on link "Insights" at bounding box center [127, 245] width 60 height 28
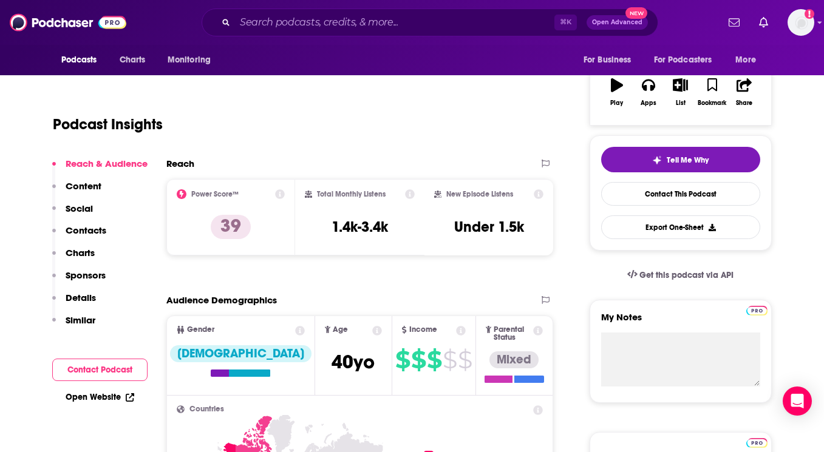
scroll to position [424, 0]
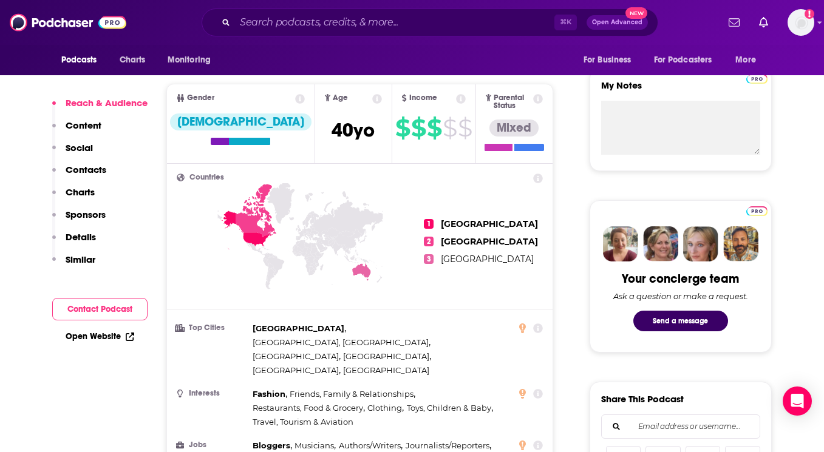
click at [84, 241] on p "Details" at bounding box center [81, 237] width 30 height 12
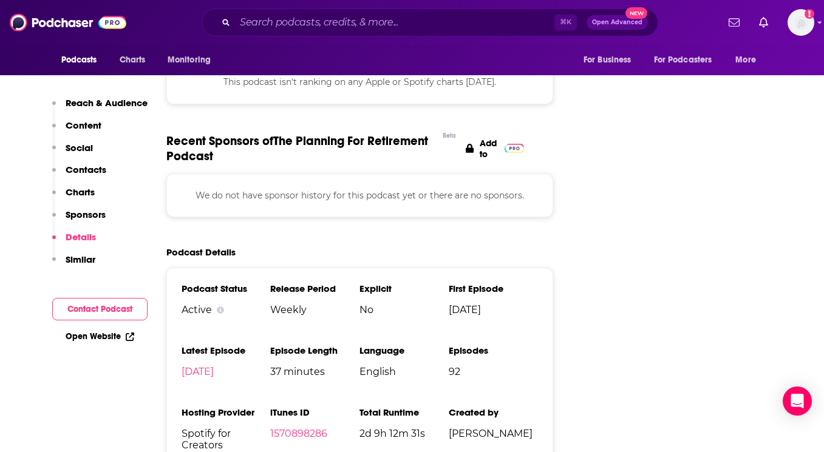
scroll to position [1112, 0]
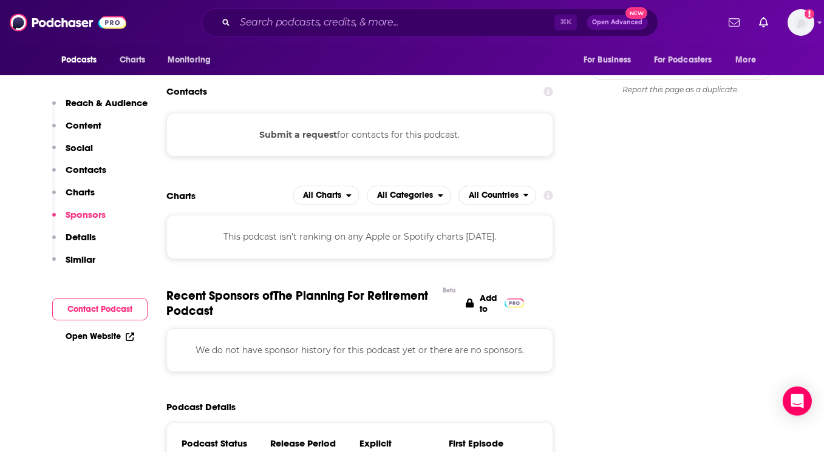
click at [81, 169] on p "Contacts" at bounding box center [86, 170] width 41 height 12
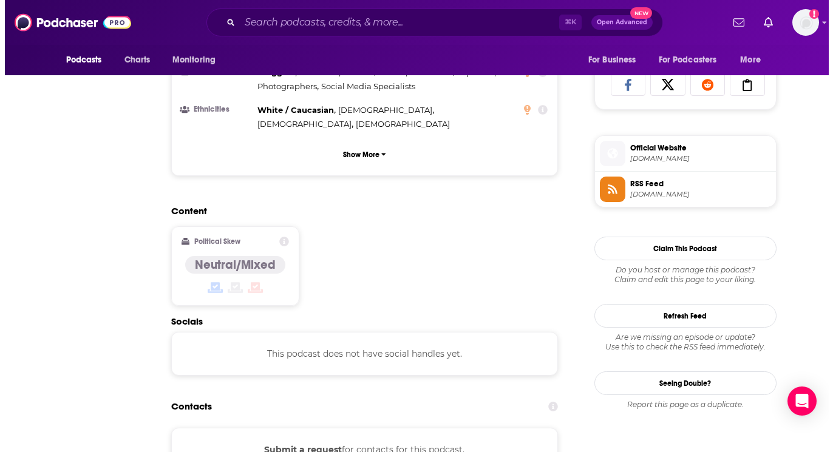
scroll to position [0, 0]
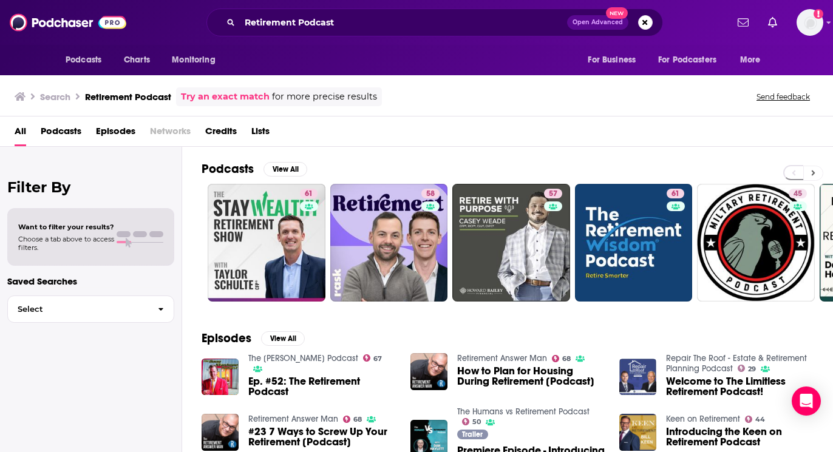
click at [816, 172] on button at bounding box center [813, 173] width 20 height 15
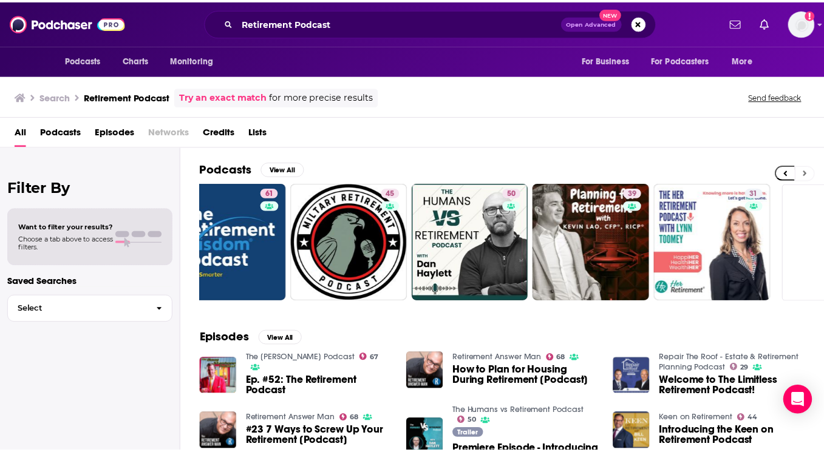
scroll to position [0, 479]
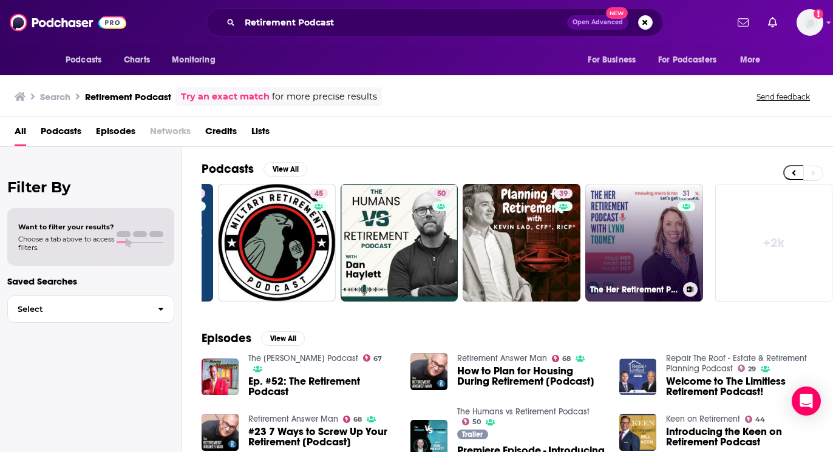
click at [655, 246] on link "31 The Her Retirement Podcast" at bounding box center [644, 243] width 118 height 118
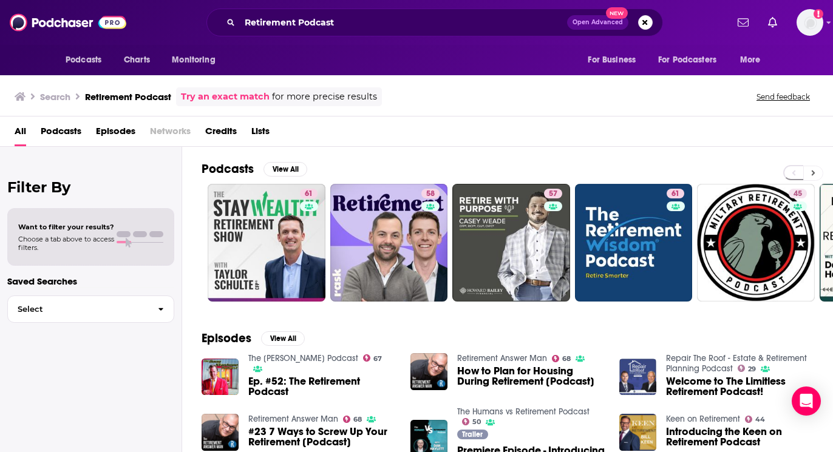
click at [811, 177] on icon at bounding box center [813, 173] width 4 height 8
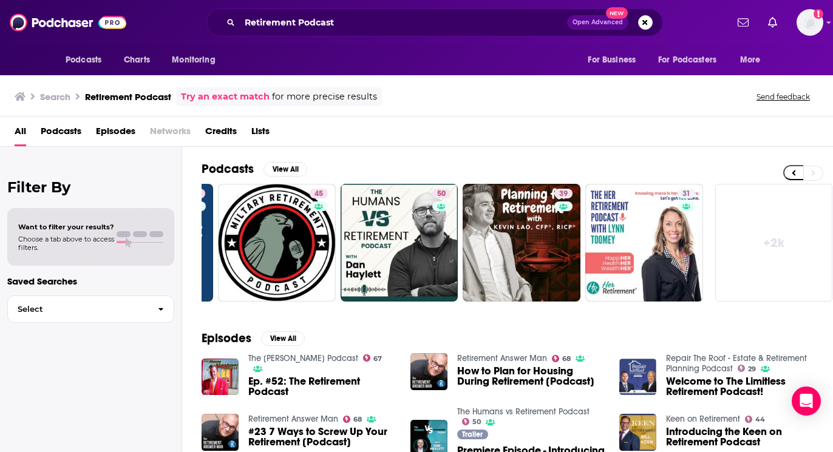
click at [763, 234] on link "+ 2k" at bounding box center [774, 243] width 118 height 118
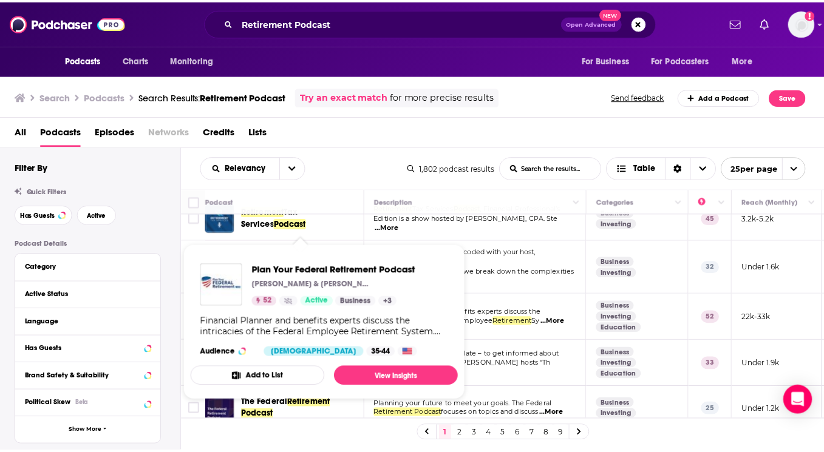
scroll to position [475, 0]
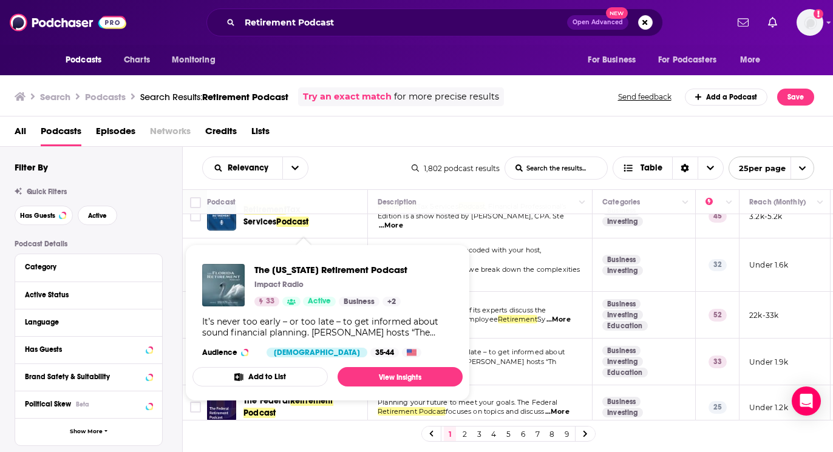
click at [302, 348] on div "[DEMOGRAPHIC_DATA]" at bounding box center [316, 353] width 101 height 10
click at [401, 378] on link "View Insights" at bounding box center [399, 376] width 125 height 19
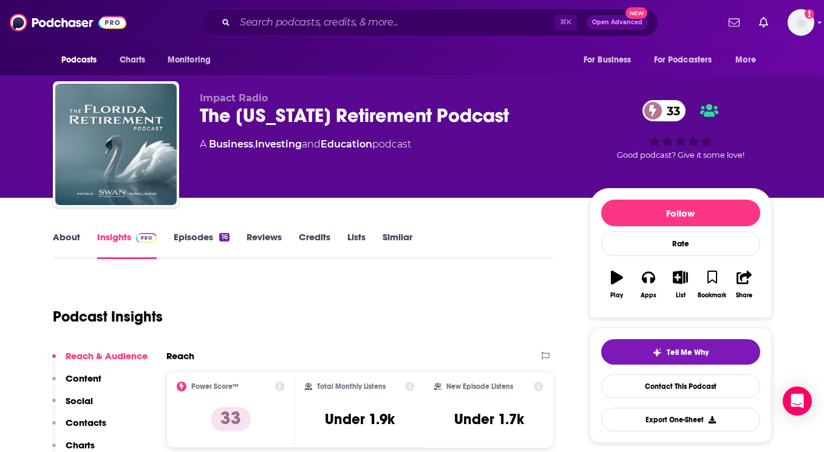
click at [70, 239] on link "About" at bounding box center [66, 245] width 27 height 28
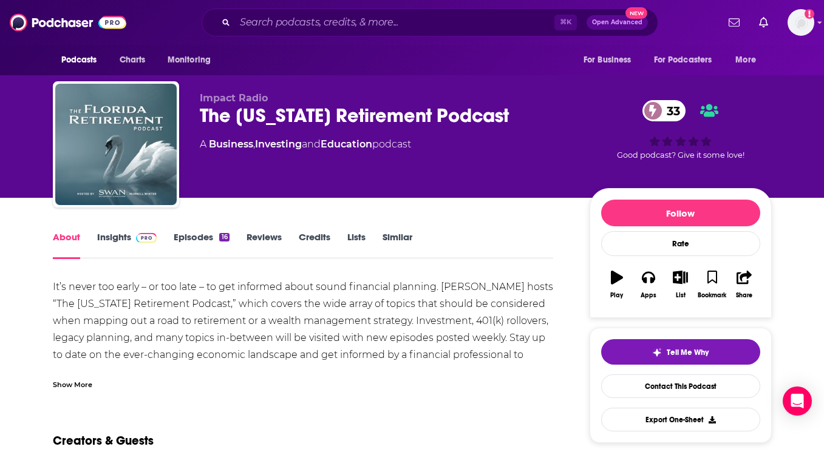
click at [113, 242] on link "Insights" at bounding box center [127, 245] width 60 height 28
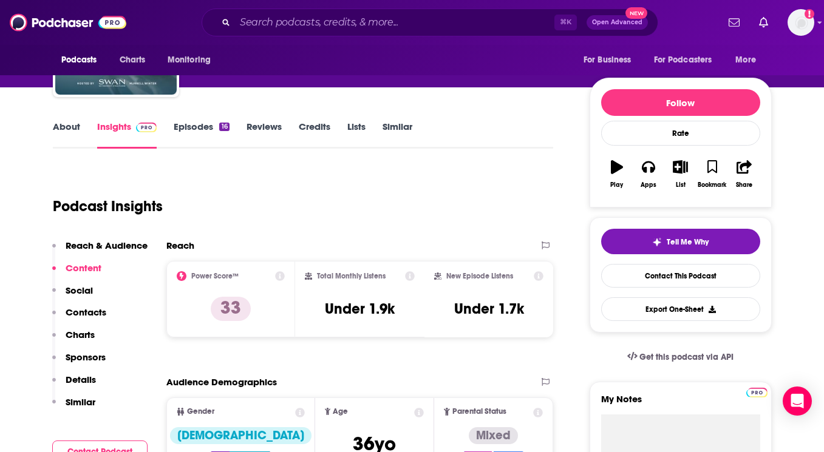
scroll to position [108, 0]
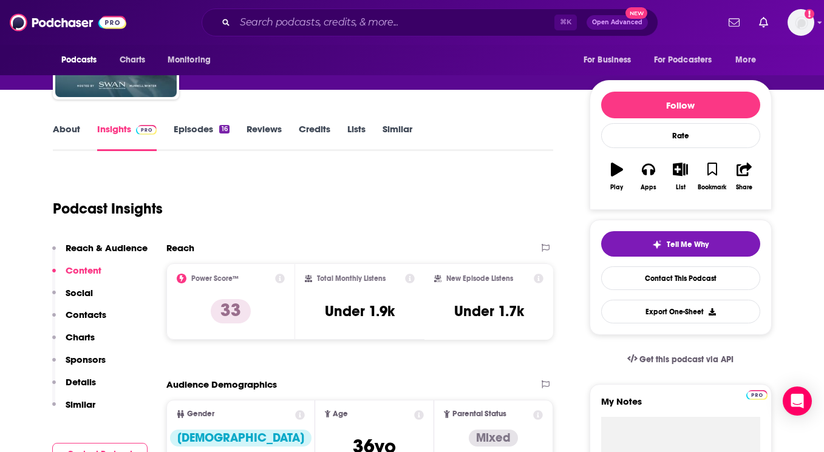
click at [73, 129] on link "About" at bounding box center [66, 137] width 27 height 28
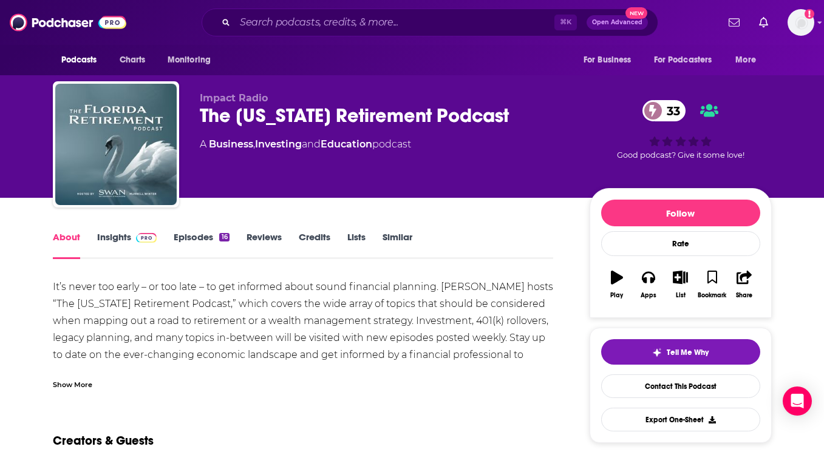
click at [507, 319] on div "It’s never too early – or too late – to get informed about sound financial plan…" at bounding box center [303, 330] width 501 height 102
click at [696, 385] on link "Contact This Podcast" at bounding box center [680, 386] width 159 height 24
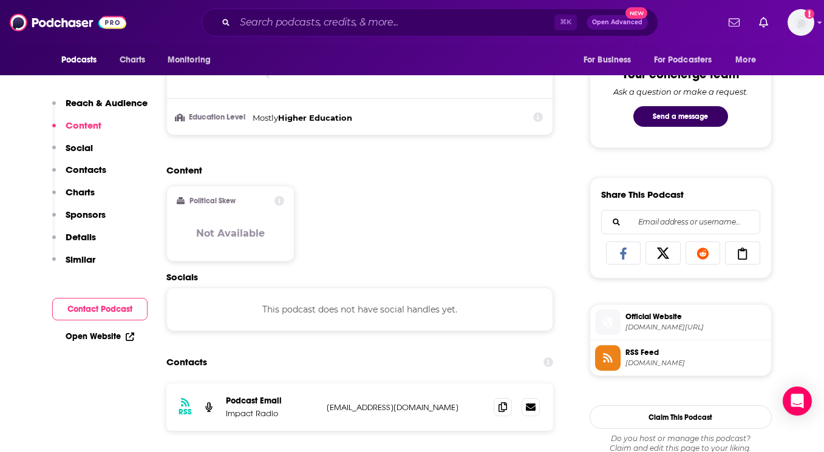
scroll to position [796, 0]
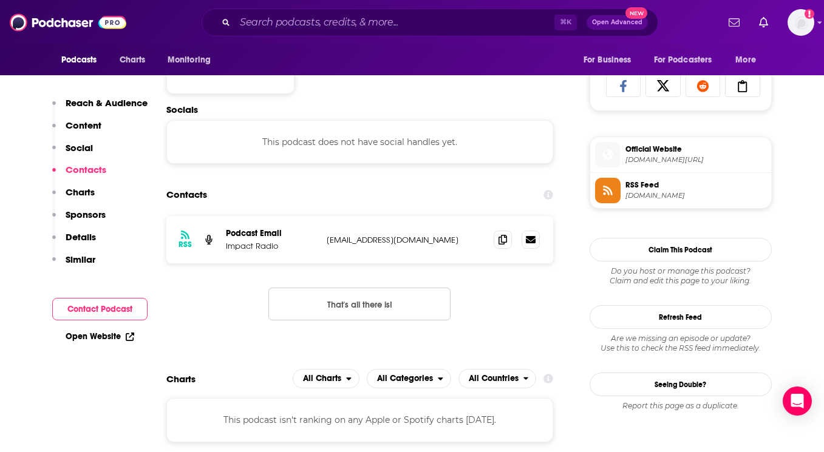
click at [373, 240] on p "radio@impactpartner.com" at bounding box center [406, 240] width 158 height 10
copy div "radio@impactpartner.com radio@impactpartner.com"
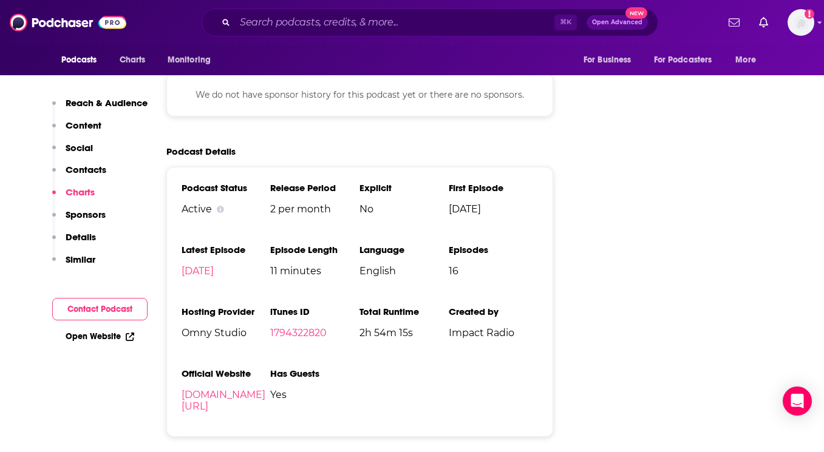
scroll to position [1356, 0]
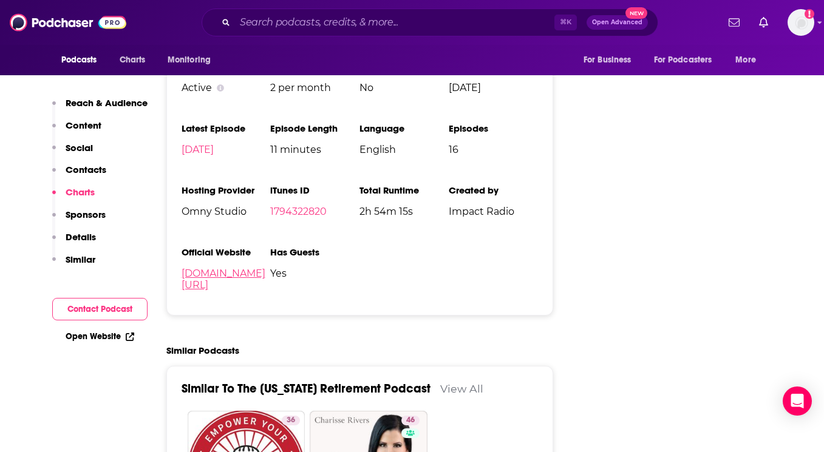
click at [220, 274] on link "swanstrategies.com#home" at bounding box center [223, 279] width 84 height 23
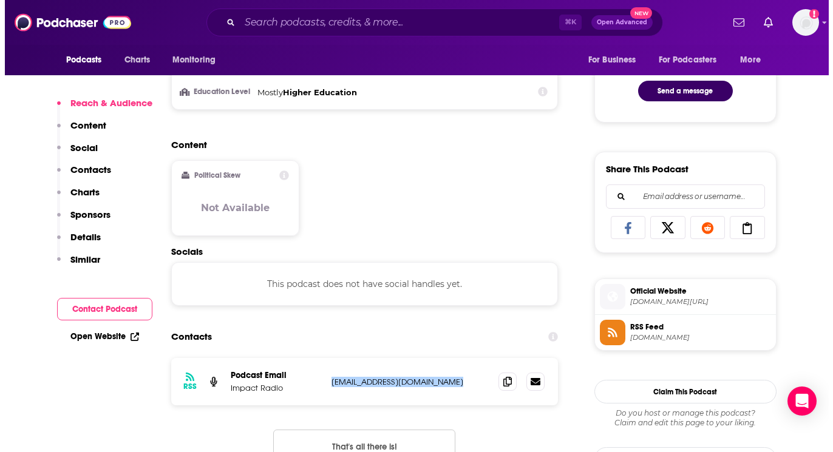
scroll to position [0, 0]
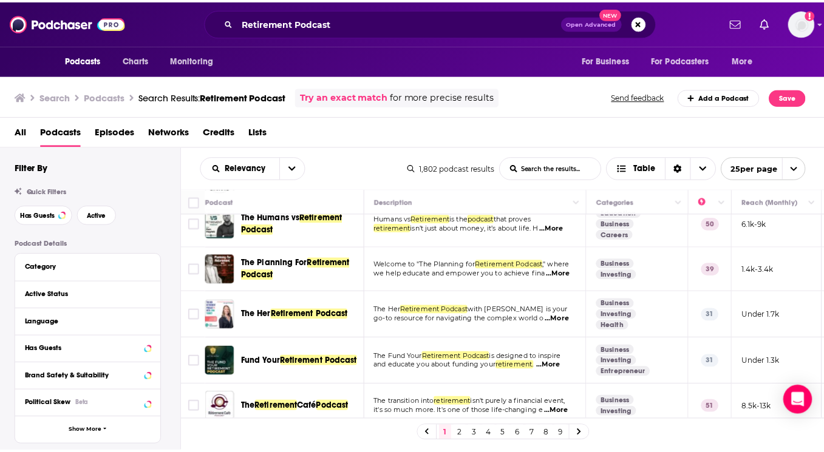
scroll to position [344, 0]
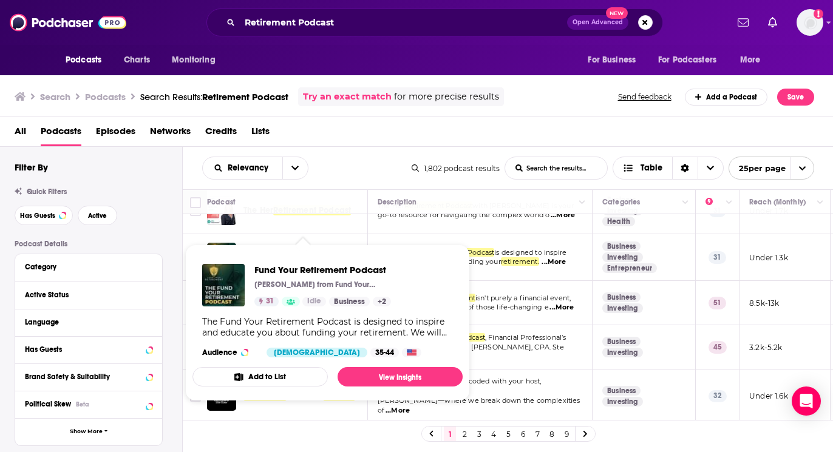
click at [274, 268] on span "Fund Your Retirement Podcast" at bounding box center [322, 270] width 137 height 12
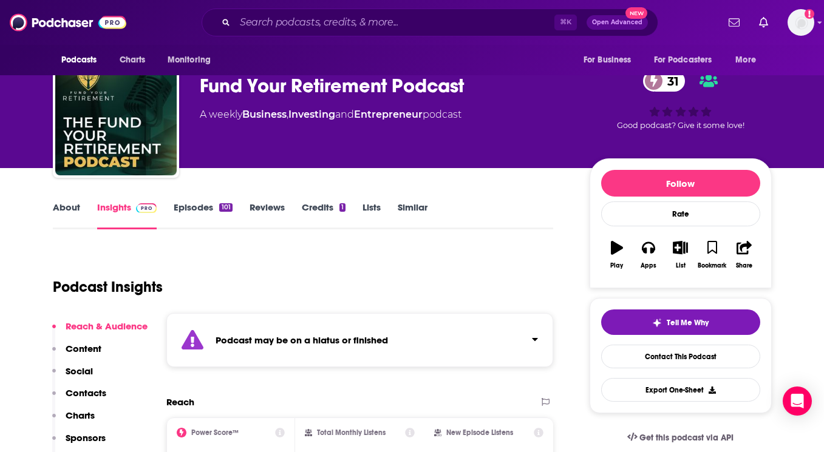
scroll to position [121, 0]
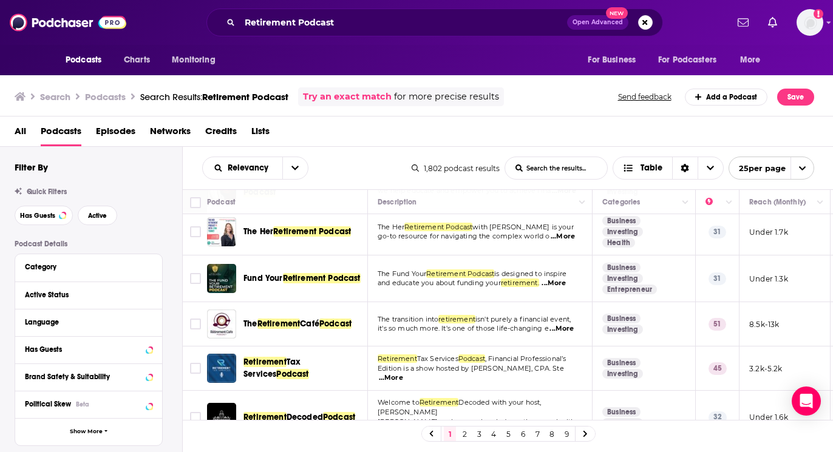
scroll to position [364, 0]
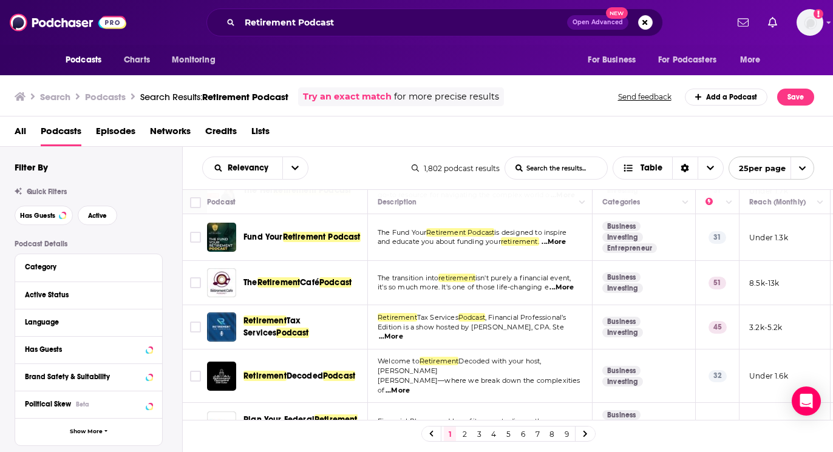
click at [517, 302] on td "The transition into retirement isn't purely a financial event, it's so much mor…" at bounding box center [480, 283] width 225 height 44
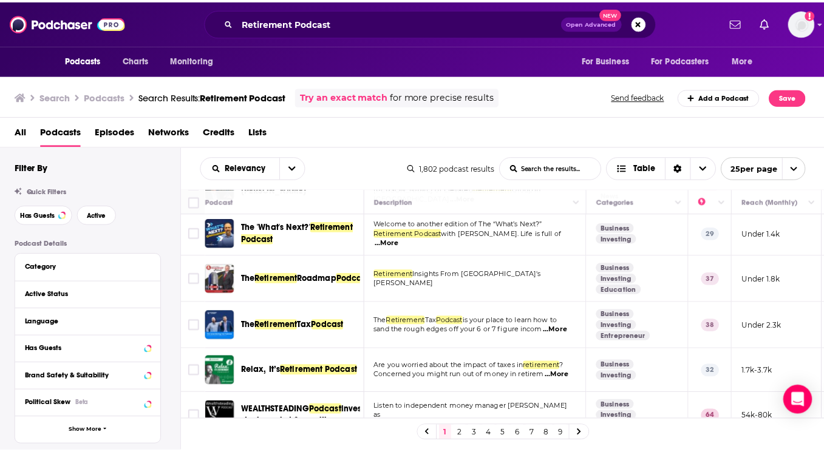
scroll to position [760, 0]
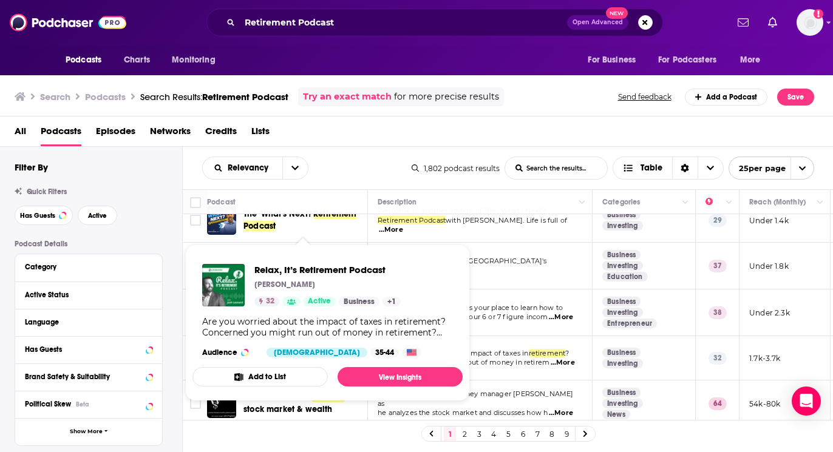
click at [314, 342] on div "Relax, It’s Retirement Podcast Josh Leonard 32 Active Business + 1 Are you worr…" at bounding box center [327, 310] width 270 height 113
click at [393, 375] on link "View Insights" at bounding box center [399, 376] width 125 height 19
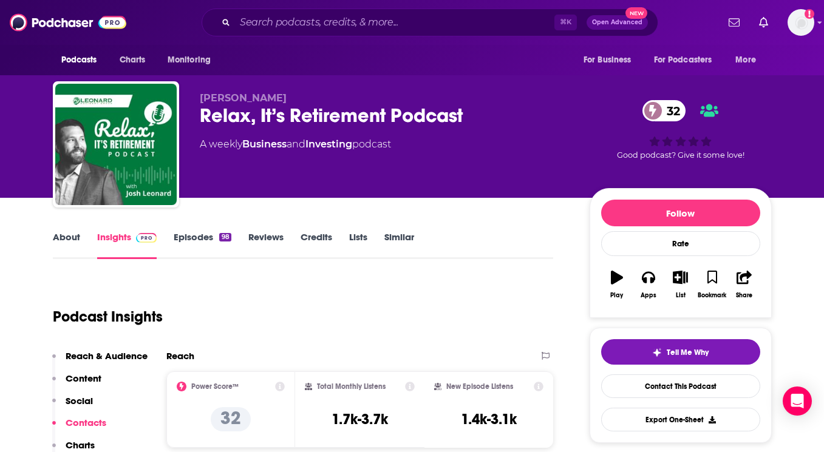
click at [120, 234] on link "Insights" at bounding box center [127, 245] width 60 height 28
click at [62, 234] on link "About" at bounding box center [66, 245] width 27 height 28
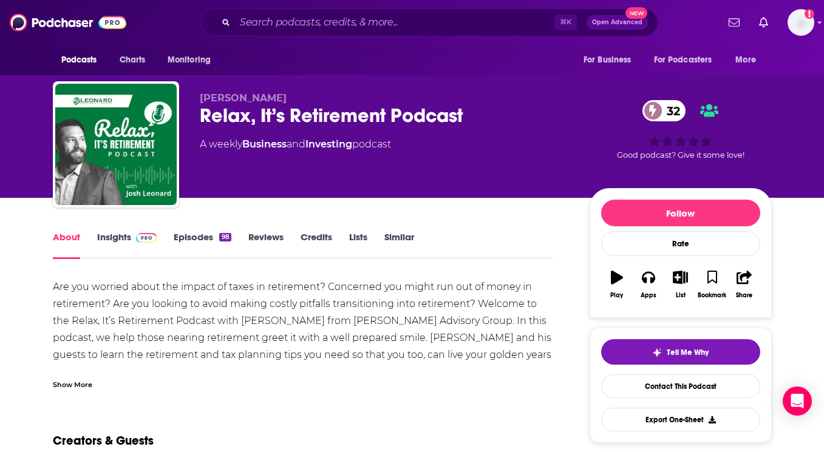
click at [70, 384] on div "Show More" at bounding box center [72, 384] width 39 height 12
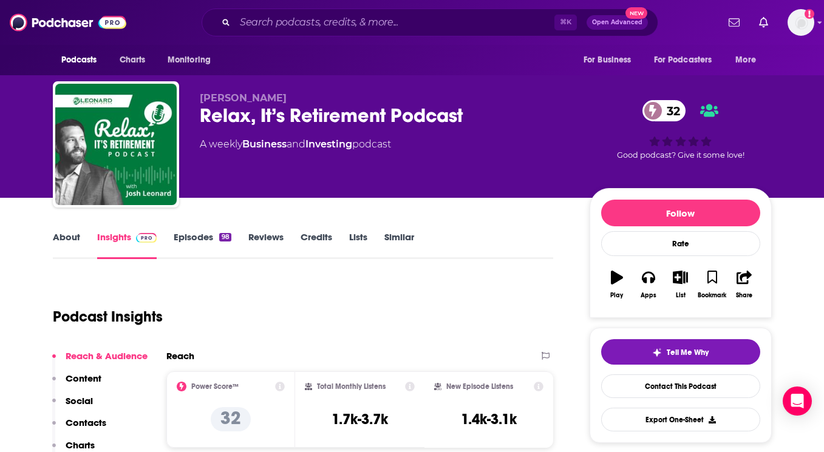
click at [621, 25] on span "Open Advanced" at bounding box center [617, 22] width 50 height 6
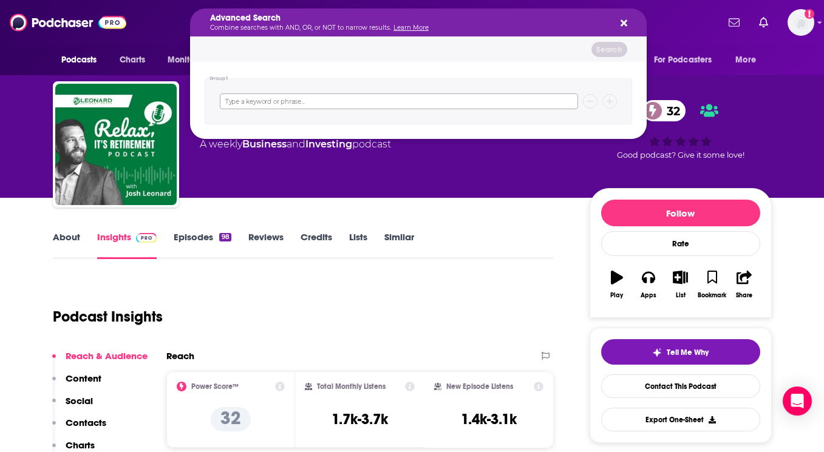
click at [442, 105] on input "Search podcasts, credits, & more..." at bounding box center [399, 101] width 358 height 16
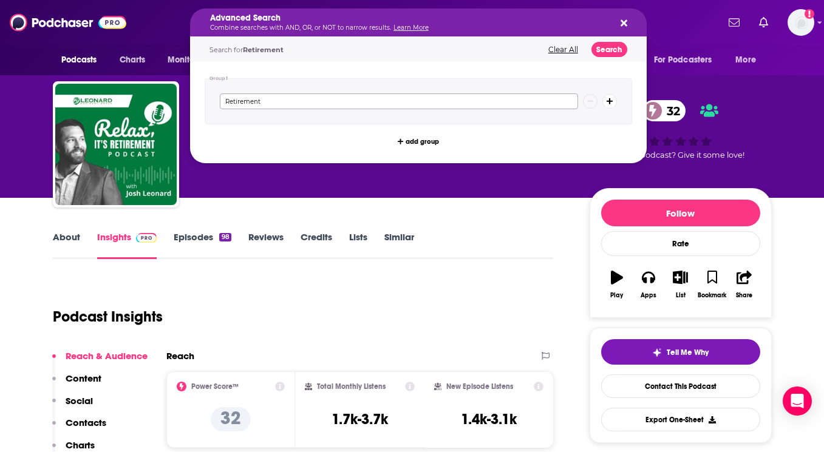
type input "Retirement"
click at [559, 49] on button "Clear All" at bounding box center [562, 50] width 37 height 8
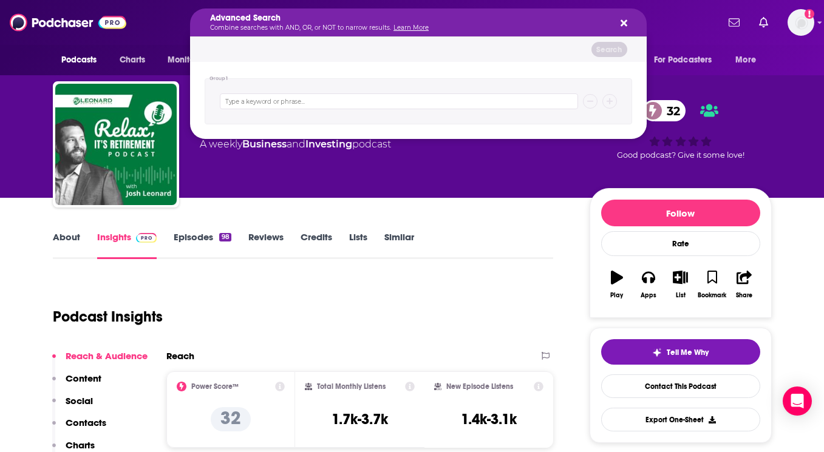
click at [618, 27] on button "Search podcasts, credits, & more..." at bounding box center [622, 23] width 10 height 10
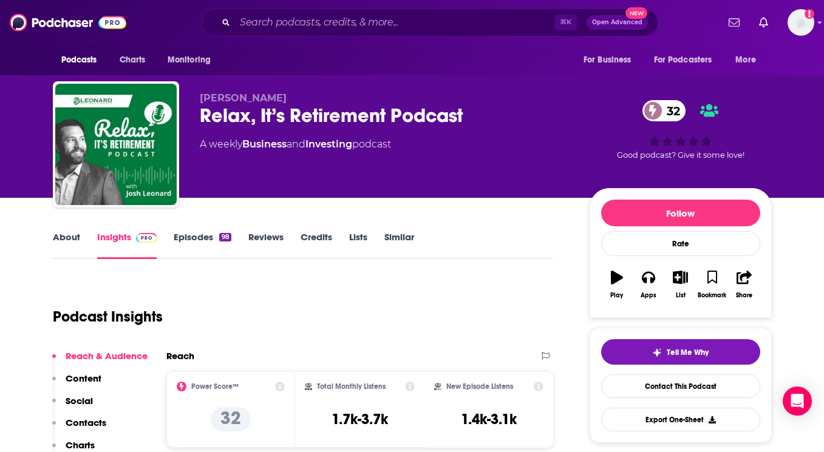
click at [615, 25] on span "Open Advanced" at bounding box center [617, 22] width 50 height 6
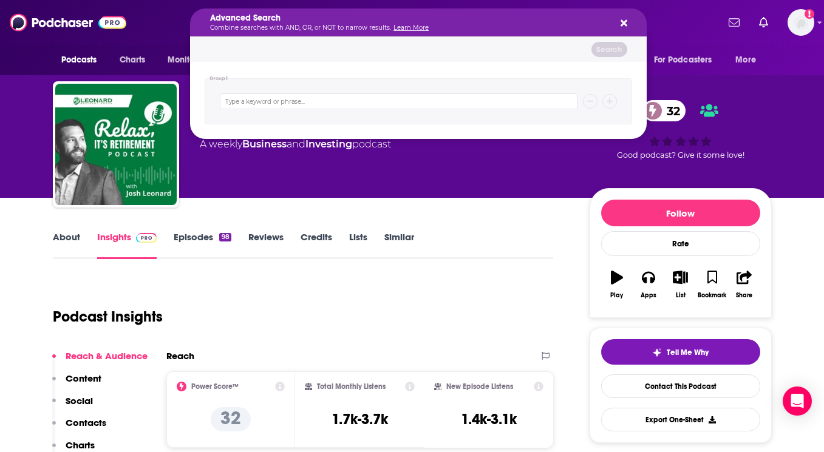
click at [14, 69] on nav "Podcasts Charts Monitoring For Business For Podcasters More" at bounding box center [412, 60] width 824 height 30
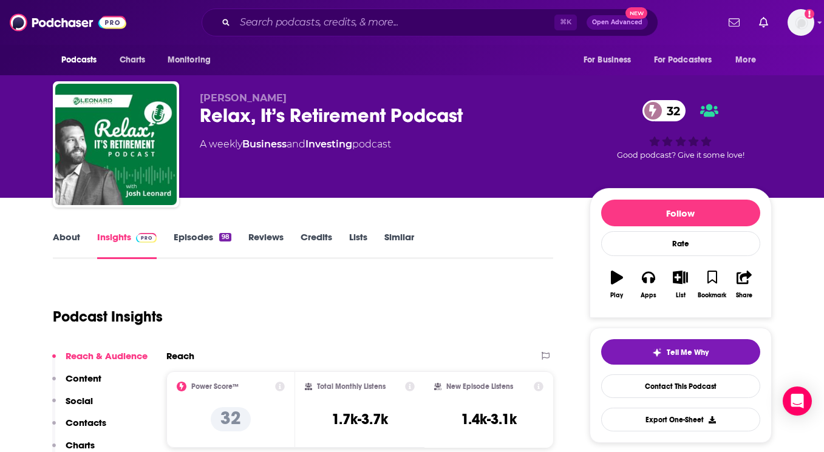
click at [60, 18] on img at bounding box center [68, 22] width 117 height 23
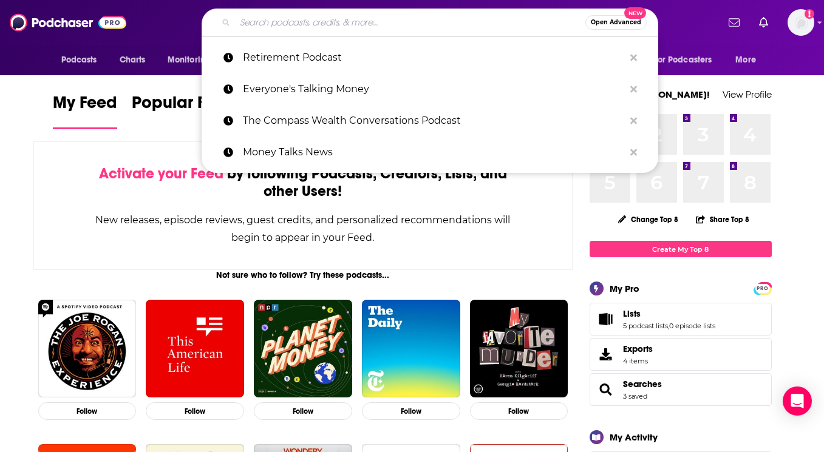
click at [300, 25] on input "Search podcasts, credits, & more..." at bounding box center [410, 22] width 350 height 19
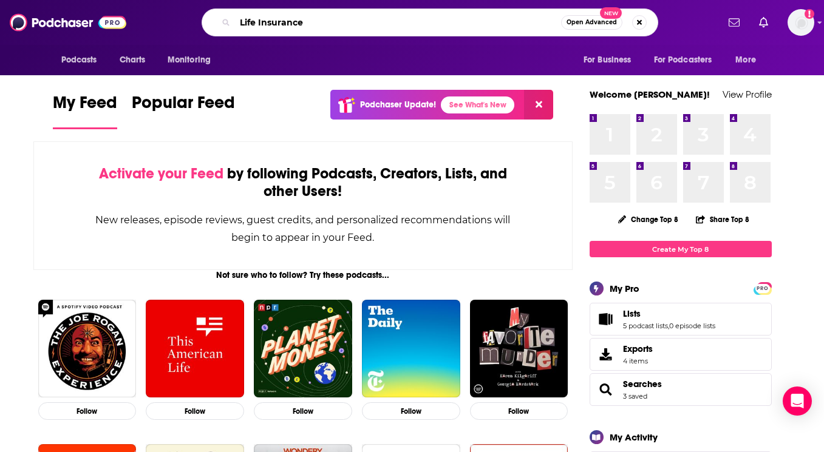
type input "Life Insurance"
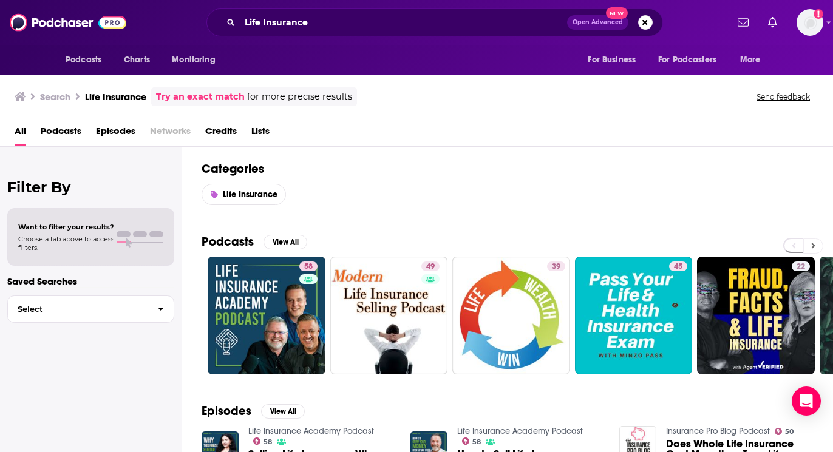
click at [813, 245] on icon at bounding box center [813, 246] width 4 height 8
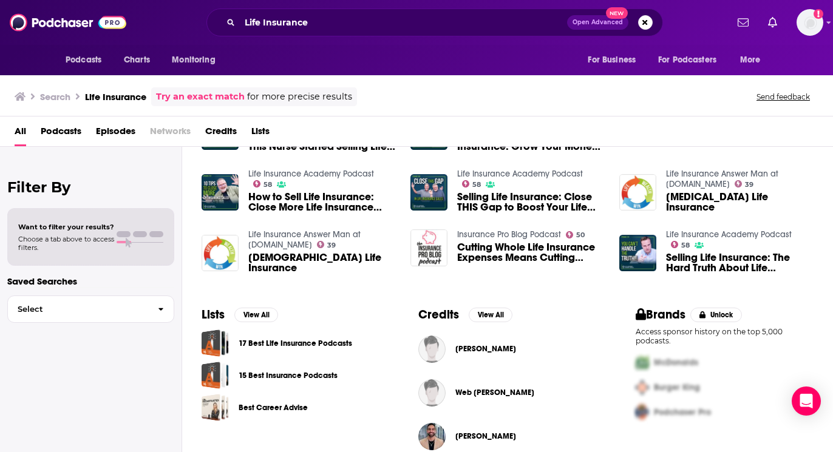
scroll to position [337, 0]
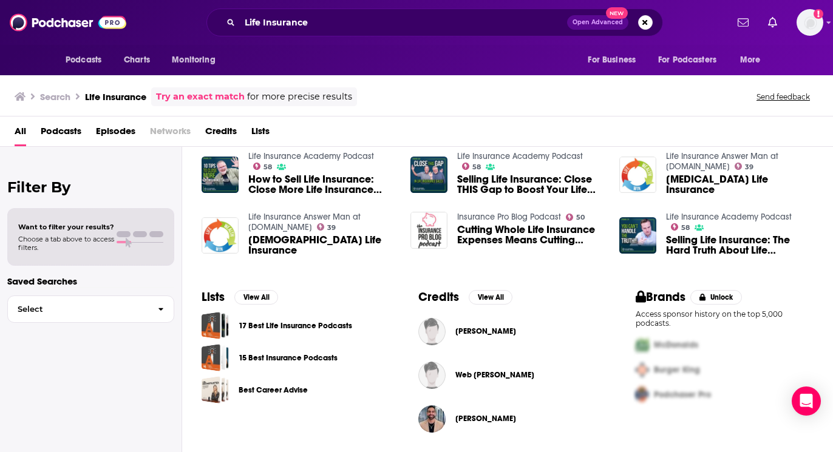
click at [74, 125] on span "Podcasts" at bounding box center [61, 133] width 41 height 25
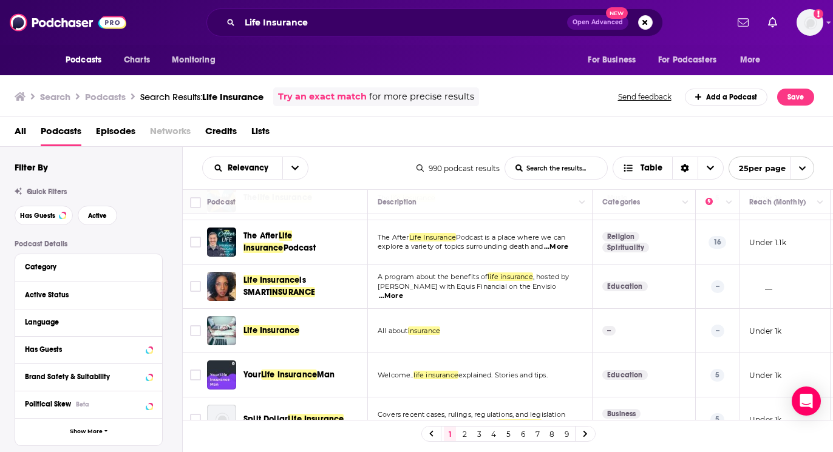
scroll to position [496, 0]
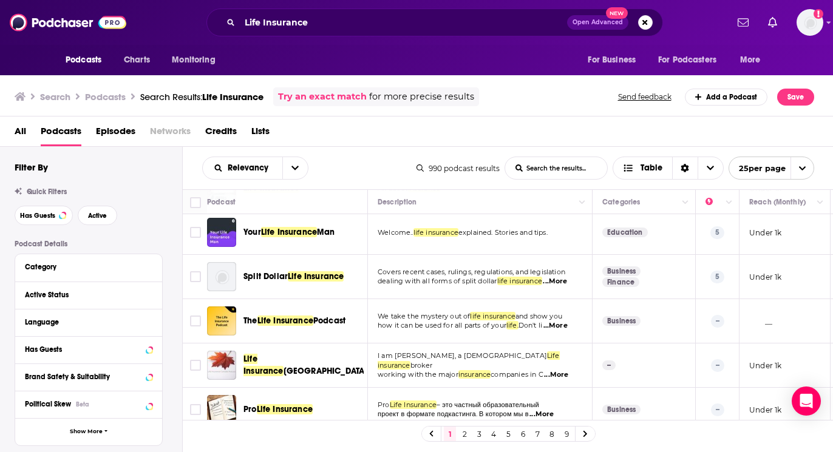
click at [499, 260] on td "Covers recent cases, rulings, regulations, and legislation dealing with all for…" at bounding box center [480, 277] width 225 height 44
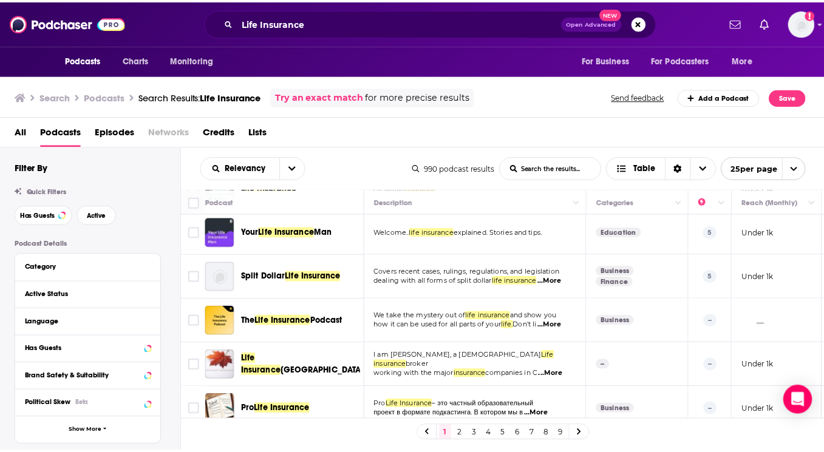
scroll to position [498, 0]
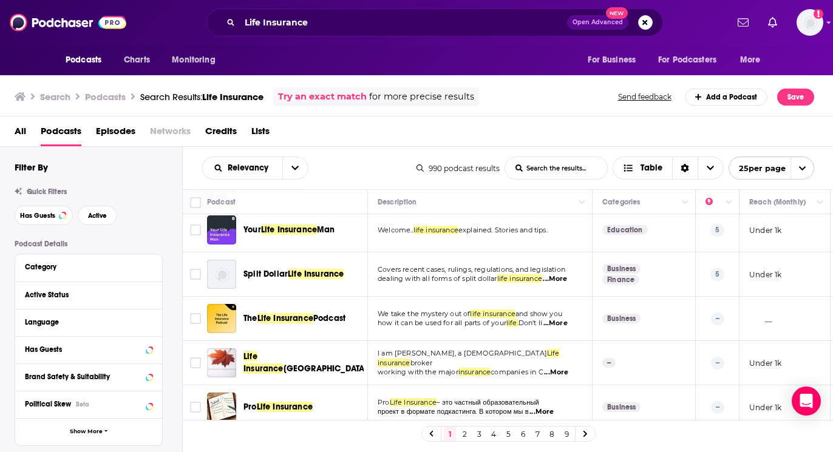
click at [220, 252] on td "Split Dollar Life Insurance" at bounding box center [287, 274] width 161 height 44
click at [228, 235] on img "Your Life Insurance Man" at bounding box center [221, 229] width 29 height 29
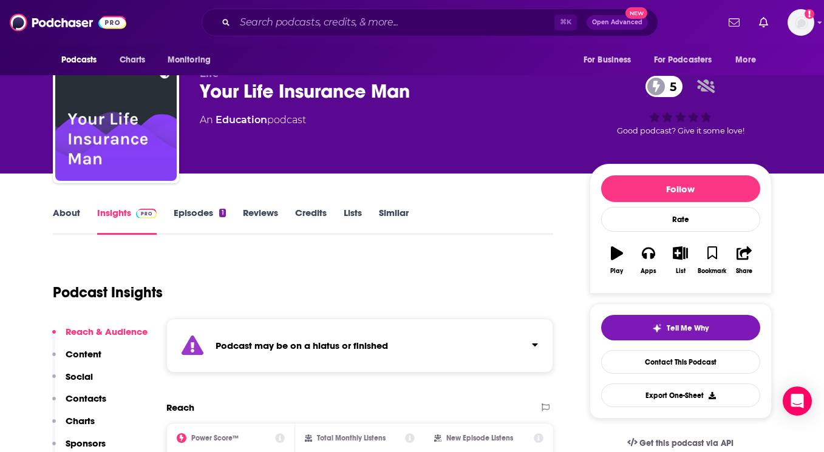
scroll to position [90, 0]
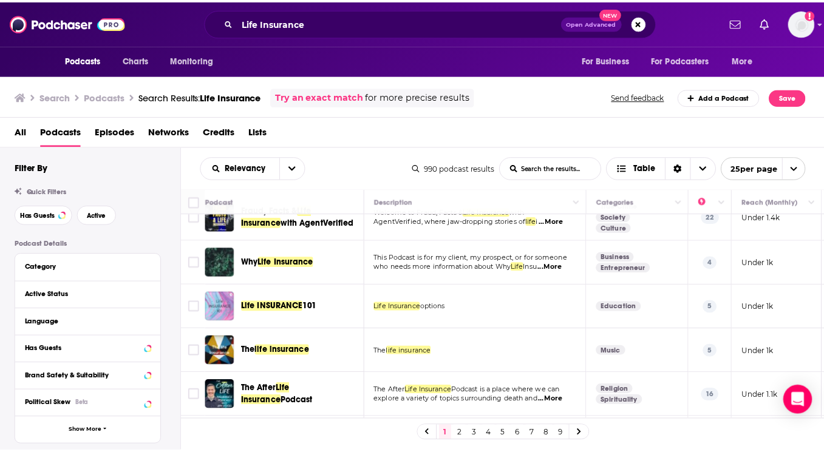
scroll to position [327, 0]
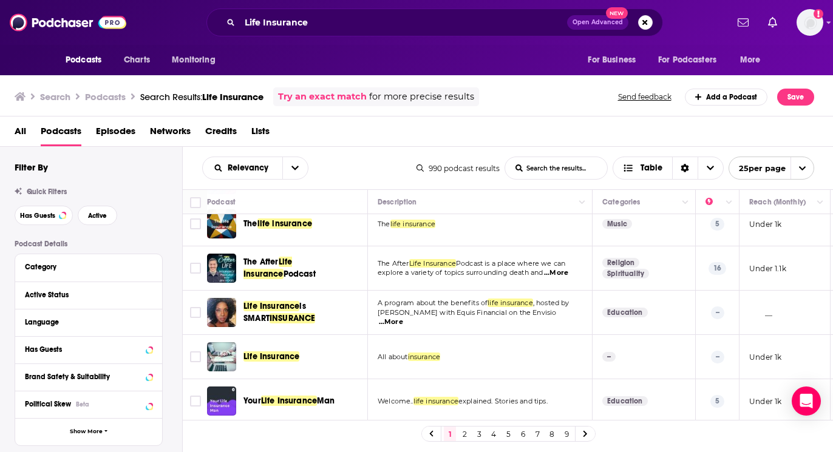
click at [291, 354] on span "Life Insurance" at bounding box center [271, 356] width 56 height 10
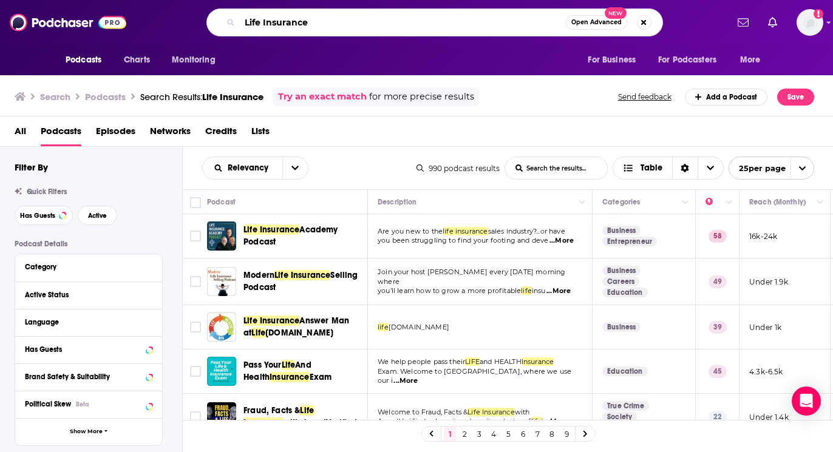
click at [389, 23] on input "Life Insurance" at bounding box center [403, 22] width 326 height 19
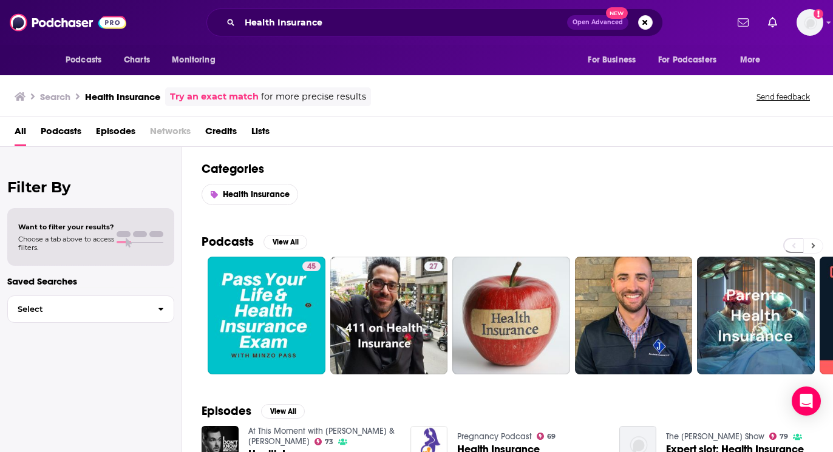
click at [812, 246] on icon at bounding box center [813, 245] width 4 height 5
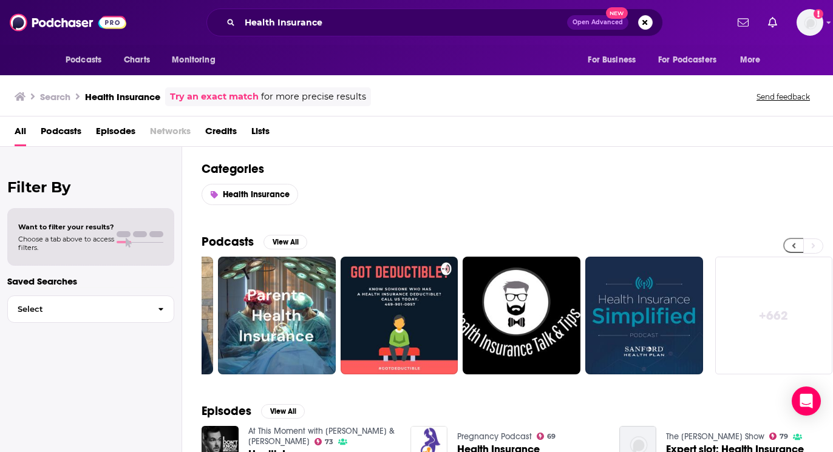
click at [791, 245] on icon at bounding box center [793, 246] width 4 height 8
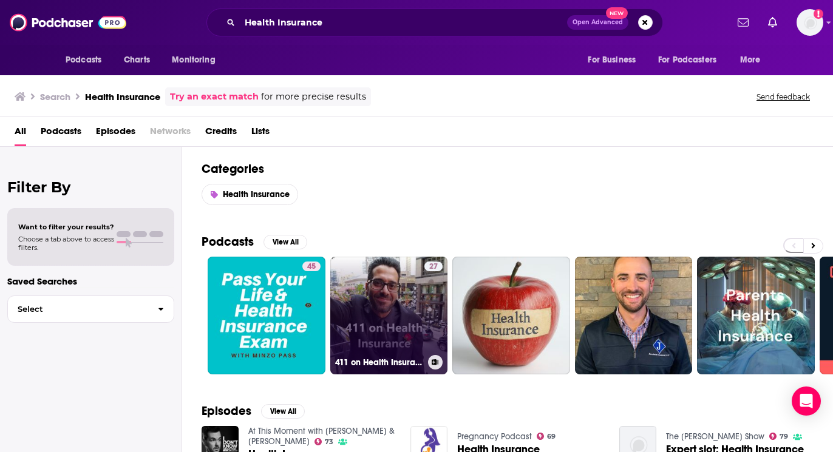
scroll to position [104, 0]
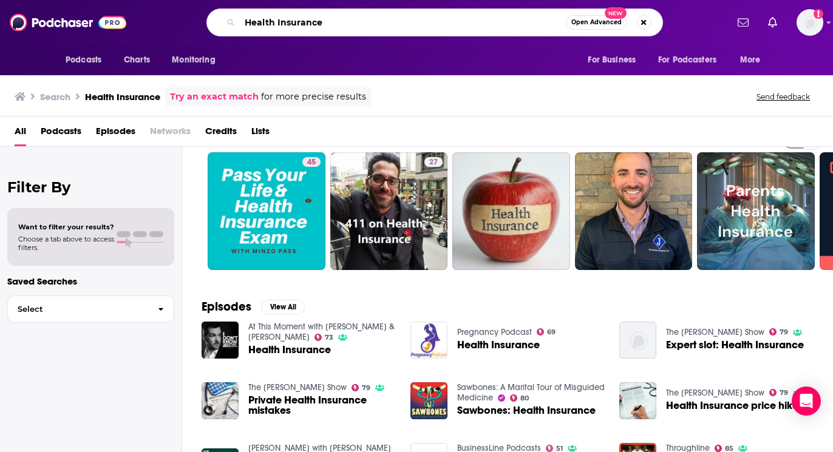
click at [353, 22] on input "Health Insurance" at bounding box center [403, 22] width 326 height 19
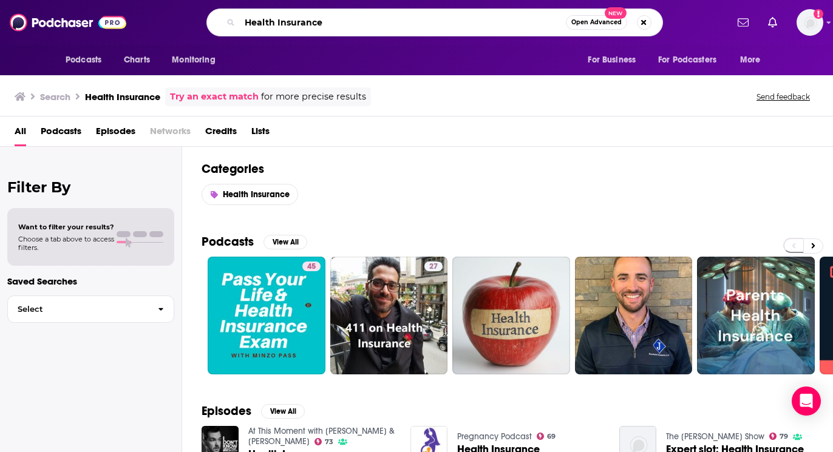
click at [257, 22] on input "Health Insurance" at bounding box center [403, 22] width 326 height 19
click at [361, 25] on input "Health Insurance" at bounding box center [403, 22] width 326 height 19
drag, startPoint x: 354, startPoint y: 24, endPoint x: 189, endPoint y: 8, distance: 165.8
click at [189, 8] on div "Health Insurance Open Advanced New" at bounding box center [434, 22] width 584 height 28
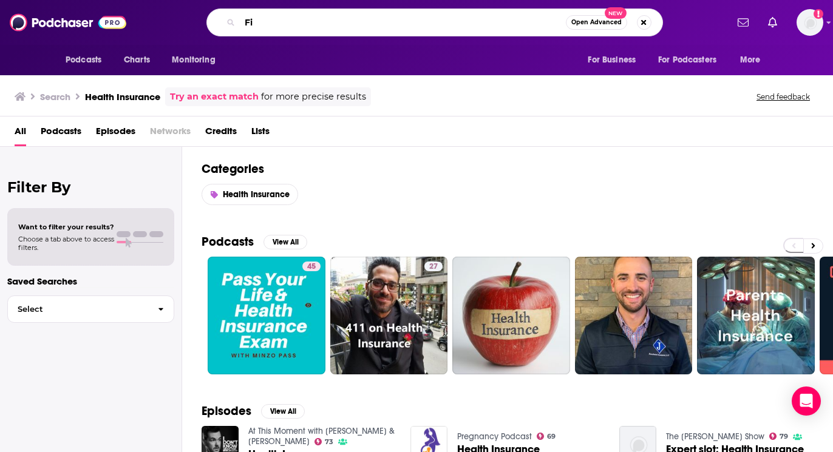
type input "F"
